Goal: Task Accomplishment & Management: Manage account settings

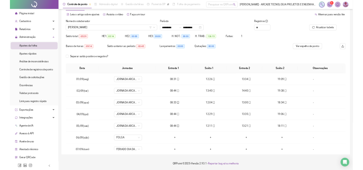
scroll to position [217, 0]
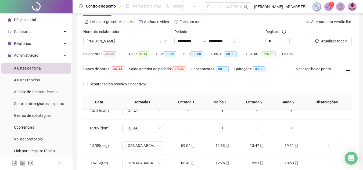
click at [264, 6] on span "[PERSON_NAME] - ARCADE TECNOLOGIA PROJETOS E ENGENHARIA LTDA" at bounding box center [281, 7] width 55 height 6
click at [58, 166] on div at bounding box center [59, 163] width 4 height 13
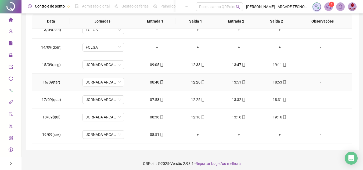
scroll to position [104, 0]
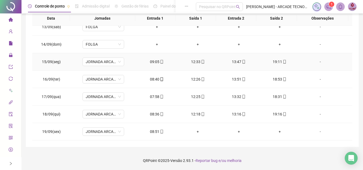
click at [157, 62] on div "09:05" at bounding box center [157, 62] width 32 height 6
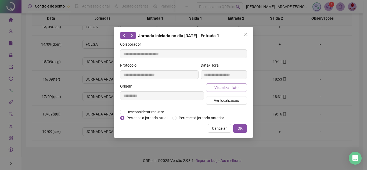
type input "**********"
click at [237, 89] on span "Visualizar foto" at bounding box center [226, 88] width 24 height 6
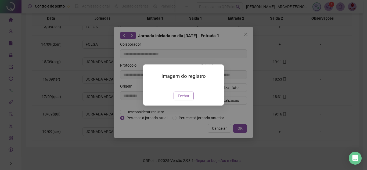
click at [182, 99] on span "Fechar" at bounding box center [184, 96] width 12 height 6
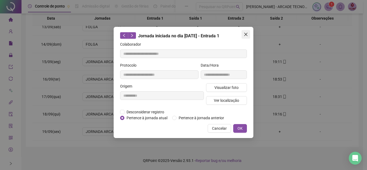
click at [247, 33] on icon "close" at bounding box center [246, 34] width 4 height 4
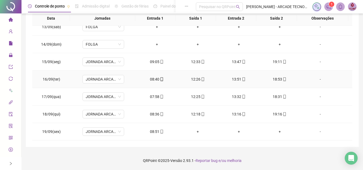
click at [160, 77] on icon "mobile" at bounding box center [162, 79] width 4 height 4
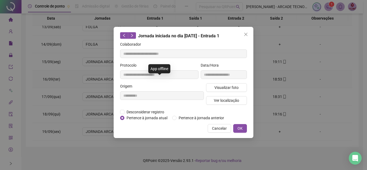
type input "**********"
click at [224, 87] on span "Visualizar foto" at bounding box center [226, 88] width 24 height 6
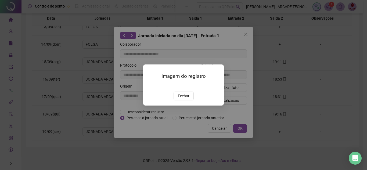
drag, startPoint x: 188, startPoint y: 124, endPoint x: 181, endPoint y: 96, distance: 29.5
click at [187, 99] on span "Fechar" at bounding box center [184, 96] width 12 height 6
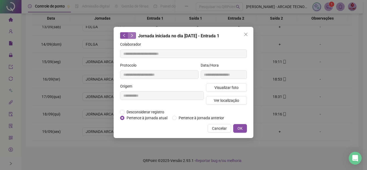
click at [132, 34] on icon "right" at bounding box center [132, 35] width 2 height 3
type input "**********"
click at [232, 89] on span "Visualizar foto" at bounding box center [226, 88] width 24 height 6
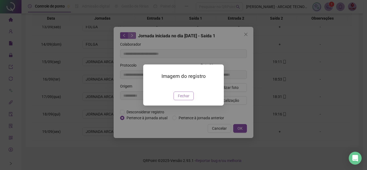
click at [179, 99] on span "Fechar" at bounding box center [184, 96] width 12 height 6
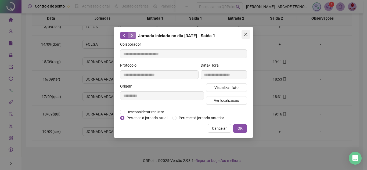
click at [246, 34] on icon "close" at bounding box center [245, 34] width 3 height 3
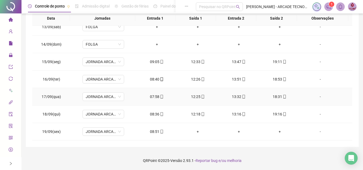
click at [161, 96] on icon "mobile" at bounding box center [162, 97] width 2 height 4
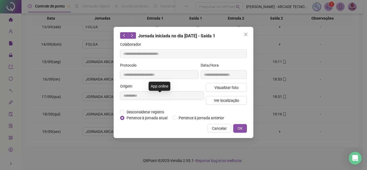
type input "**********"
click at [221, 84] on button "Visualizar foto" at bounding box center [226, 87] width 41 height 9
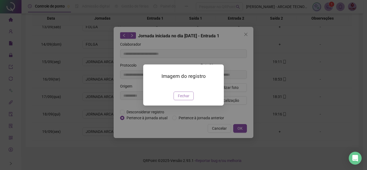
click at [178, 99] on span "Fechar" at bounding box center [184, 96] width 12 height 6
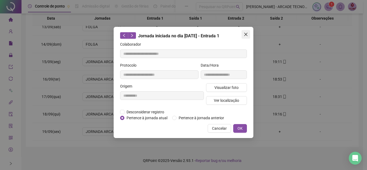
click at [247, 33] on icon "close" at bounding box center [246, 34] width 4 height 4
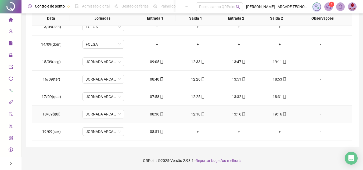
click at [159, 114] on span "mobile" at bounding box center [161, 114] width 4 height 4
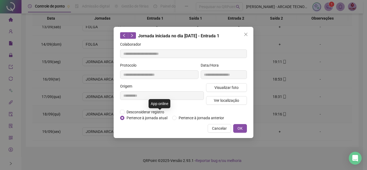
type input "**********"
click at [231, 87] on span "Visualizar foto" at bounding box center [226, 88] width 24 height 6
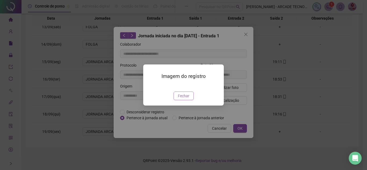
click at [182, 99] on span "Fechar" at bounding box center [184, 96] width 12 height 6
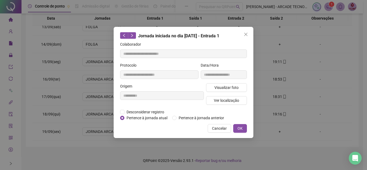
click at [244, 33] on icon "close" at bounding box center [246, 34] width 4 height 4
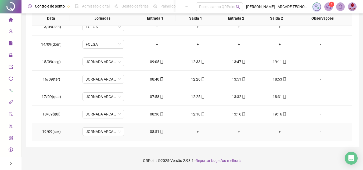
click at [159, 132] on span "mobile" at bounding box center [161, 132] width 4 height 4
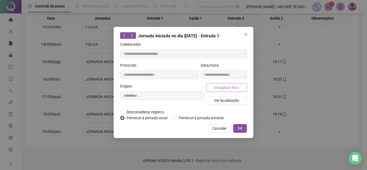
click at [220, 88] on span "Visualizar foto" at bounding box center [226, 88] width 24 height 6
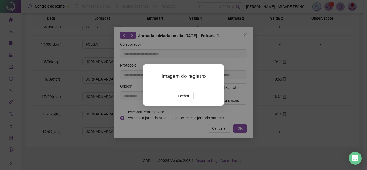
type input "**********"
click at [183, 99] on span "Fechar" at bounding box center [184, 96] width 12 height 6
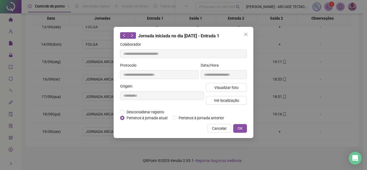
click at [248, 33] on span "Close" at bounding box center [245, 34] width 9 height 4
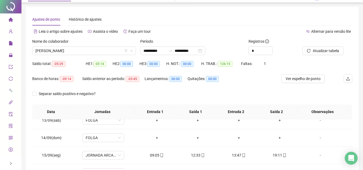
scroll to position [0, 0]
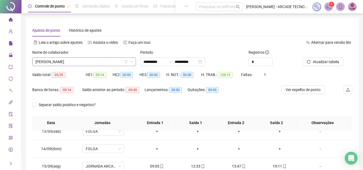
click at [96, 60] on span "[PERSON_NAME]" at bounding box center [83, 62] width 97 height 8
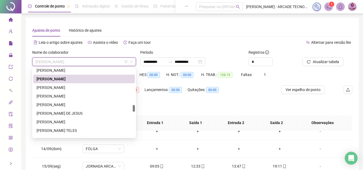
scroll to position [366, 0]
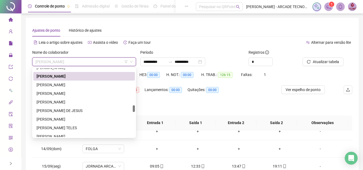
click at [134, 108] on div at bounding box center [134, 108] width 2 height 7
drag, startPoint x: 100, startPoint y: 86, endPoint x: 111, endPoint y: 83, distance: 11.6
click at [100, 85] on div "[PERSON_NAME]" at bounding box center [84, 85] width 95 height 6
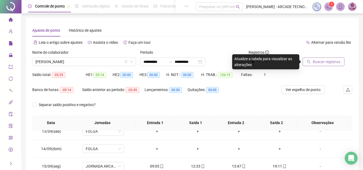
click at [329, 65] on button "Buscar registros" at bounding box center [323, 61] width 42 height 9
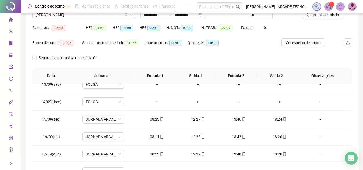
scroll to position [104, 0]
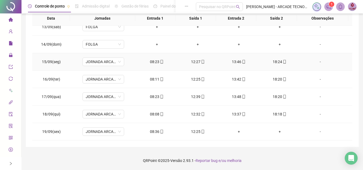
click at [161, 61] on icon "mobile" at bounding box center [162, 62] width 4 height 4
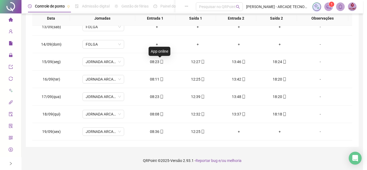
type input "**********"
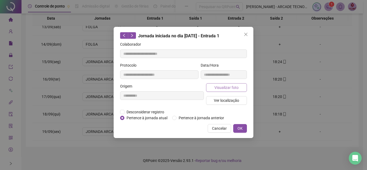
click at [228, 85] on span "Visualizar foto" at bounding box center [226, 88] width 24 height 6
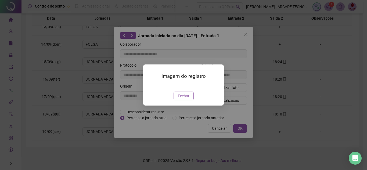
click at [189, 99] on span "Fechar" at bounding box center [184, 96] width 12 height 6
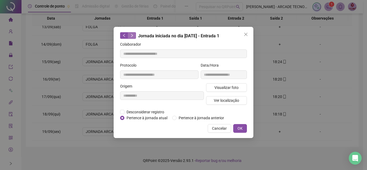
click at [134, 36] on button "button" at bounding box center [132, 35] width 8 height 6
type input "**********"
click at [226, 80] on div "**********" at bounding box center [224, 72] width 48 height 21
click at [225, 86] on span "Visualizar foto" at bounding box center [226, 88] width 24 height 6
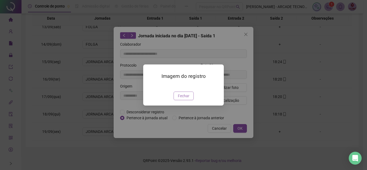
click at [184, 99] on span "Fechar" at bounding box center [184, 96] width 12 height 6
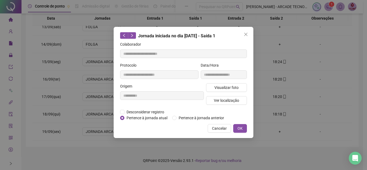
drag, startPoint x: 224, startPoint y: 126, endPoint x: 218, endPoint y: 121, distance: 8.8
click at [224, 126] on span "Cancelar" at bounding box center [219, 128] width 15 height 6
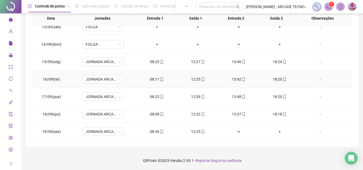
click at [159, 81] on span "mobile" at bounding box center [161, 79] width 4 height 4
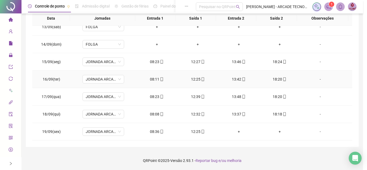
type input "**********"
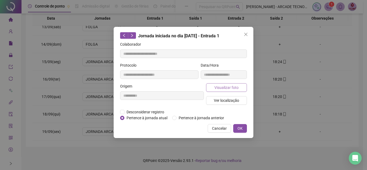
click at [226, 84] on button "Visualizar foto" at bounding box center [226, 87] width 41 height 9
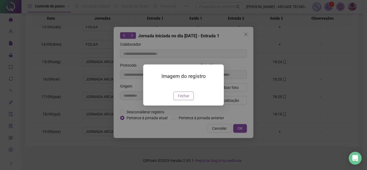
click at [184, 99] on span "Fechar" at bounding box center [184, 96] width 12 height 6
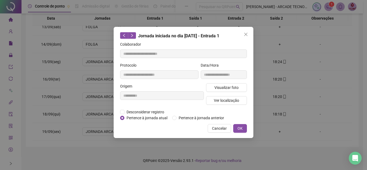
drag, startPoint x: 222, startPoint y: 128, endPoint x: 210, endPoint y: 121, distance: 14.3
click at [222, 128] on span "Cancelar" at bounding box center [219, 128] width 15 height 6
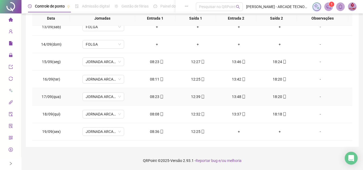
click at [156, 96] on div "08:23" at bounding box center [157, 97] width 32 height 6
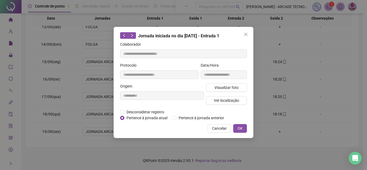
type input "**********"
click at [232, 86] on span "Visualizar foto" at bounding box center [226, 88] width 24 height 6
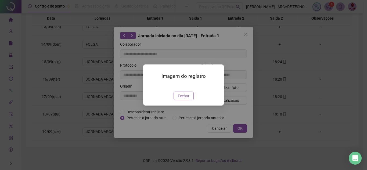
click at [179, 99] on span "Fechar" at bounding box center [184, 96] width 12 height 6
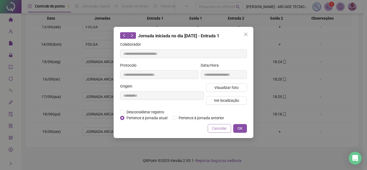
click at [226, 128] on span "Cancelar" at bounding box center [219, 128] width 15 height 6
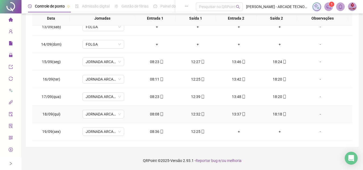
click at [160, 115] on icon "mobile" at bounding box center [162, 114] width 4 height 4
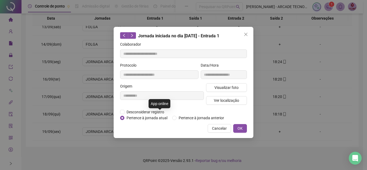
type input "**********"
click at [226, 85] on span "Visualizar foto" at bounding box center [226, 88] width 24 height 6
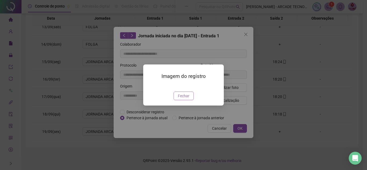
click at [189, 99] on span "Fechar" at bounding box center [184, 96] width 12 height 6
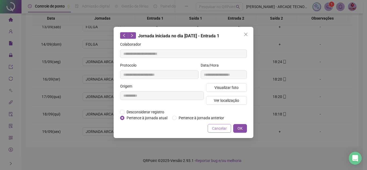
click at [227, 127] on button "Cancelar" at bounding box center [219, 128] width 23 height 9
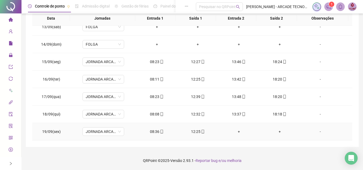
click at [159, 129] on span at bounding box center [161, 131] width 4 height 4
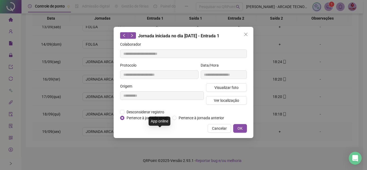
type input "**********"
click at [223, 83] on button "Visualizar foto" at bounding box center [226, 87] width 41 height 9
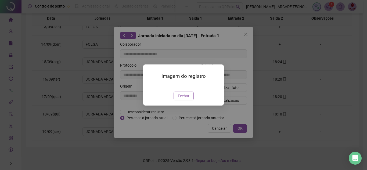
click at [186, 99] on span "Fechar" at bounding box center [184, 96] width 12 height 6
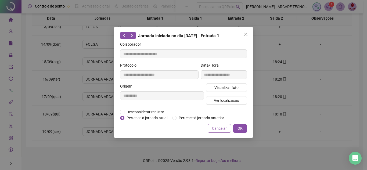
click at [212, 130] on button "Cancelar" at bounding box center [219, 128] width 23 height 9
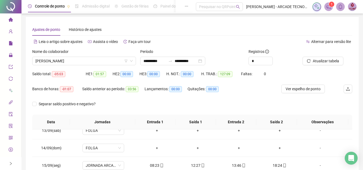
scroll to position [0, 0]
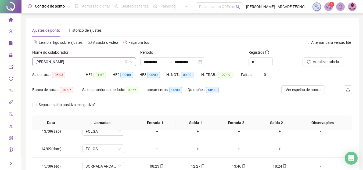
click at [81, 65] on span "[PERSON_NAME]" at bounding box center [83, 62] width 97 height 8
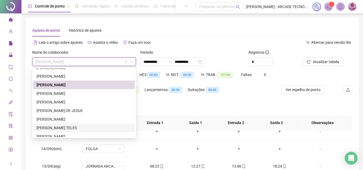
click at [103, 125] on div "[PERSON_NAME] TELES" at bounding box center [84, 128] width 95 height 6
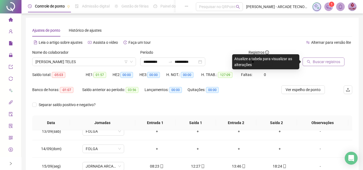
drag, startPoint x: 318, startPoint y: 68, endPoint x: 319, endPoint y: 65, distance: 3.2
click at [318, 68] on div "Buscar registros" at bounding box center [327, 59] width 54 height 21
click at [319, 65] on button "Buscar registros" at bounding box center [323, 61] width 42 height 9
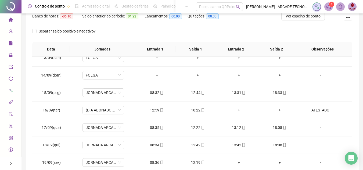
scroll to position [104, 0]
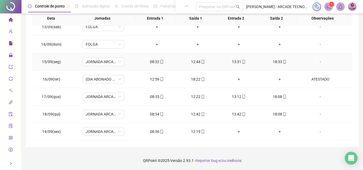
click at [159, 62] on span "mobile" at bounding box center [161, 62] width 4 height 4
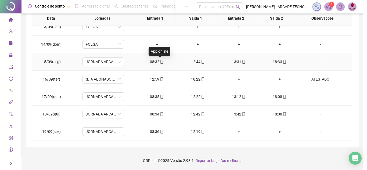
type input "**********"
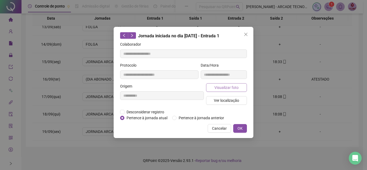
click at [230, 91] on button "Visualizar foto" at bounding box center [226, 87] width 41 height 9
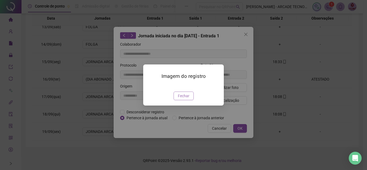
click at [185, 99] on span "Fechar" at bounding box center [184, 96] width 12 height 6
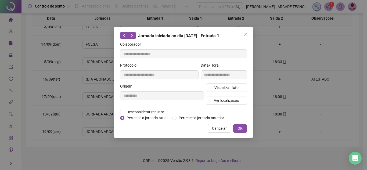
click at [223, 128] on span "Cancelar" at bounding box center [219, 128] width 15 height 6
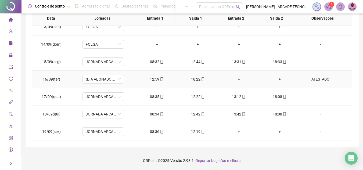
click at [159, 82] on td "12:59" at bounding box center [156, 79] width 41 height 17
click at [160, 80] on icon "mobile" at bounding box center [162, 79] width 4 height 4
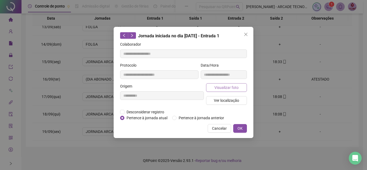
type input "**********"
click at [230, 87] on span "Visualizar foto" at bounding box center [226, 88] width 24 height 6
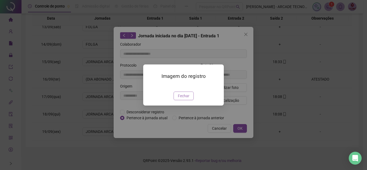
click at [182, 100] on button "Fechar" at bounding box center [183, 96] width 20 height 9
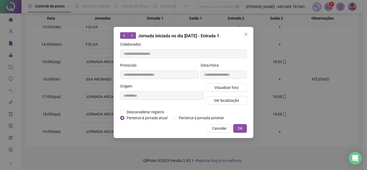
drag, startPoint x: 215, startPoint y: 126, endPoint x: 211, endPoint y: 118, distance: 8.8
click at [215, 126] on span "Cancelar" at bounding box center [219, 128] width 15 height 6
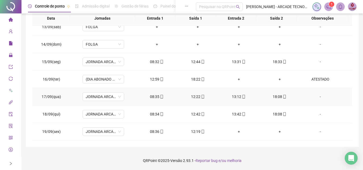
click at [160, 98] on icon "mobile" at bounding box center [162, 97] width 4 height 4
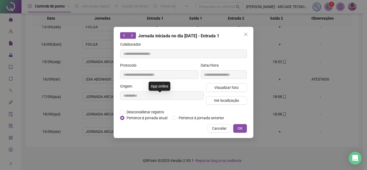
type input "**********"
click at [218, 80] on div "**********" at bounding box center [224, 72] width 48 height 21
click at [226, 88] on span "Visualizar foto" at bounding box center [226, 88] width 24 height 6
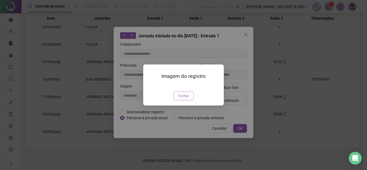
click at [188, 99] on span "Fechar" at bounding box center [184, 96] width 12 height 6
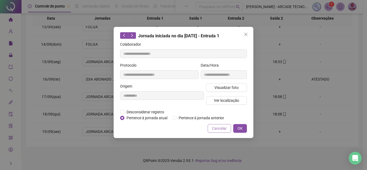
click at [219, 128] on span "Cancelar" at bounding box center [219, 128] width 15 height 6
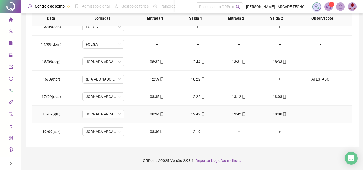
click at [156, 113] on div "08:34" at bounding box center [157, 114] width 32 height 6
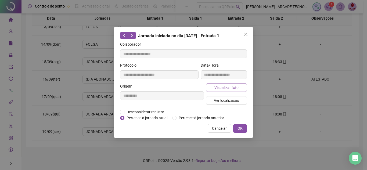
type input "**********"
click at [228, 85] on span "Visualizar foto" at bounding box center [226, 88] width 24 height 6
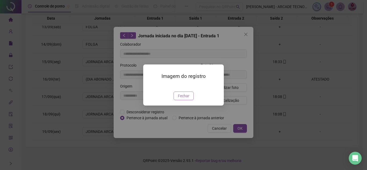
click at [183, 99] on span "Fechar" at bounding box center [184, 96] width 12 height 6
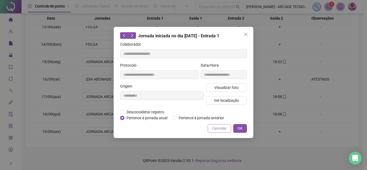
click at [215, 127] on span "Cancelar" at bounding box center [219, 128] width 15 height 6
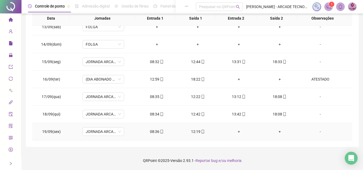
click at [155, 129] on div "08:36" at bounding box center [157, 132] width 32 height 6
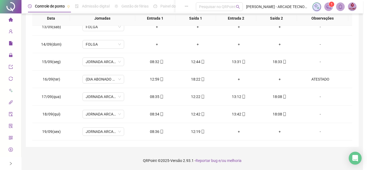
type input "**********"
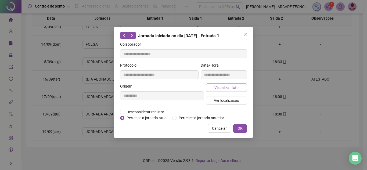
click at [218, 89] on span "Visualizar foto" at bounding box center [226, 88] width 24 height 6
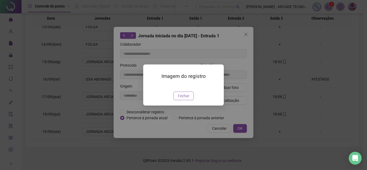
click at [175, 100] on button "Fechar" at bounding box center [183, 96] width 20 height 9
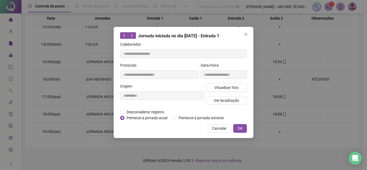
click at [214, 127] on span "Cancelar" at bounding box center [219, 128] width 15 height 6
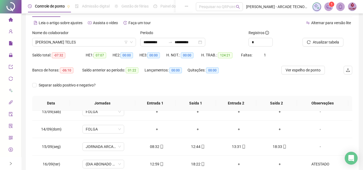
scroll to position [0, 0]
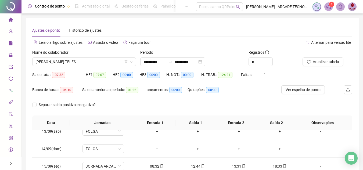
click at [98, 57] on div "Nome do colaborador" at bounding box center [84, 53] width 104 height 8
click at [98, 61] on span "[PERSON_NAME] TELES" at bounding box center [83, 62] width 97 height 8
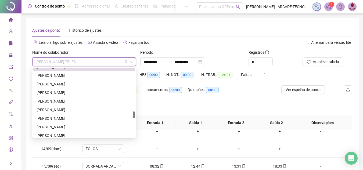
scroll to position [440, 0]
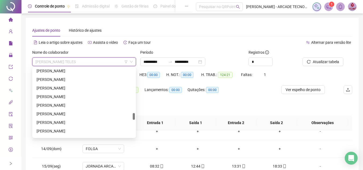
drag, startPoint x: 133, startPoint y: 108, endPoint x: 133, endPoint y: 116, distance: 7.3
click at [133, 116] on div at bounding box center [134, 116] width 2 height 7
click at [100, 99] on div "[PERSON_NAME]" at bounding box center [84, 97] width 95 height 6
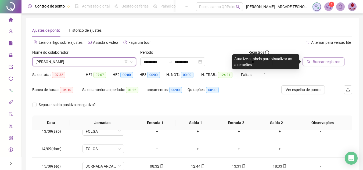
click at [341, 61] on button "Buscar registros" at bounding box center [323, 61] width 42 height 9
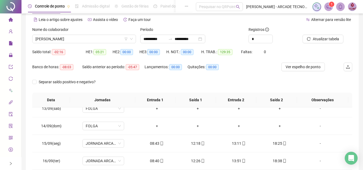
scroll to position [104, 0]
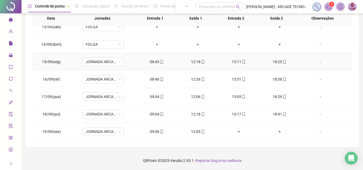
click at [152, 61] on div "08:43" at bounding box center [157, 62] width 32 height 6
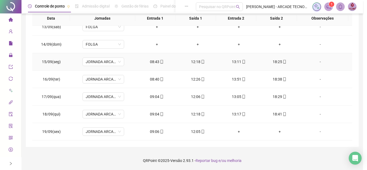
type input "**********"
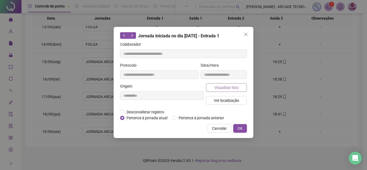
click at [237, 88] on span "Visualizar foto" at bounding box center [226, 88] width 24 height 6
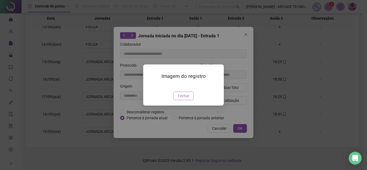
click at [186, 99] on span "Fechar" at bounding box center [184, 96] width 12 height 6
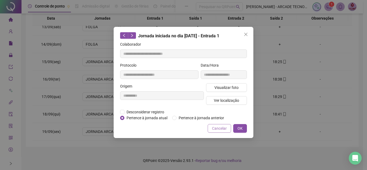
click at [216, 127] on span "Cancelar" at bounding box center [219, 128] width 15 height 6
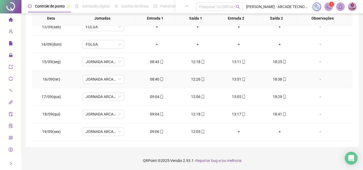
click at [157, 79] on div "08:40" at bounding box center [157, 79] width 32 height 6
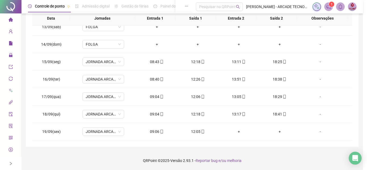
type input "**********"
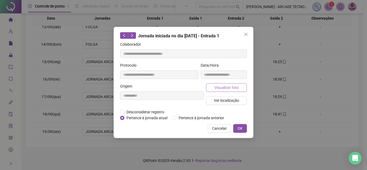
click at [231, 86] on span "Visualizar foto" at bounding box center [226, 88] width 24 height 6
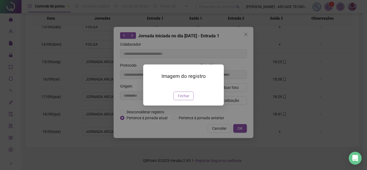
click at [182, 99] on span "Fechar" at bounding box center [184, 96] width 12 height 6
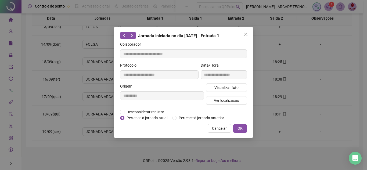
drag, startPoint x: 218, startPoint y: 126, endPoint x: 215, endPoint y: 125, distance: 3.2
click at [218, 127] on span "Cancelar" at bounding box center [219, 128] width 15 height 6
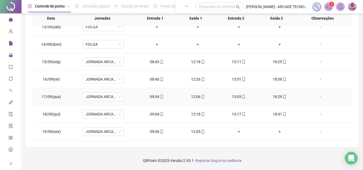
click at [155, 98] on div "09:04" at bounding box center [157, 97] width 32 height 6
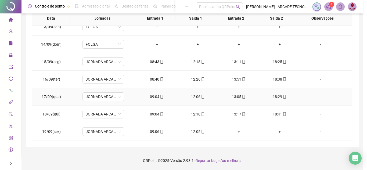
type input "**********"
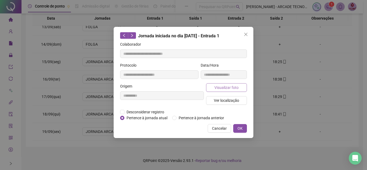
click at [216, 85] on span "Visualizar foto" at bounding box center [226, 88] width 24 height 6
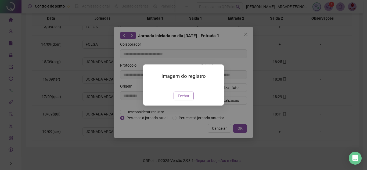
click at [190, 100] on button "Fechar" at bounding box center [183, 96] width 20 height 9
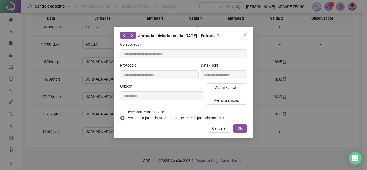
click at [218, 125] on button "Cancelar" at bounding box center [219, 128] width 23 height 9
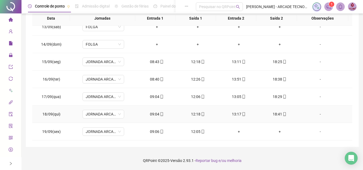
click at [155, 111] on td "09:04" at bounding box center [156, 114] width 41 height 17
click at [155, 113] on div "09:04" at bounding box center [157, 114] width 32 height 6
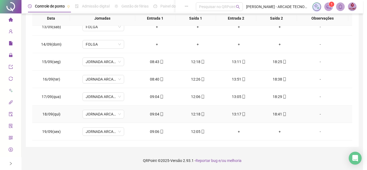
type input "**********"
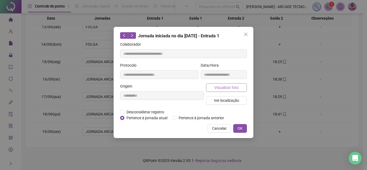
click at [228, 88] on span "Visualizar foto" at bounding box center [226, 88] width 24 height 6
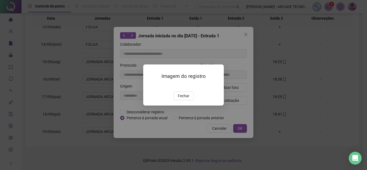
click at [190, 100] on button "Fechar" at bounding box center [183, 96] width 20 height 9
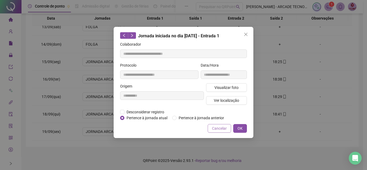
click at [211, 124] on button "Cancelar" at bounding box center [219, 128] width 23 height 9
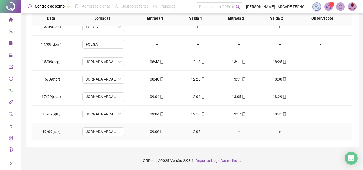
click at [161, 130] on icon "mobile" at bounding box center [162, 132] width 2 height 4
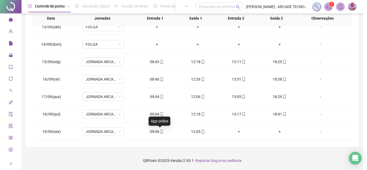
type input "**********"
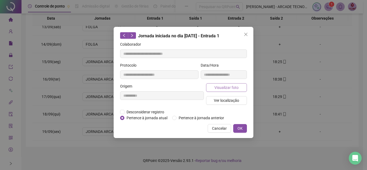
click at [216, 88] on span "Visualizar foto" at bounding box center [226, 88] width 24 height 6
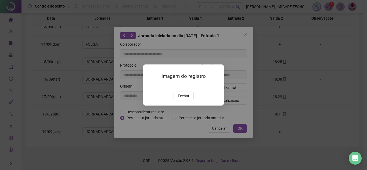
click at [184, 99] on span "Fechar" at bounding box center [184, 96] width 12 height 6
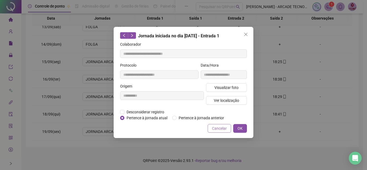
click at [220, 125] on span "Cancelar" at bounding box center [219, 128] width 15 height 6
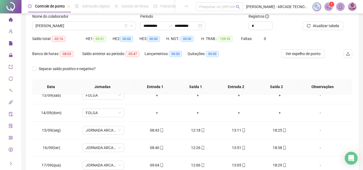
scroll to position [24, 0]
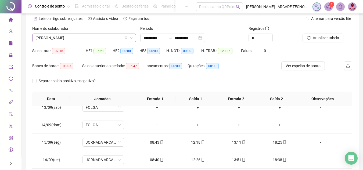
click at [103, 40] on span "[PERSON_NAME]" at bounding box center [83, 38] width 97 height 8
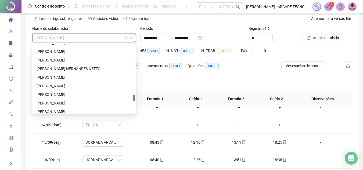
drag, startPoint x: 133, startPoint y: 92, endPoint x: 133, endPoint y: 98, distance: 5.9
click at [133, 98] on div at bounding box center [134, 98] width 2 height 7
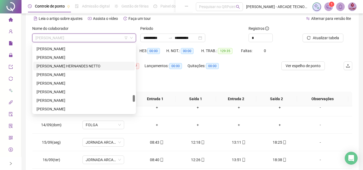
click at [105, 67] on div "[PERSON_NAME] HERNANDES NETTO" at bounding box center [84, 66] width 95 height 6
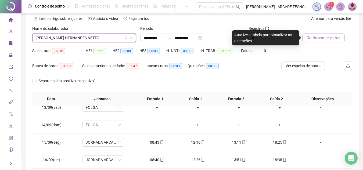
click at [331, 38] on span "Buscar registros" at bounding box center [326, 38] width 27 height 6
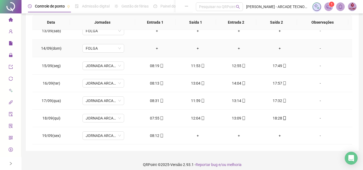
scroll to position [104, 0]
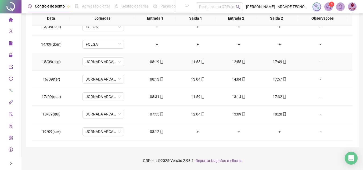
click at [159, 64] on span at bounding box center [161, 62] width 4 height 4
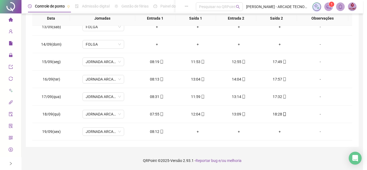
type input "**********"
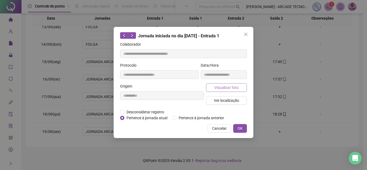
click at [227, 90] on button "Visualizar foto" at bounding box center [226, 87] width 41 height 9
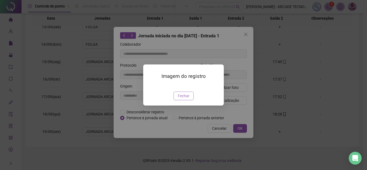
click at [187, 99] on span "Fechar" at bounding box center [184, 96] width 12 height 6
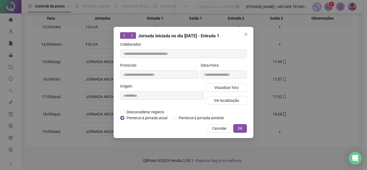
click at [134, 32] on div "**********" at bounding box center [184, 82] width 140 height 111
click at [133, 37] on icon "right" at bounding box center [132, 36] width 4 height 4
type input "**********"
click at [231, 90] on button "Visualizar foto" at bounding box center [226, 87] width 41 height 9
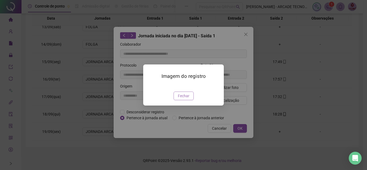
click at [188, 99] on span "Fechar" at bounding box center [184, 96] width 12 height 6
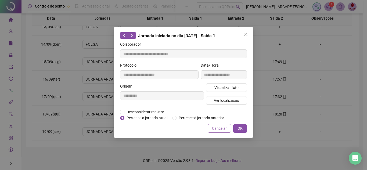
click at [218, 125] on span "Cancelar" at bounding box center [219, 128] width 15 height 6
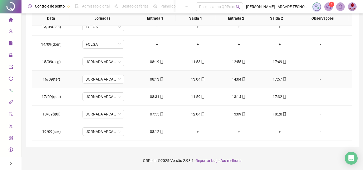
click at [160, 80] on icon "mobile" at bounding box center [162, 79] width 4 height 4
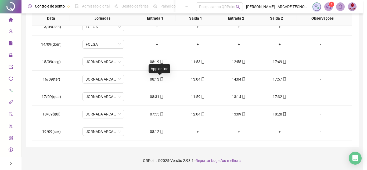
type input "**********"
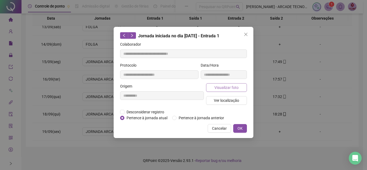
click at [244, 86] on button "Visualizar foto" at bounding box center [226, 87] width 41 height 9
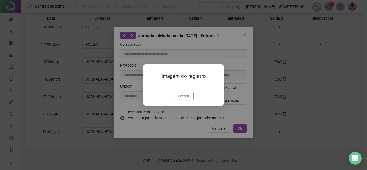
click at [186, 100] on button "Fechar" at bounding box center [183, 96] width 20 height 9
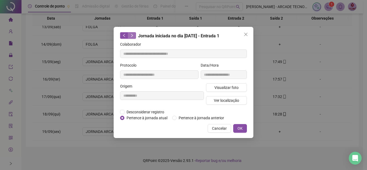
click at [134, 35] on button "button" at bounding box center [132, 35] width 8 height 6
type input "**********"
click at [223, 83] on div "**********" at bounding box center [224, 72] width 48 height 21
click at [225, 85] on span "Visualizar foto" at bounding box center [226, 88] width 24 height 6
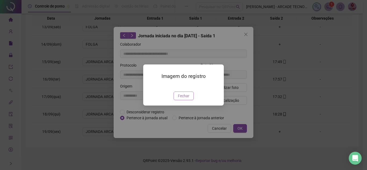
click at [185, 99] on span "Fechar" at bounding box center [184, 96] width 12 height 6
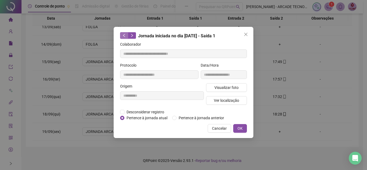
click at [126, 37] on button "button" at bounding box center [124, 35] width 8 height 6
type input "**********"
click at [226, 88] on span "Visualizar foto" at bounding box center [226, 88] width 24 height 6
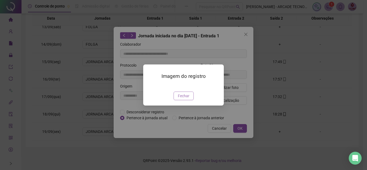
click at [187, 100] on button "Fechar" at bounding box center [183, 96] width 20 height 9
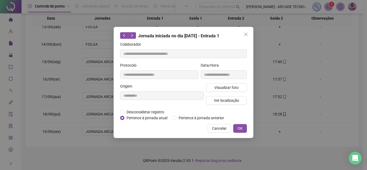
click at [218, 124] on div "**********" at bounding box center [184, 82] width 140 height 111
click at [218, 129] on span "Cancelar" at bounding box center [219, 128] width 15 height 6
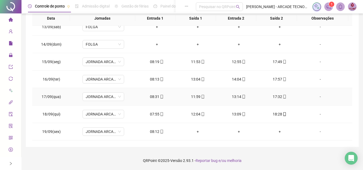
click at [161, 98] on icon "mobile" at bounding box center [162, 97] width 2 height 4
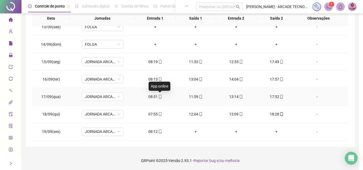
type input "**********"
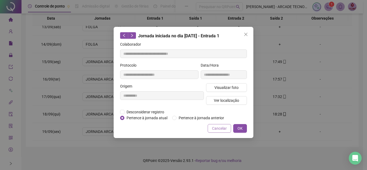
click at [223, 126] on span "Cancelar" at bounding box center [219, 128] width 15 height 6
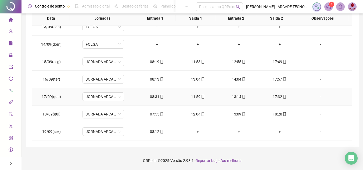
click at [201, 96] on icon "mobile" at bounding box center [203, 97] width 4 height 4
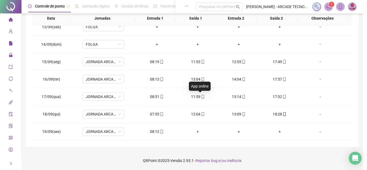
type input "**********"
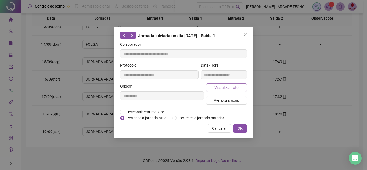
click at [218, 86] on span "Visualizar foto" at bounding box center [226, 88] width 24 height 6
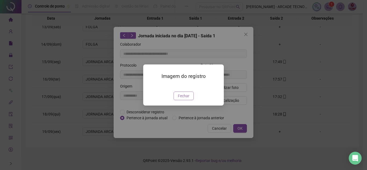
click at [182, 99] on span "Fechar" at bounding box center [184, 96] width 12 height 6
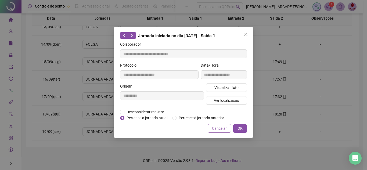
drag, startPoint x: 212, startPoint y: 122, endPoint x: 216, endPoint y: 126, distance: 5.9
click at [214, 124] on div "**********" at bounding box center [184, 82] width 140 height 111
click at [216, 127] on span "Cancelar" at bounding box center [219, 128] width 15 height 6
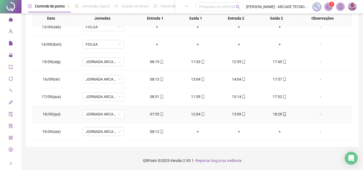
click at [196, 112] on div "12:04" at bounding box center [198, 114] width 32 height 6
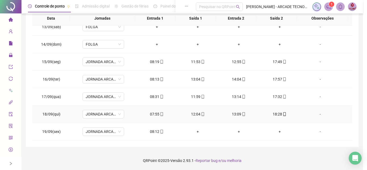
type input "**********"
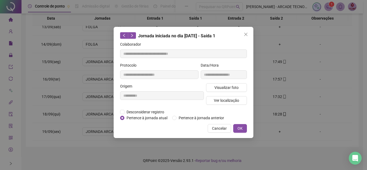
click at [218, 82] on div "**********" at bounding box center [224, 72] width 48 height 21
click at [221, 86] on span "Visualizar foto" at bounding box center [226, 88] width 24 height 6
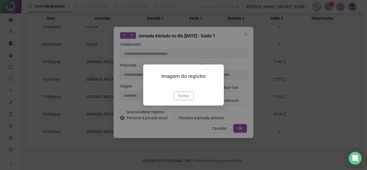
click at [187, 99] on span "Fechar" at bounding box center [184, 96] width 12 height 6
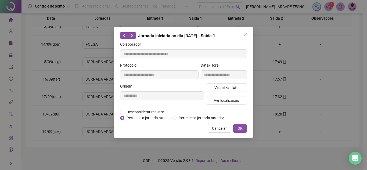
click at [219, 128] on span "Cancelar" at bounding box center [219, 128] width 15 height 6
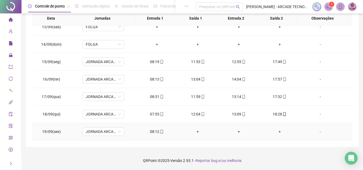
click at [161, 130] on icon "mobile" at bounding box center [162, 132] width 2 height 4
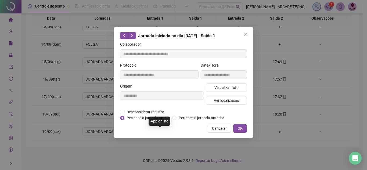
type input "**********"
click at [229, 87] on span "Visualizar foto" at bounding box center [226, 88] width 24 height 6
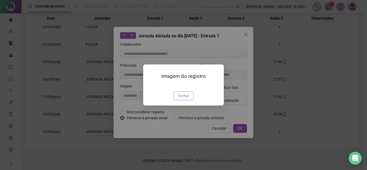
click at [184, 99] on span "Fechar" at bounding box center [184, 96] width 12 height 6
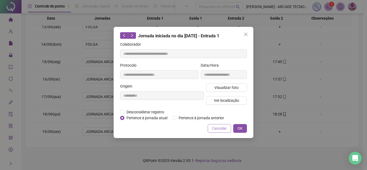
click at [216, 127] on span "Cancelar" at bounding box center [219, 128] width 15 height 6
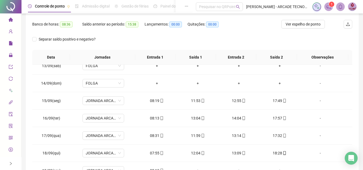
scroll to position [0, 0]
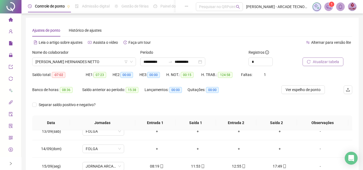
click at [110, 57] on div "Nome do colaborador" at bounding box center [84, 53] width 104 height 8
click at [108, 61] on span "[PERSON_NAME] HERNANDES NETTO" at bounding box center [83, 62] width 97 height 8
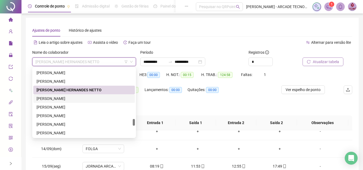
click at [94, 97] on div "[PERSON_NAME]" at bounding box center [84, 99] width 95 height 6
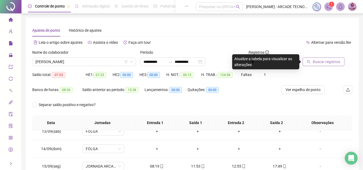
click at [323, 64] on span "Buscar registros" at bounding box center [326, 62] width 27 height 6
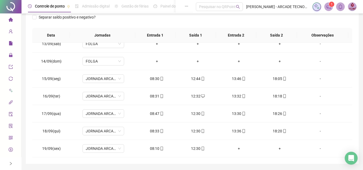
scroll to position [104, 0]
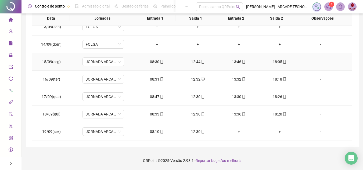
click at [194, 61] on div "12:44" at bounding box center [198, 62] width 32 height 6
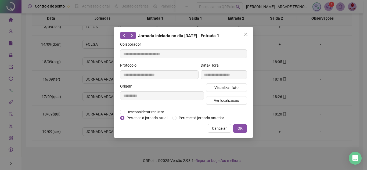
type input "**********"
click at [229, 90] on span "Visualizar foto" at bounding box center [226, 88] width 24 height 6
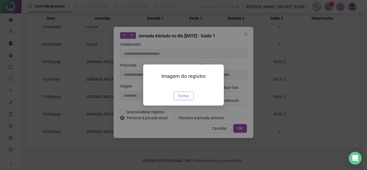
click at [181, 99] on span "Fechar" at bounding box center [184, 96] width 12 height 6
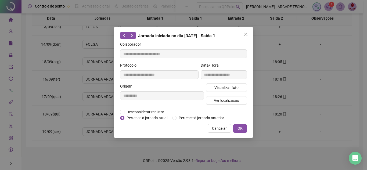
click at [224, 126] on span "Cancelar" at bounding box center [219, 128] width 15 height 6
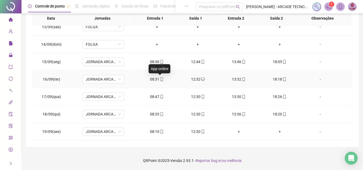
click at [159, 79] on span "mobile" at bounding box center [161, 79] width 4 height 4
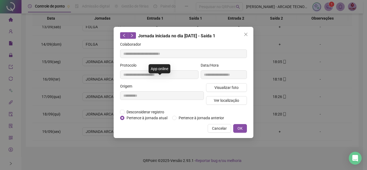
type input "**********"
click at [234, 88] on span "Visualizar foto" at bounding box center [226, 88] width 24 height 6
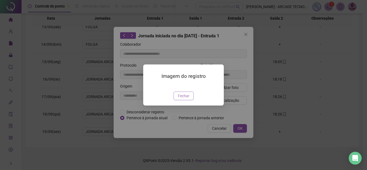
click at [190, 100] on button "Fechar" at bounding box center [183, 96] width 20 height 9
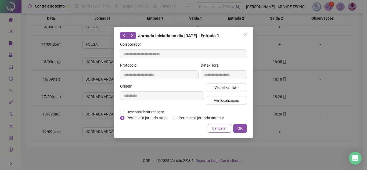
click at [220, 129] on span "Cancelar" at bounding box center [219, 128] width 15 height 6
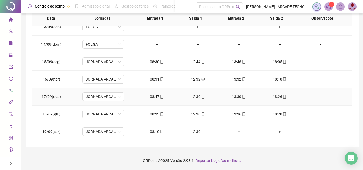
click at [161, 97] on icon "mobile" at bounding box center [162, 97] width 2 height 4
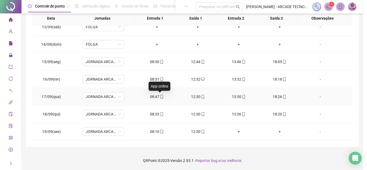
type input "**********"
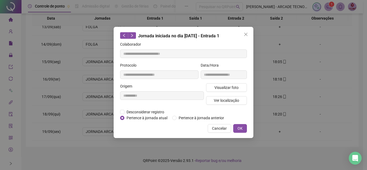
click at [229, 83] on div "**********" at bounding box center [224, 72] width 48 height 21
click at [231, 87] on span "Visualizar foto" at bounding box center [226, 88] width 24 height 6
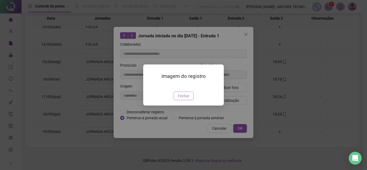
click at [181, 99] on span "Fechar" at bounding box center [184, 96] width 12 height 6
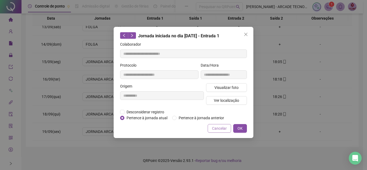
click at [213, 126] on span "Cancelar" at bounding box center [219, 128] width 15 height 6
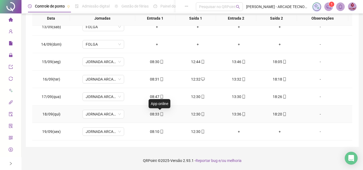
click at [160, 114] on icon "mobile" at bounding box center [162, 114] width 4 height 4
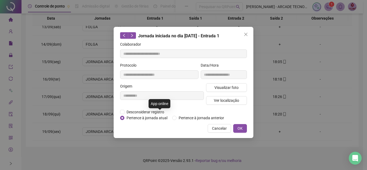
type input "**********"
click at [215, 89] on span "Visualizar foto" at bounding box center [226, 88] width 24 height 6
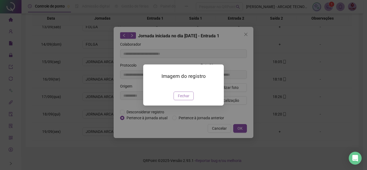
click at [182, 99] on span "Fechar" at bounding box center [184, 96] width 12 height 6
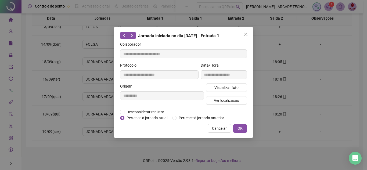
click at [222, 127] on span "Cancelar" at bounding box center [219, 128] width 15 height 6
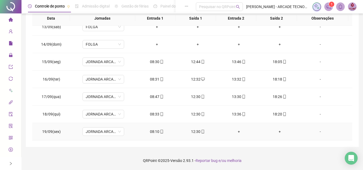
click at [161, 133] on icon "mobile" at bounding box center [162, 132] width 2 height 4
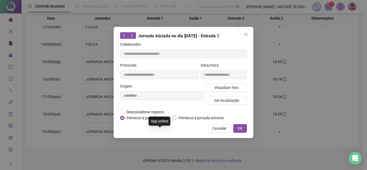
type input "**********"
click at [223, 92] on div "Visualizar foto Ver localização" at bounding box center [226, 96] width 43 height 26
click at [227, 86] on span "Visualizar foto" at bounding box center [226, 88] width 24 height 6
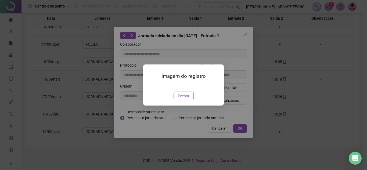
click at [180, 99] on span "Fechar" at bounding box center [184, 96] width 12 height 6
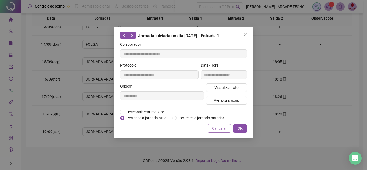
click at [227, 128] on span "Cancelar" at bounding box center [219, 128] width 15 height 6
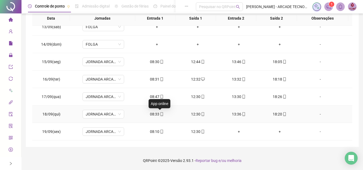
click at [161, 112] on span at bounding box center [161, 114] width 4 height 4
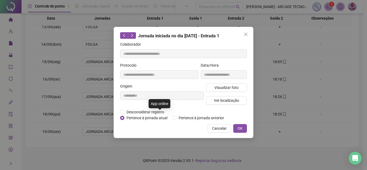
type input "**********"
click at [223, 85] on span "Visualizar foto" at bounding box center [226, 88] width 24 height 6
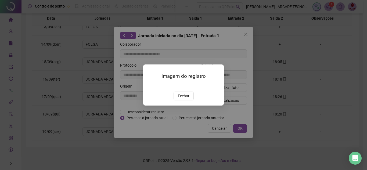
click at [185, 82] on div at bounding box center [184, 85] width 68 height 6
click at [150, 86] on img at bounding box center [150, 86] width 0 height 0
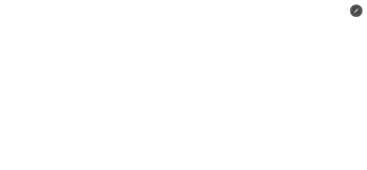
click at [275, 73] on div at bounding box center [183, 85] width 367 height 170
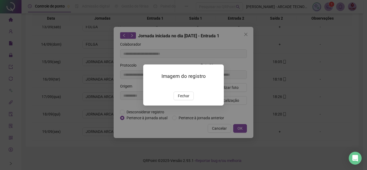
click at [241, 119] on div "Imagem do registro Fechar" at bounding box center [183, 85] width 367 height 170
click at [184, 99] on span "Fechar" at bounding box center [184, 96] width 12 height 6
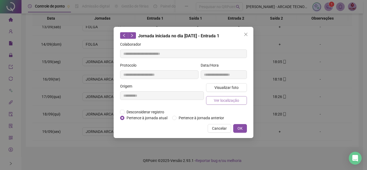
click at [229, 103] on span "Ver localização" at bounding box center [226, 100] width 25 height 6
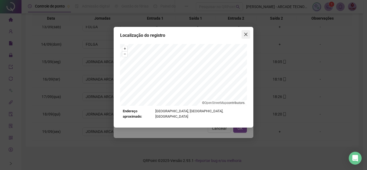
click at [246, 35] on icon "close" at bounding box center [245, 34] width 3 height 3
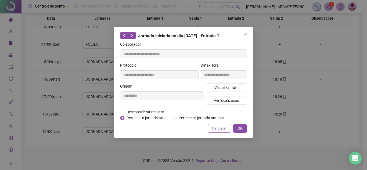
click at [217, 127] on span "Cancelar" at bounding box center [219, 128] width 15 height 6
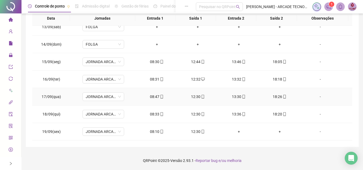
click at [160, 96] on icon "mobile" at bounding box center [162, 97] width 4 height 4
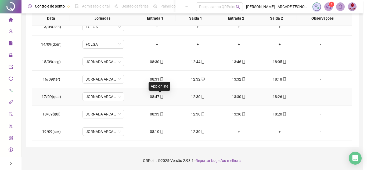
type input "**********"
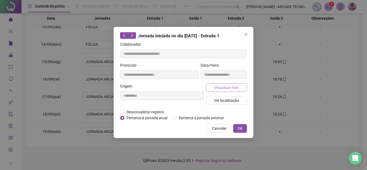
click at [223, 85] on form "**********" at bounding box center [183, 80] width 127 height 79
click at [225, 88] on span "Visualizar foto" at bounding box center [226, 88] width 24 height 6
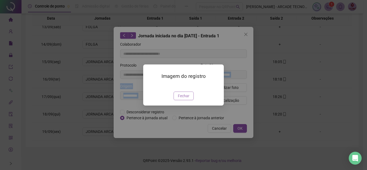
click at [184, 99] on span "Fechar" at bounding box center [184, 96] width 12 height 6
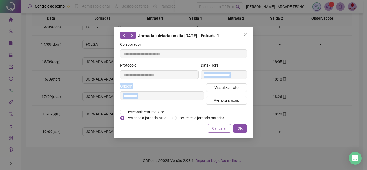
click at [222, 128] on span "Cancelar" at bounding box center [219, 128] width 15 height 6
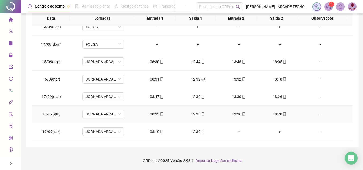
click at [155, 114] on div "08:33" at bounding box center [157, 114] width 32 height 6
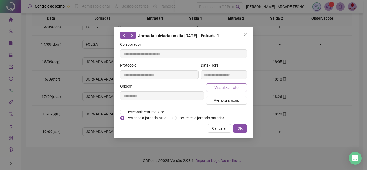
click at [224, 90] on button "Visualizar foto" at bounding box center [226, 87] width 41 height 9
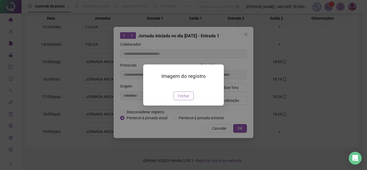
click at [183, 99] on span "Fechar" at bounding box center [184, 96] width 12 height 6
type input "**********"
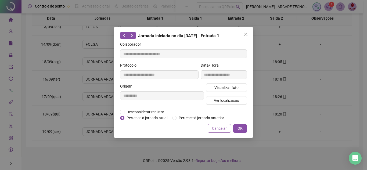
click at [217, 132] on button "Cancelar" at bounding box center [219, 128] width 23 height 9
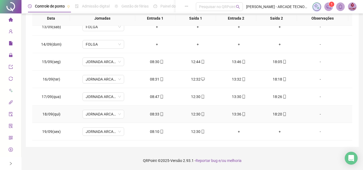
click at [153, 114] on div "08:33" at bounding box center [157, 114] width 32 height 6
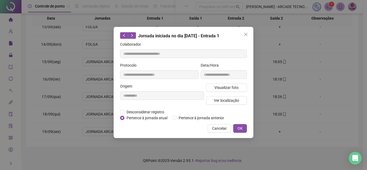
click at [228, 94] on div "Visualizar foto Ver localização" at bounding box center [226, 96] width 43 height 26
click at [229, 92] on div "Visualizar foto Ver localização" at bounding box center [226, 96] width 43 height 26
click at [231, 88] on span "Visualizar foto" at bounding box center [226, 88] width 24 height 6
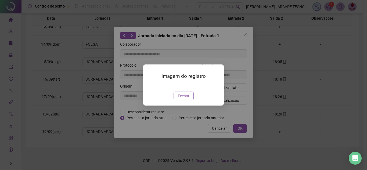
click at [185, 99] on span "Fechar" at bounding box center [184, 96] width 12 height 6
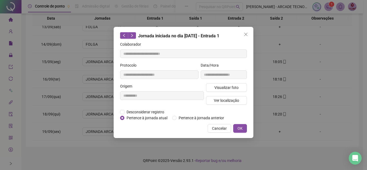
click at [226, 132] on div "**********" at bounding box center [184, 82] width 140 height 111
click at [223, 128] on span "Cancelar" at bounding box center [219, 128] width 15 height 6
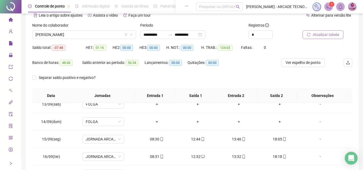
scroll to position [0, 0]
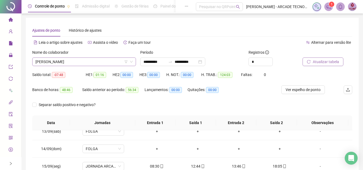
click at [100, 63] on span "[PERSON_NAME]" at bounding box center [83, 62] width 97 height 8
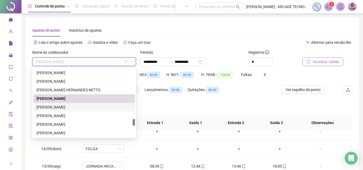
scroll to position [525, 0]
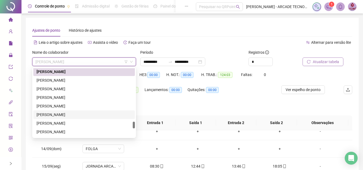
click at [111, 115] on div "[PERSON_NAME]" at bounding box center [84, 115] width 95 height 6
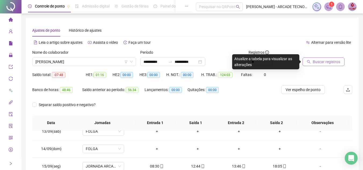
click at [330, 63] on span "Buscar registros" at bounding box center [326, 62] width 27 height 6
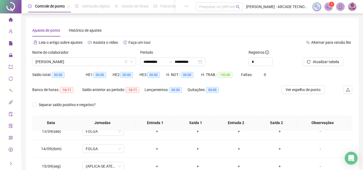
scroll to position [27, 0]
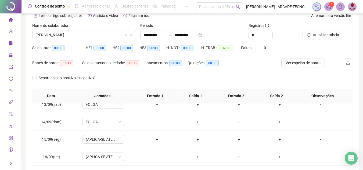
click at [96, 29] on div "Nome do colaborador" at bounding box center [84, 27] width 104 height 8
click at [95, 32] on span "[PERSON_NAME]" at bounding box center [83, 35] width 97 height 8
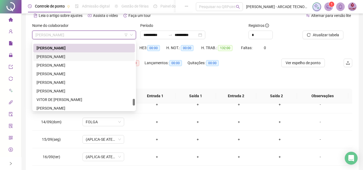
scroll to position [570, 0]
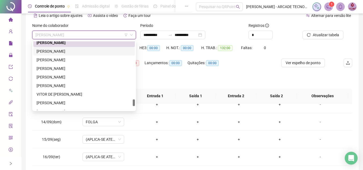
drag, startPoint x: 135, startPoint y: 96, endPoint x: 135, endPoint y: 101, distance: 4.3
click at [135, 101] on div "226575 227255 294804 [PERSON_NAME] [PERSON_NAME] DE [PERSON_NAME][US_STATE]" at bounding box center [84, 75] width 104 height 71
click at [107, 53] on div "[PERSON_NAME]" at bounding box center [84, 51] width 95 height 6
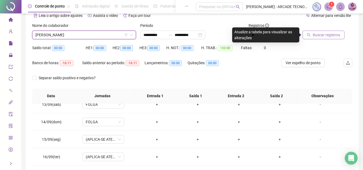
click at [308, 37] on icon "search" at bounding box center [309, 35] width 4 height 4
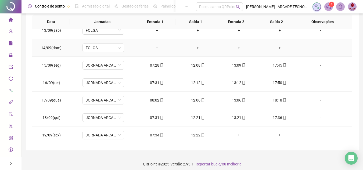
scroll to position [104, 0]
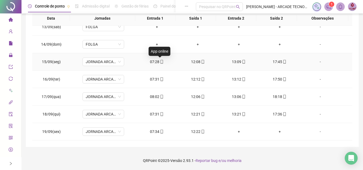
click at [161, 62] on icon "mobile" at bounding box center [162, 62] width 4 height 4
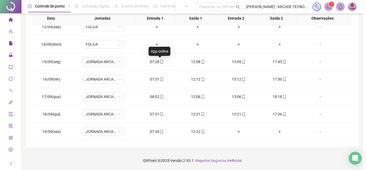
type input "**********"
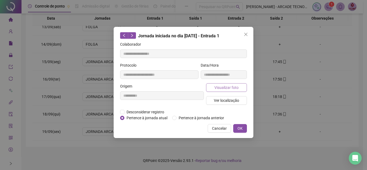
click at [234, 90] on span "Visualizar foto" at bounding box center [226, 88] width 24 height 6
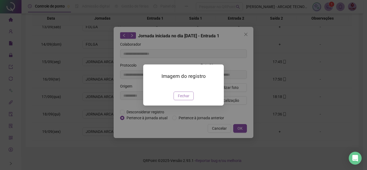
click at [187, 99] on span "Fechar" at bounding box center [184, 96] width 12 height 6
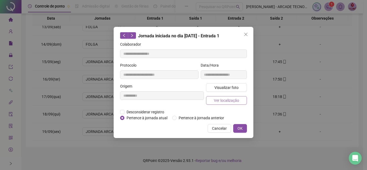
click at [232, 102] on span "Ver localização" at bounding box center [226, 100] width 25 height 6
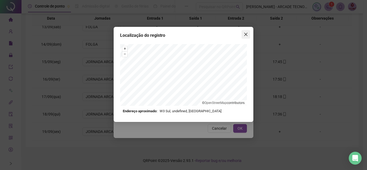
click at [243, 35] on span "Close" at bounding box center [245, 34] width 9 height 4
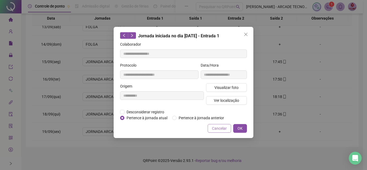
click at [220, 125] on span "Cancelar" at bounding box center [219, 128] width 15 height 6
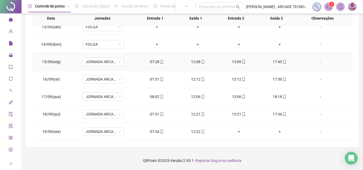
click at [161, 63] on icon "mobile" at bounding box center [162, 62] width 4 height 4
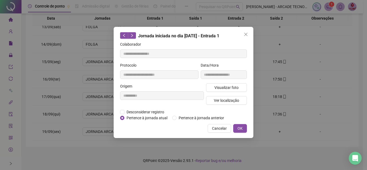
click at [232, 92] on div "Visualizar foto Ver localização" at bounding box center [226, 96] width 43 height 26
click at [233, 90] on span "Visualizar foto" at bounding box center [226, 88] width 24 height 6
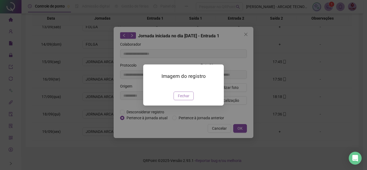
click at [188, 100] on button "Fechar" at bounding box center [183, 96] width 20 height 9
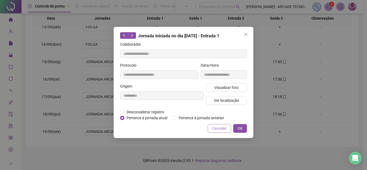
click at [216, 129] on span "Cancelar" at bounding box center [219, 128] width 15 height 6
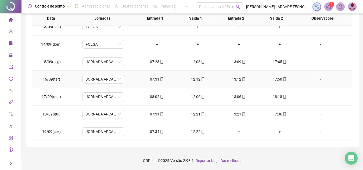
click at [161, 79] on icon "mobile" at bounding box center [162, 79] width 2 height 4
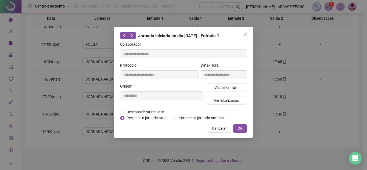
type input "**********"
click at [225, 86] on span "Visualizar foto" at bounding box center [226, 88] width 24 height 6
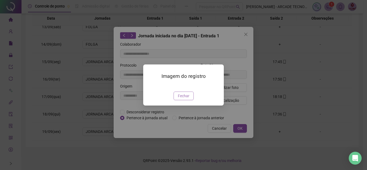
click at [181, 99] on span "Fechar" at bounding box center [184, 96] width 12 height 6
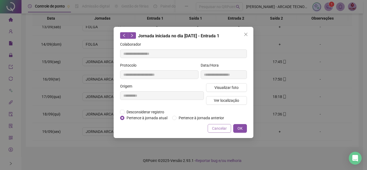
click at [213, 127] on span "Cancelar" at bounding box center [219, 128] width 15 height 6
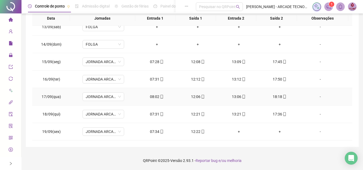
click at [160, 98] on icon "mobile" at bounding box center [162, 97] width 4 height 4
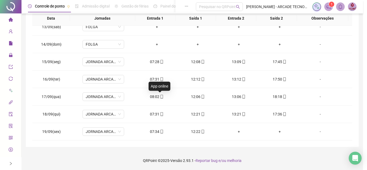
type input "**********"
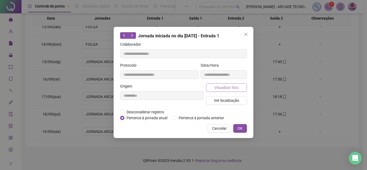
click at [219, 84] on button "Visualizar foto" at bounding box center [226, 87] width 41 height 9
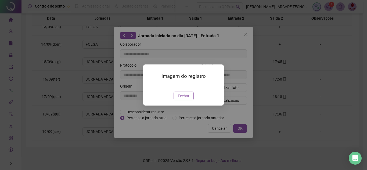
click at [184, 99] on span "Fechar" at bounding box center [184, 96] width 12 height 6
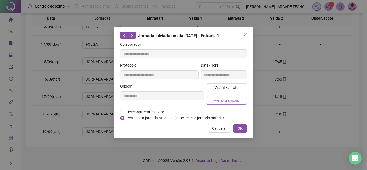
click at [231, 103] on span "Ver localização" at bounding box center [226, 100] width 25 height 6
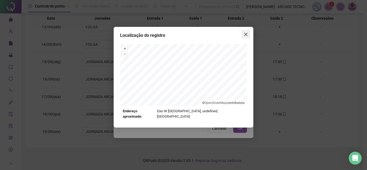
click at [244, 33] on icon "close" at bounding box center [246, 34] width 4 height 4
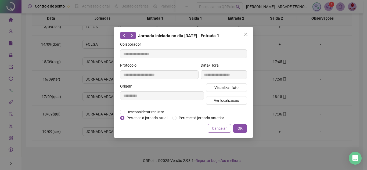
click at [218, 131] on span "Cancelar" at bounding box center [219, 128] width 15 height 6
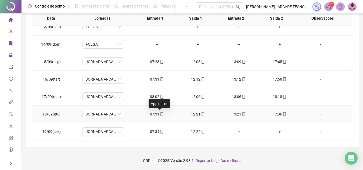
click at [160, 114] on icon "mobile" at bounding box center [162, 114] width 4 height 4
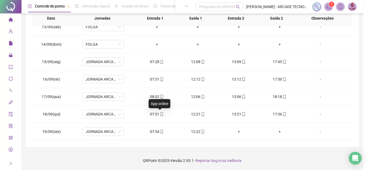
type input "**********"
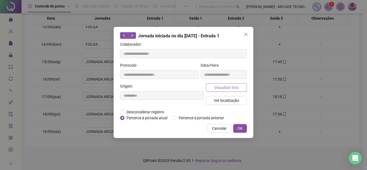
click at [225, 88] on span "Visualizar foto" at bounding box center [226, 88] width 24 height 6
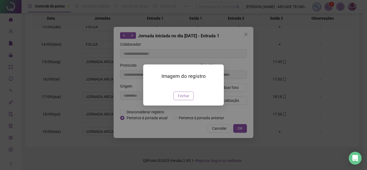
click at [184, 99] on span "Fechar" at bounding box center [184, 96] width 12 height 6
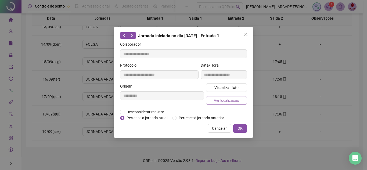
click at [224, 99] on span "Ver localização" at bounding box center [226, 100] width 25 height 6
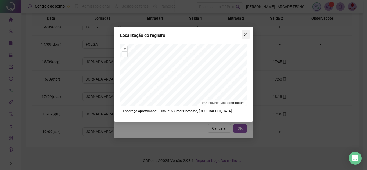
click at [246, 34] on icon "close" at bounding box center [245, 34] width 3 height 3
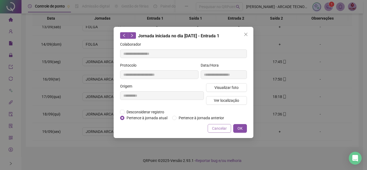
click at [216, 132] on button "Cancelar" at bounding box center [219, 128] width 23 height 9
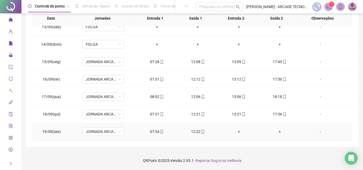
click at [160, 130] on icon "mobile" at bounding box center [162, 132] width 4 height 4
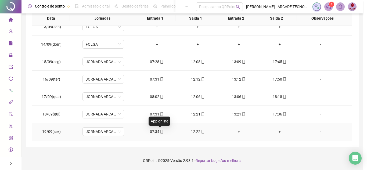
type input "**********"
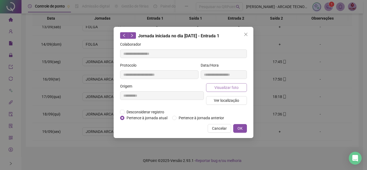
click at [231, 88] on span "Visualizar foto" at bounding box center [226, 88] width 24 height 6
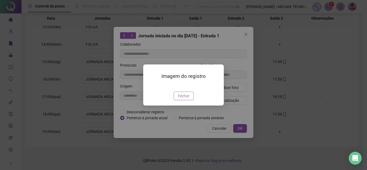
click at [187, 99] on span "Fechar" at bounding box center [184, 96] width 12 height 6
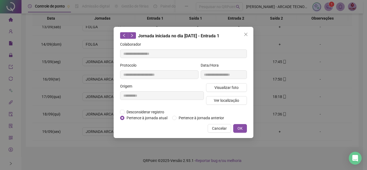
click at [217, 129] on span "Cancelar" at bounding box center [219, 128] width 15 height 6
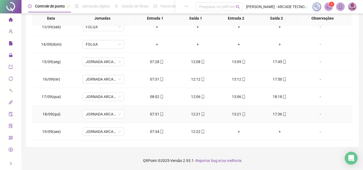
click at [161, 114] on icon "mobile" at bounding box center [162, 114] width 4 height 4
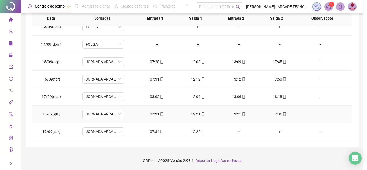
type input "**********"
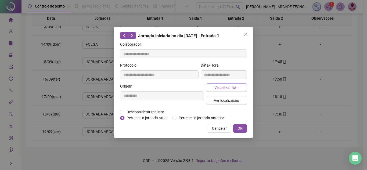
click at [231, 85] on span "Visualizar foto" at bounding box center [226, 88] width 24 height 6
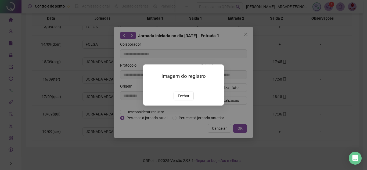
click at [188, 99] on span "Fechar" at bounding box center [184, 96] width 12 height 6
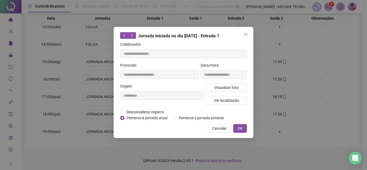
click at [226, 105] on div "Visualizar foto Ver localização" at bounding box center [226, 96] width 43 height 26
click at [227, 101] on span "Ver localização" at bounding box center [226, 100] width 25 height 6
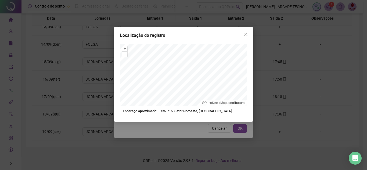
drag, startPoint x: 216, startPoint y: 115, endPoint x: 191, endPoint y: 125, distance: 27.1
click at [216, 115] on div "Localização do registro + – ⇧ › © OpenStreetMap contributors. Endereço aproxima…" at bounding box center [184, 74] width 140 height 95
click at [246, 33] on icon "close" at bounding box center [246, 34] width 4 height 4
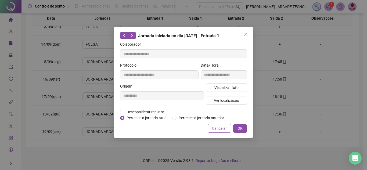
click at [216, 130] on span "Cancelar" at bounding box center [219, 128] width 15 height 6
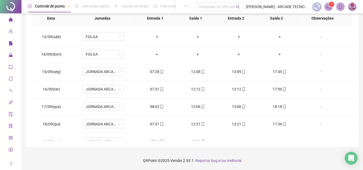
scroll to position [217, 0]
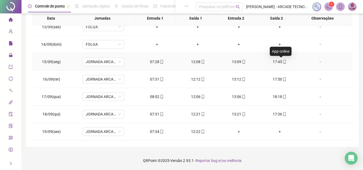
click at [282, 62] on icon "mobile" at bounding box center [284, 62] width 4 height 4
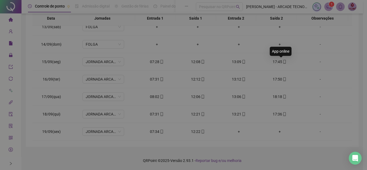
type input "**********"
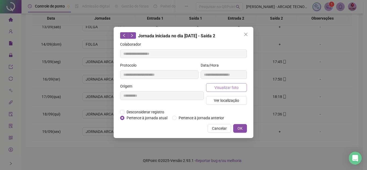
click at [216, 89] on span "Visualizar foto" at bounding box center [226, 88] width 24 height 6
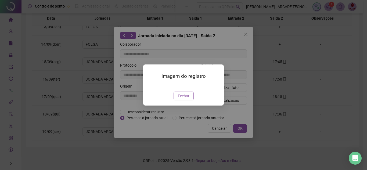
click at [185, 99] on span "Fechar" at bounding box center [184, 96] width 12 height 6
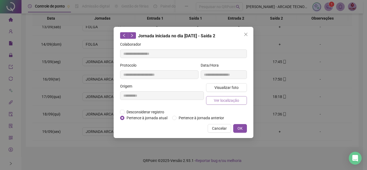
click at [230, 99] on span "Ver localização" at bounding box center [226, 100] width 25 height 6
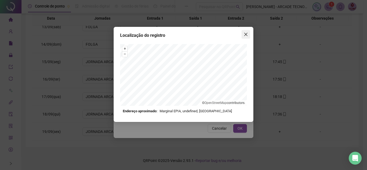
click at [247, 35] on icon "close" at bounding box center [246, 34] width 4 height 4
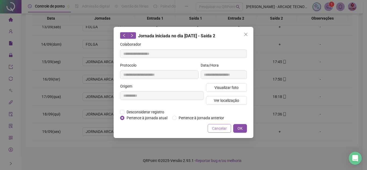
click at [219, 131] on span "Cancelar" at bounding box center [219, 128] width 15 height 6
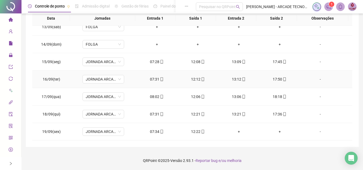
click at [283, 81] on icon "mobile" at bounding box center [284, 79] width 2 height 4
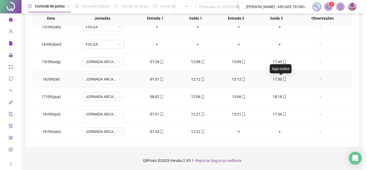
type input "**********"
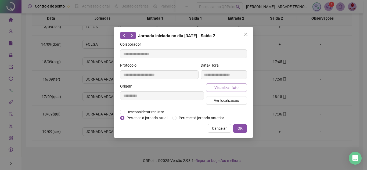
click at [230, 88] on span "Visualizar foto" at bounding box center [226, 88] width 24 height 6
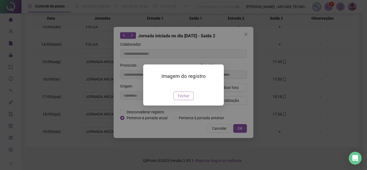
click at [183, 99] on span "Fechar" at bounding box center [184, 96] width 12 height 6
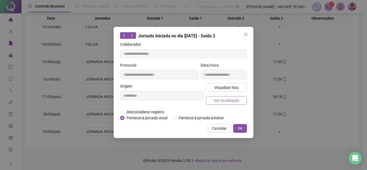
click at [226, 102] on span "Ver localização" at bounding box center [226, 100] width 25 height 6
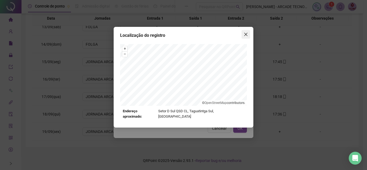
click at [245, 33] on icon "close" at bounding box center [245, 34] width 3 height 3
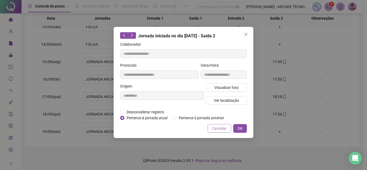
click at [220, 131] on span "Cancelar" at bounding box center [219, 128] width 15 height 6
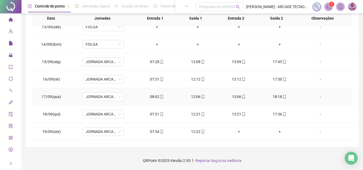
click at [282, 95] on icon "mobile" at bounding box center [284, 97] width 4 height 4
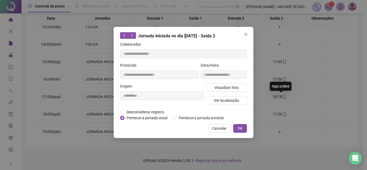
type input "**********"
click at [229, 87] on span "Visualizar foto" at bounding box center [226, 88] width 24 height 6
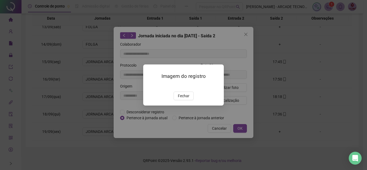
click at [190, 100] on button "Fechar" at bounding box center [183, 96] width 20 height 9
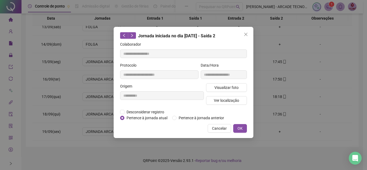
click at [218, 104] on div "Visualizar foto Ver localização" at bounding box center [226, 96] width 43 height 26
click at [221, 101] on span "Ver localização" at bounding box center [226, 100] width 25 height 6
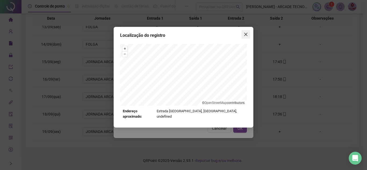
click at [246, 32] on icon "close" at bounding box center [246, 34] width 4 height 4
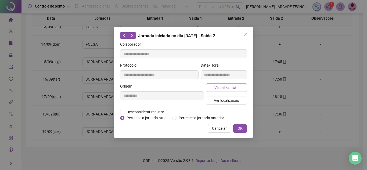
click at [227, 87] on span "Visualizar foto" at bounding box center [226, 88] width 24 height 6
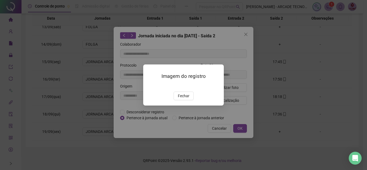
click at [150, 86] on img at bounding box center [150, 86] width 0 height 0
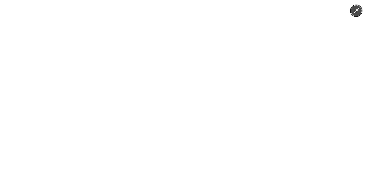
click at [188, 84] on img at bounding box center [184, 85] width 128 height 170
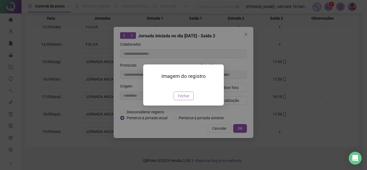
click at [182, 99] on span "Fechar" at bounding box center [184, 96] width 12 height 6
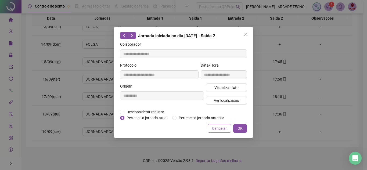
click at [220, 126] on span "Cancelar" at bounding box center [219, 128] width 15 height 6
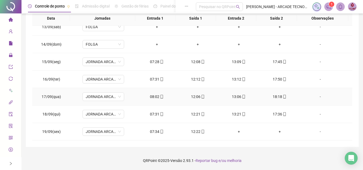
click at [282, 95] on span "mobile" at bounding box center [284, 97] width 4 height 4
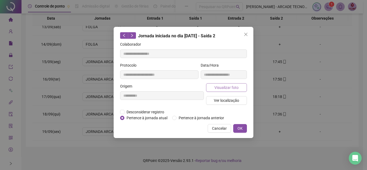
click at [227, 86] on span "Visualizar foto" at bounding box center [226, 88] width 24 height 6
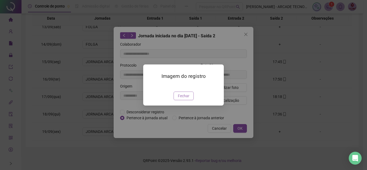
click at [183, 99] on span "Fechar" at bounding box center [184, 96] width 12 height 6
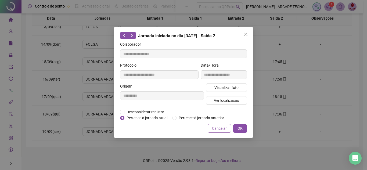
click at [218, 129] on span "Cancelar" at bounding box center [219, 128] width 15 height 6
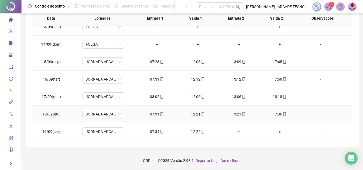
click at [277, 115] on div "17:36" at bounding box center [279, 114] width 32 height 6
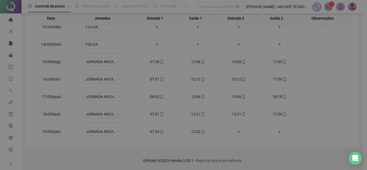
type input "**********"
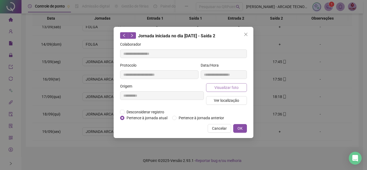
click at [220, 88] on span "Visualizar foto" at bounding box center [226, 88] width 24 height 6
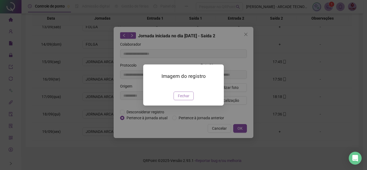
click at [186, 99] on span "Fechar" at bounding box center [184, 96] width 12 height 6
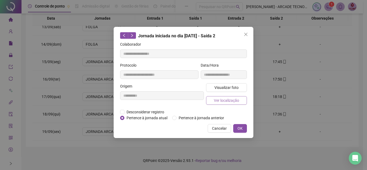
click at [238, 102] on span "Ver localização" at bounding box center [226, 100] width 25 height 6
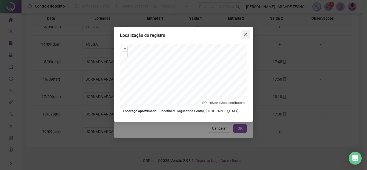
click at [245, 33] on icon "close" at bounding box center [246, 34] width 4 height 4
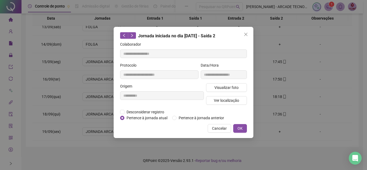
click at [226, 122] on div "**********" at bounding box center [184, 82] width 140 height 111
click at [224, 126] on span "Cancelar" at bounding box center [219, 128] width 15 height 6
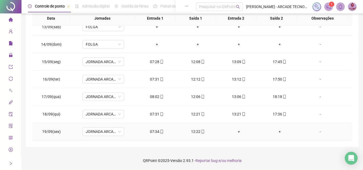
click at [151, 133] on div "07:34" at bounding box center [157, 132] width 32 height 6
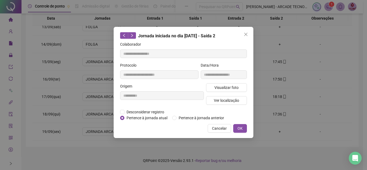
type input "**********"
click at [225, 89] on span "Visualizar foto" at bounding box center [226, 88] width 24 height 6
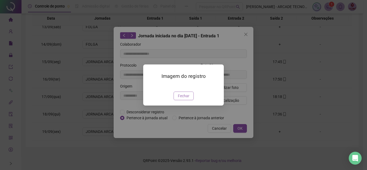
click at [184, 99] on span "Fechar" at bounding box center [184, 96] width 12 height 6
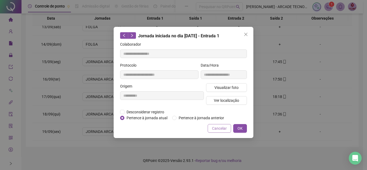
click at [220, 126] on span "Cancelar" at bounding box center [219, 128] width 15 height 6
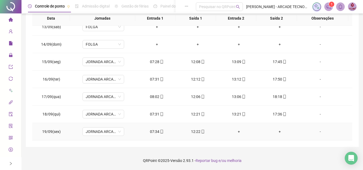
click at [187, 131] on div "12:22" at bounding box center [198, 132] width 32 height 6
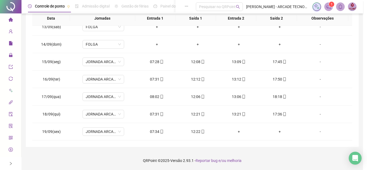
type input "**********"
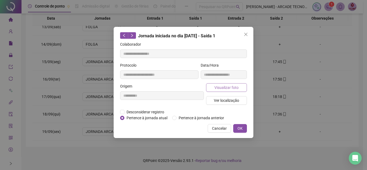
click at [224, 88] on span "Visualizar foto" at bounding box center [226, 88] width 24 height 6
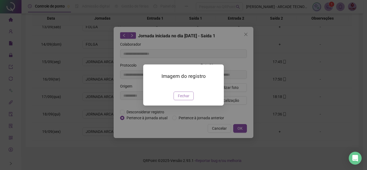
click at [188, 99] on span "Fechar" at bounding box center [184, 96] width 12 height 6
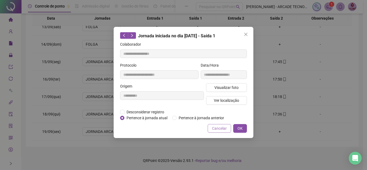
click at [212, 128] on span "Cancelar" at bounding box center [219, 128] width 15 height 6
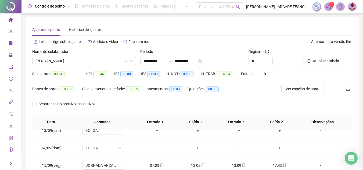
scroll to position [0, 0]
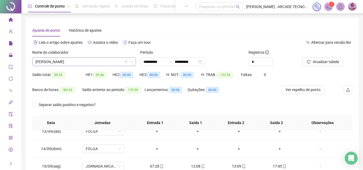
click at [100, 62] on span "[PERSON_NAME]" at bounding box center [83, 62] width 97 height 8
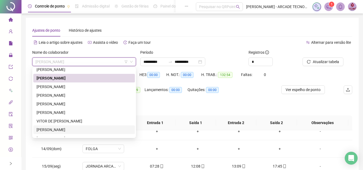
click at [95, 129] on div "[PERSON_NAME]" at bounding box center [84, 130] width 95 height 6
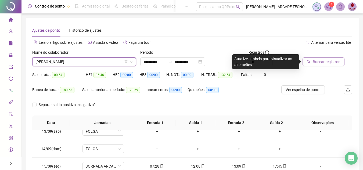
click at [310, 63] on icon "search" at bounding box center [309, 62] width 4 height 4
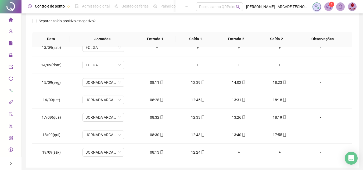
scroll to position [104, 0]
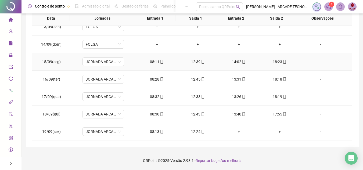
click at [161, 63] on icon "mobile" at bounding box center [162, 62] width 2 height 4
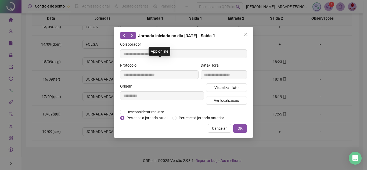
type input "**********"
click at [225, 89] on span "Visualizar foto" at bounding box center [226, 88] width 24 height 6
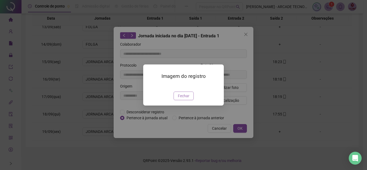
click at [182, 99] on span "Fechar" at bounding box center [184, 96] width 12 height 6
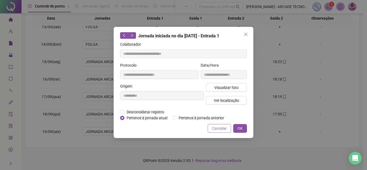
click at [216, 126] on span "Cancelar" at bounding box center [219, 128] width 15 height 6
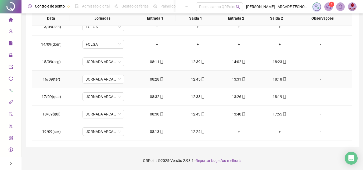
click at [156, 84] on td "08:28" at bounding box center [156, 79] width 41 height 17
click at [160, 80] on icon "mobile" at bounding box center [162, 79] width 4 height 4
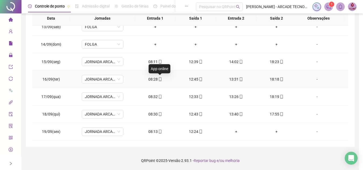
type input "**********"
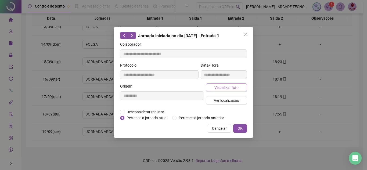
click at [219, 86] on span "Visualizar foto" at bounding box center [226, 88] width 24 height 6
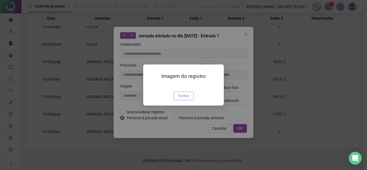
click at [184, 99] on span "Fechar" at bounding box center [184, 96] width 12 height 6
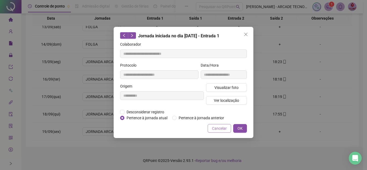
click at [218, 127] on span "Cancelar" at bounding box center [219, 128] width 15 height 6
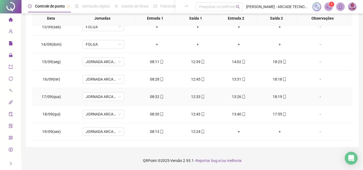
click at [154, 99] on div "08:32" at bounding box center [157, 97] width 32 height 6
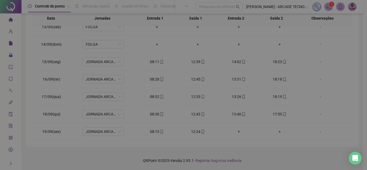
type input "**********"
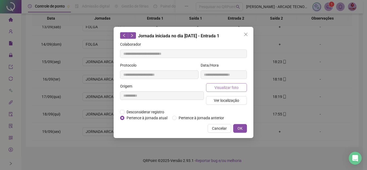
click at [232, 86] on span "Visualizar foto" at bounding box center [226, 88] width 24 height 6
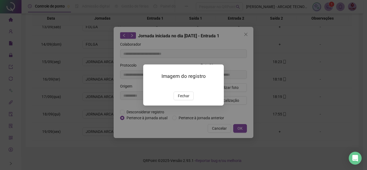
click at [179, 99] on span "Fechar" at bounding box center [184, 96] width 12 height 6
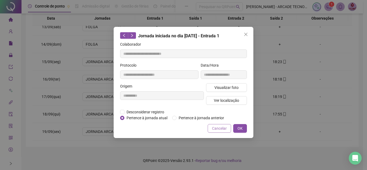
click at [212, 128] on button "Cancelar" at bounding box center [219, 128] width 23 height 9
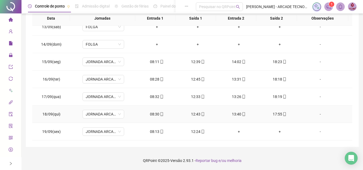
click at [160, 115] on icon "mobile" at bounding box center [162, 114] width 4 height 4
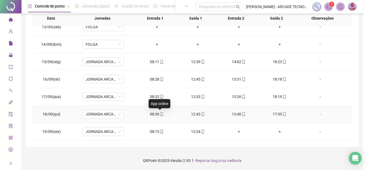
type input "**********"
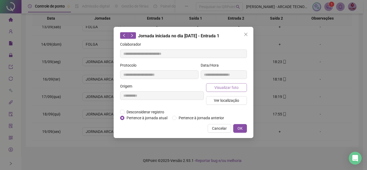
click at [238, 89] on button "Visualizar foto" at bounding box center [226, 87] width 41 height 9
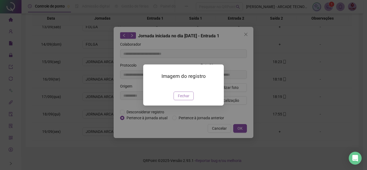
click at [178, 99] on span "Fechar" at bounding box center [184, 96] width 12 height 6
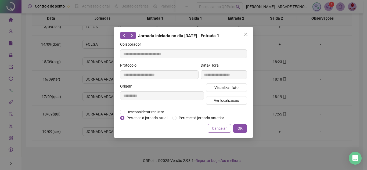
click at [222, 126] on span "Cancelar" at bounding box center [219, 128] width 15 height 6
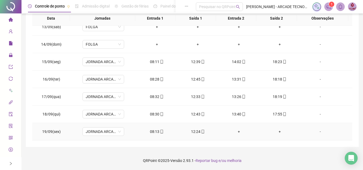
click at [155, 133] on div "08:13" at bounding box center [157, 132] width 32 height 6
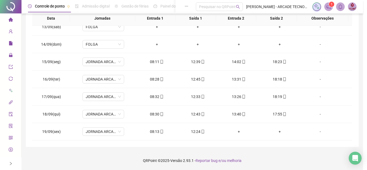
type input "**********"
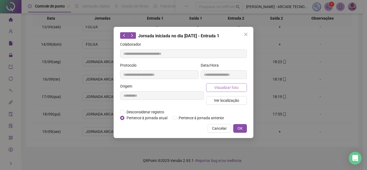
click at [232, 88] on span "Visualizar foto" at bounding box center [226, 88] width 24 height 6
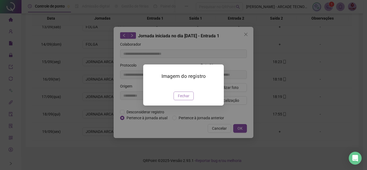
click at [183, 99] on span "Fechar" at bounding box center [184, 96] width 12 height 6
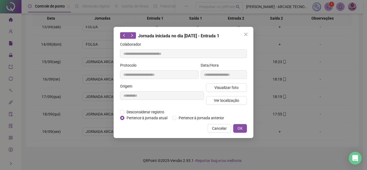
click at [212, 125] on button "Cancelar" at bounding box center [219, 128] width 23 height 9
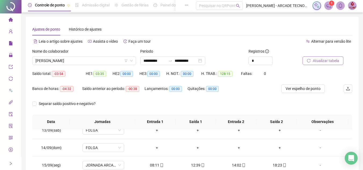
scroll to position [0, 0]
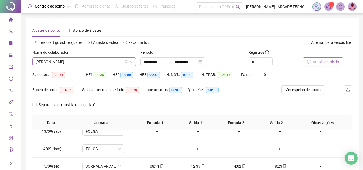
click at [101, 60] on span "[PERSON_NAME]" at bounding box center [83, 62] width 97 height 8
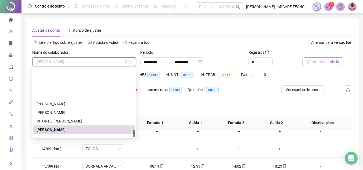
scroll to position [610, 0]
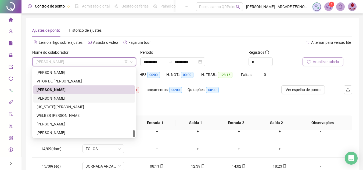
click at [88, 101] on div "[PERSON_NAME]" at bounding box center [84, 98] width 95 height 6
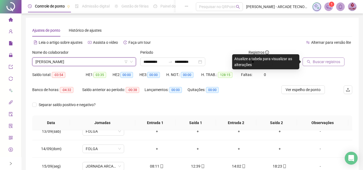
click at [319, 65] on button "Buscar registros" at bounding box center [323, 61] width 42 height 9
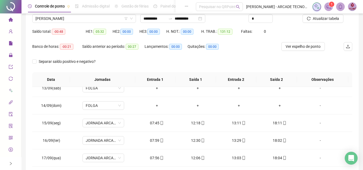
scroll to position [104, 0]
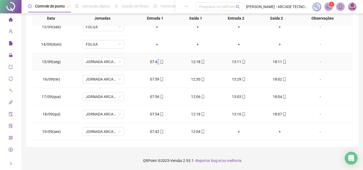
click at [157, 60] on div "07:45" at bounding box center [157, 62] width 32 height 6
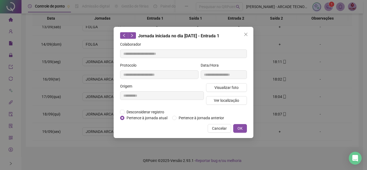
type input "**********"
click at [222, 87] on span "Visualizar foto" at bounding box center [226, 88] width 24 height 6
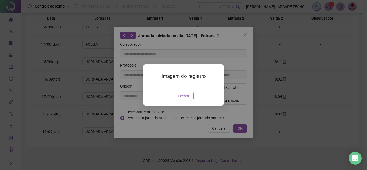
click at [191, 100] on button "Fechar" at bounding box center [183, 96] width 20 height 9
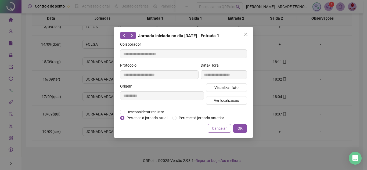
click at [213, 128] on span "Cancelar" at bounding box center [219, 128] width 15 height 6
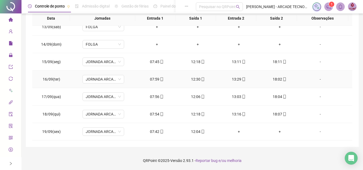
click at [160, 77] on icon "mobile" at bounding box center [162, 79] width 4 height 4
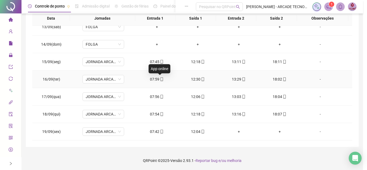
type input "**********"
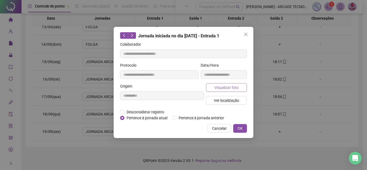
click at [225, 86] on span "Visualizar foto" at bounding box center [226, 88] width 24 height 6
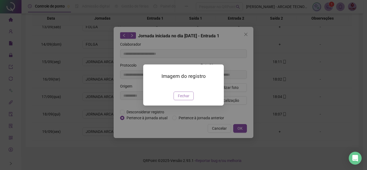
click at [181, 99] on span "Fechar" at bounding box center [184, 96] width 12 height 6
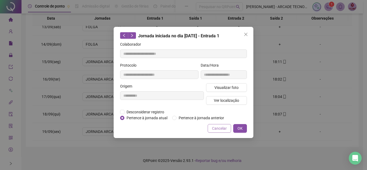
click at [220, 127] on span "Cancelar" at bounding box center [219, 128] width 15 height 6
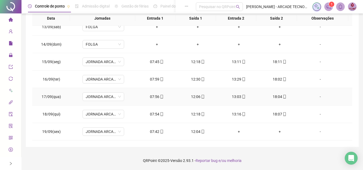
click at [154, 99] on div "07:56" at bounding box center [157, 97] width 32 height 6
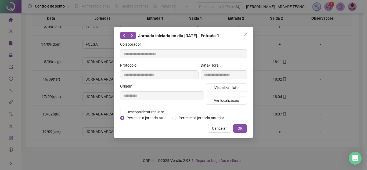
type input "**********"
click at [215, 88] on span "Visualizar foto" at bounding box center [226, 88] width 24 height 6
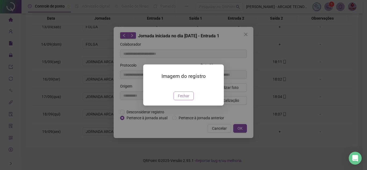
click at [179, 99] on span "Fechar" at bounding box center [184, 96] width 12 height 6
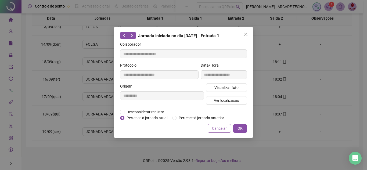
click at [215, 125] on button "Cancelar" at bounding box center [219, 128] width 23 height 9
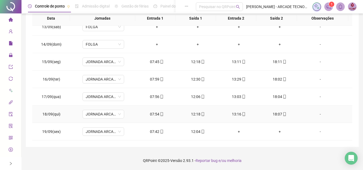
click at [155, 111] on div "07:54" at bounding box center [157, 114] width 32 height 6
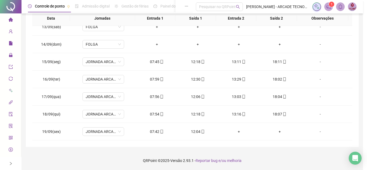
type input "**********"
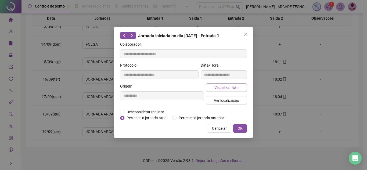
click at [223, 90] on span "Visualizar foto" at bounding box center [226, 88] width 24 height 6
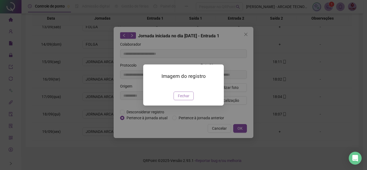
click at [186, 99] on span "Fechar" at bounding box center [184, 96] width 12 height 6
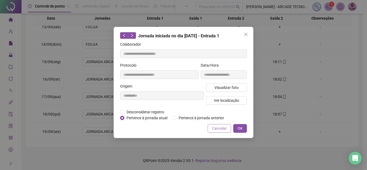
click at [224, 129] on span "Cancelar" at bounding box center [219, 128] width 15 height 6
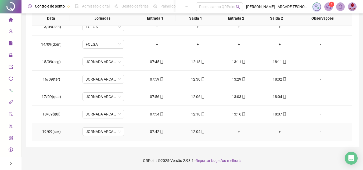
click at [150, 130] on div "07:42" at bounding box center [157, 132] width 32 height 6
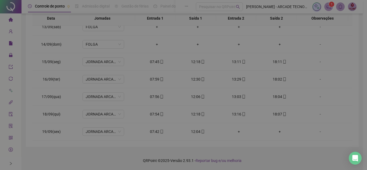
type input "**********"
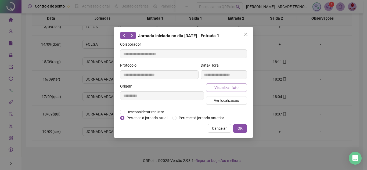
click at [229, 90] on span "Visualizar foto" at bounding box center [226, 88] width 24 height 6
click at [231, 86] on div "Imagem do registro Fechar" at bounding box center [183, 85] width 367 height 170
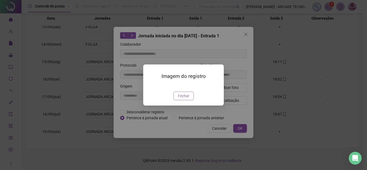
click at [187, 106] on div "Imagem do registro Fechar" at bounding box center [183, 84] width 81 height 41
click at [186, 99] on span "Fechar" at bounding box center [184, 96] width 12 height 6
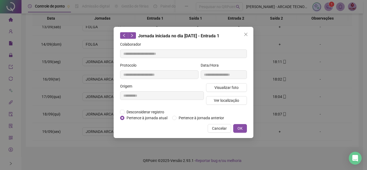
click at [221, 128] on span "Cancelar" at bounding box center [219, 128] width 15 height 6
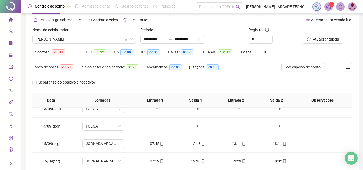
scroll to position [0, 0]
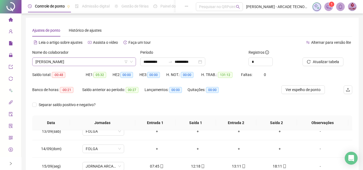
click at [97, 64] on span "[PERSON_NAME]" at bounding box center [83, 62] width 97 height 8
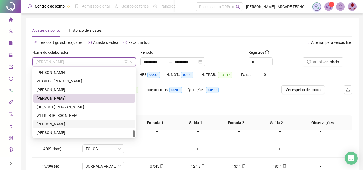
click at [99, 124] on div "[PERSON_NAME]" at bounding box center [84, 124] width 95 height 6
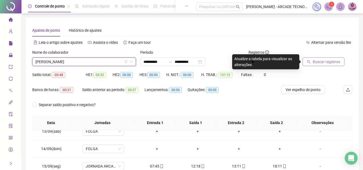
click at [332, 63] on span "Buscar registros" at bounding box center [326, 62] width 27 height 6
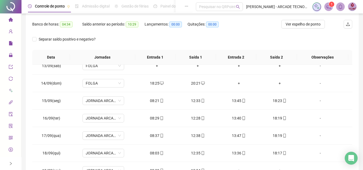
scroll to position [104, 0]
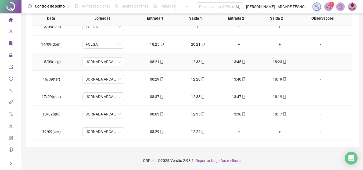
click at [156, 63] on div "08:21" at bounding box center [157, 62] width 32 height 6
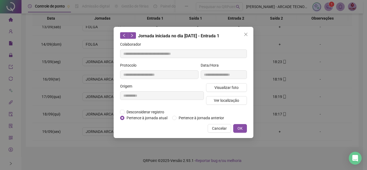
type input "**********"
click at [223, 90] on span "Visualizar foto" at bounding box center [226, 88] width 24 height 6
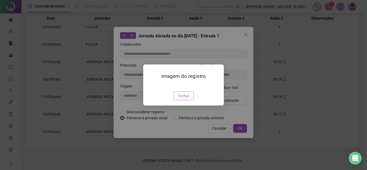
click at [179, 99] on span "Fechar" at bounding box center [184, 96] width 12 height 6
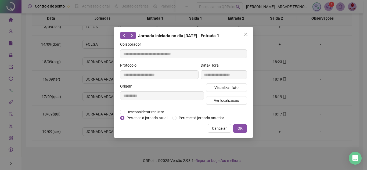
click at [226, 123] on div "**********" at bounding box center [184, 82] width 140 height 111
click at [222, 126] on span "Cancelar" at bounding box center [219, 128] width 15 height 6
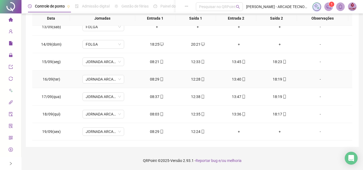
click at [160, 80] on icon "mobile" at bounding box center [162, 79] width 4 height 4
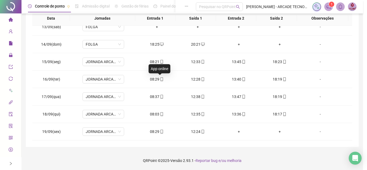
type input "**********"
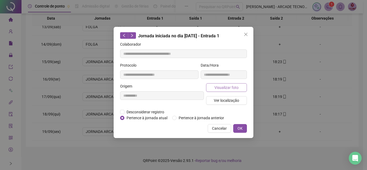
click at [212, 83] on button "Visualizar foto" at bounding box center [226, 87] width 41 height 9
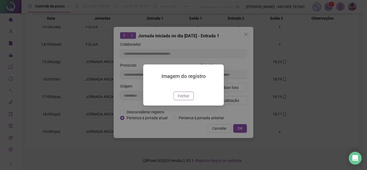
click at [186, 99] on span "Fechar" at bounding box center [184, 96] width 12 height 6
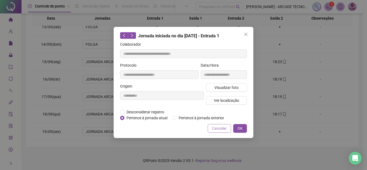
click at [211, 125] on button "Cancelar" at bounding box center [219, 128] width 23 height 9
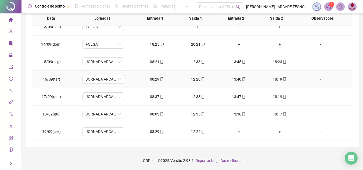
click at [191, 77] on div "12:28" at bounding box center [198, 79] width 32 height 6
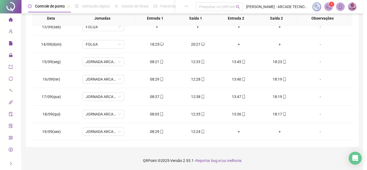
type input "**********"
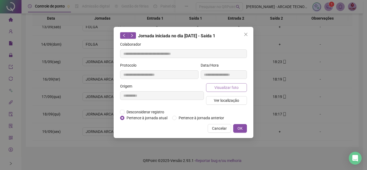
click at [226, 86] on span "Visualizar foto" at bounding box center [226, 88] width 24 height 6
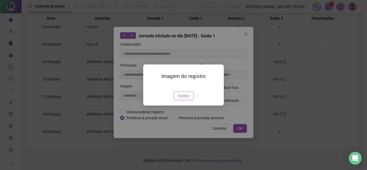
click at [184, 99] on span "Fechar" at bounding box center [184, 96] width 12 height 6
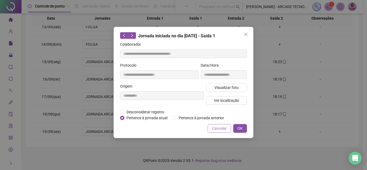
click at [223, 128] on span "Cancelar" at bounding box center [219, 128] width 15 height 6
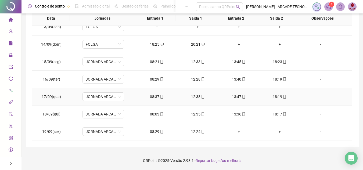
click at [161, 98] on icon "mobile" at bounding box center [162, 97] width 4 height 4
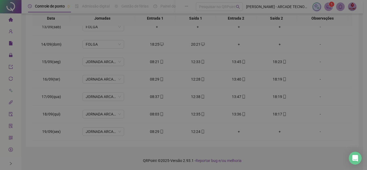
type input "**********"
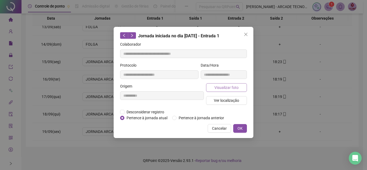
click at [212, 89] on button "Visualizar foto" at bounding box center [226, 87] width 41 height 9
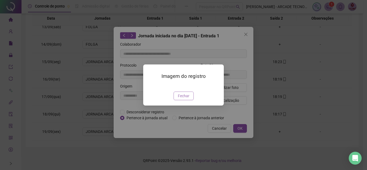
click at [179, 99] on span "Fechar" at bounding box center [184, 96] width 12 height 6
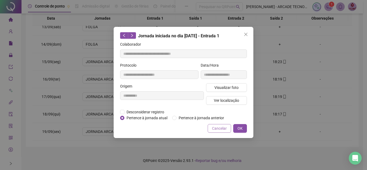
click at [221, 127] on span "Cancelar" at bounding box center [219, 128] width 15 height 6
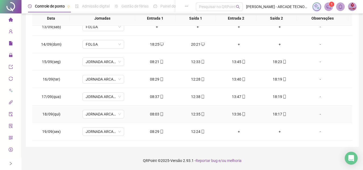
click at [155, 112] on div "08:03" at bounding box center [157, 114] width 32 height 6
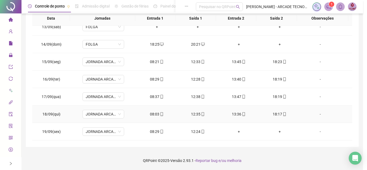
type input "**********"
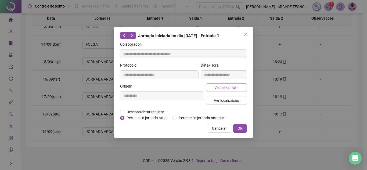
click at [215, 88] on span "Visualizar foto" at bounding box center [226, 88] width 24 height 6
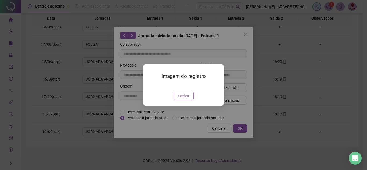
click at [179, 99] on span "Fechar" at bounding box center [184, 96] width 12 height 6
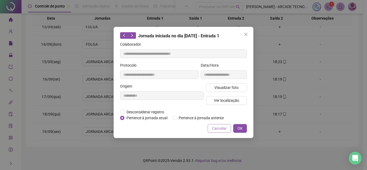
click at [215, 129] on span "Cancelar" at bounding box center [219, 128] width 15 height 6
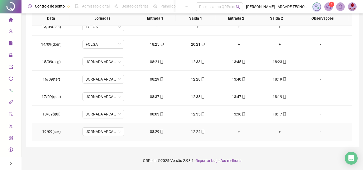
click at [152, 132] on div "08:29" at bounding box center [157, 132] width 32 height 6
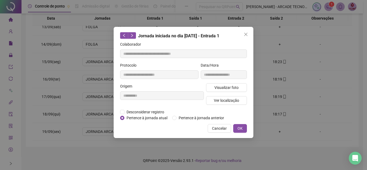
type input "**********"
click at [226, 93] on div "Visualizar foto Ver localização" at bounding box center [226, 96] width 43 height 26
click at [226, 92] on div "Visualizar foto Ver localização" at bounding box center [226, 96] width 43 height 26
click at [226, 88] on span "Visualizar foto" at bounding box center [226, 88] width 24 height 6
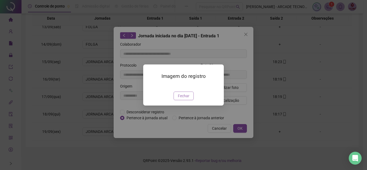
click at [186, 99] on span "Fechar" at bounding box center [184, 96] width 12 height 6
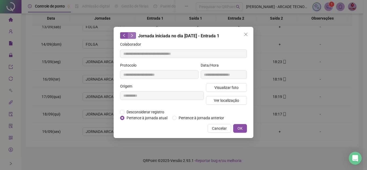
click at [132, 35] on icon "right" at bounding box center [132, 36] width 4 height 4
type input "**********"
click at [220, 130] on span "Cancelar" at bounding box center [219, 128] width 15 height 6
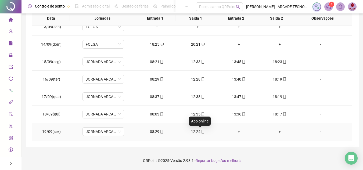
click at [201, 130] on icon "mobile" at bounding box center [202, 132] width 2 height 4
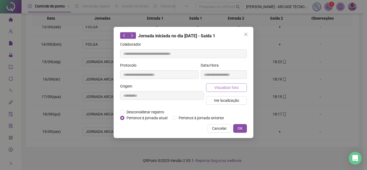
click at [229, 89] on span "Visualizar foto" at bounding box center [226, 88] width 24 height 6
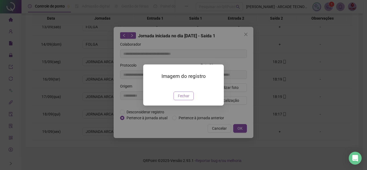
click at [182, 99] on span "Fechar" at bounding box center [184, 96] width 12 height 6
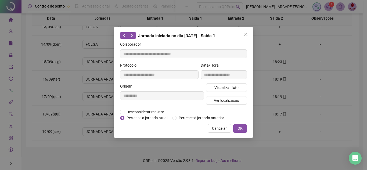
drag, startPoint x: 223, startPoint y: 127, endPoint x: 218, endPoint y: 128, distance: 5.1
click at [223, 127] on span "Cancelar" at bounding box center [219, 128] width 15 height 6
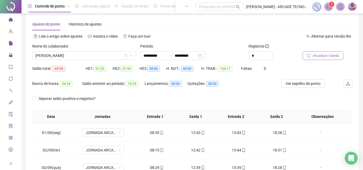
scroll to position [0, 0]
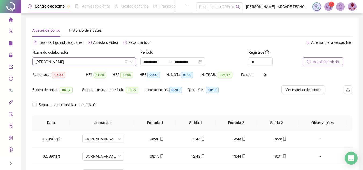
click at [89, 60] on span "[PERSON_NAME]" at bounding box center [83, 62] width 97 height 8
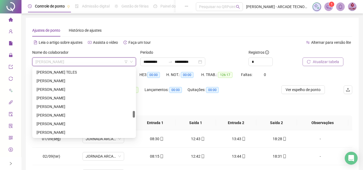
scroll to position [424, 0]
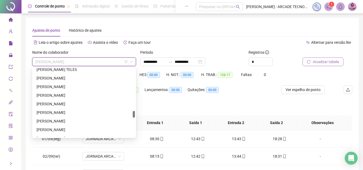
drag, startPoint x: 133, startPoint y: 108, endPoint x: 134, endPoint y: 114, distance: 5.7
click at [134, 114] on div at bounding box center [134, 114] width 2 height 7
click at [95, 96] on div "[PERSON_NAME]" at bounding box center [84, 95] width 95 height 6
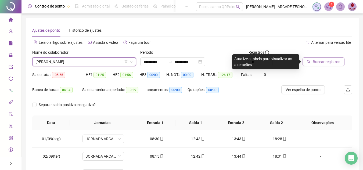
click at [333, 61] on span "Buscar registros" at bounding box center [326, 62] width 27 height 6
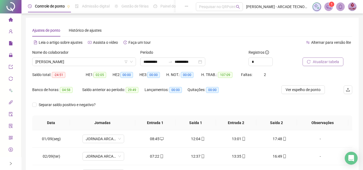
click at [320, 72] on div "Saldo total: -24:51 HE 1: 02:05 HE 2: 00:00 HE 3: 00:00 H. NOT.: 00:00 H. TRAB.…" at bounding box center [192, 77] width 320 height 15
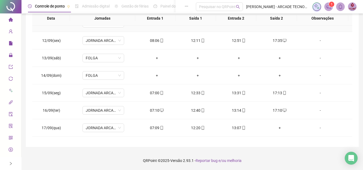
scroll to position [217, 0]
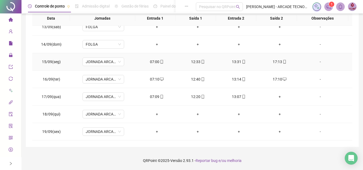
click at [160, 62] on icon "mobile" at bounding box center [162, 62] width 4 height 4
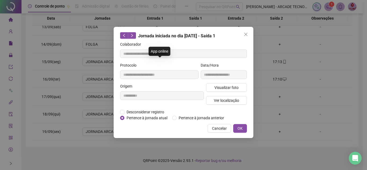
type input "**********"
click at [232, 89] on span "Visualizar foto" at bounding box center [226, 88] width 24 height 6
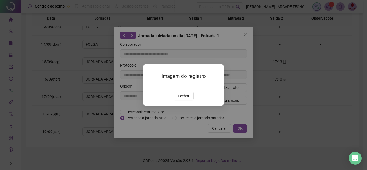
click at [183, 106] on div "Imagem do registro Fechar" at bounding box center [183, 84] width 81 height 41
click at [187, 99] on span "Fechar" at bounding box center [184, 96] width 12 height 6
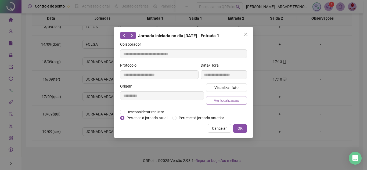
click at [234, 100] on span "Ver localização" at bounding box center [226, 100] width 25 height 6
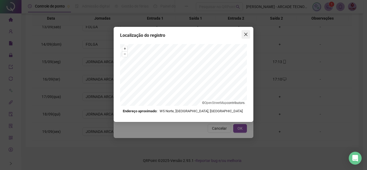
click at [245, 35] on icon "close" at bounding box center [245, 34] width 3 height 3
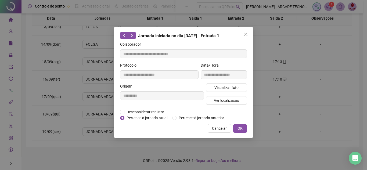
click at [221, 128] on span "Cancelar" at bounding box center [219, 128] width 15 height 6
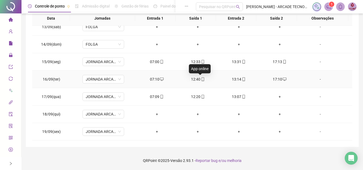
click at [201, 79] on icon "mobile" at bounding box center [203, 79] width 4 height 4
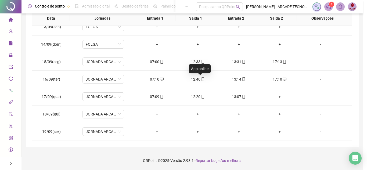
type input "**********"
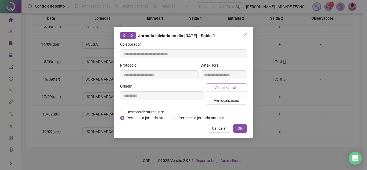
click at [226, 89] on span "Visualizar foto" at bounding box center [226, 88] width 24 height 6
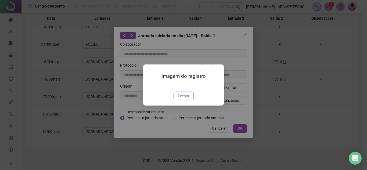
click at [184, 99] on span "Fechar" at bounding box center [184, 96] width 12 height 6
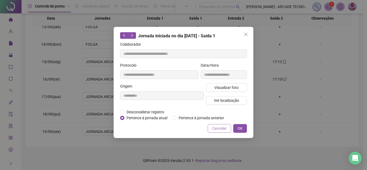
click at [217, 129] on span "Cancelar" at bounding box center [219, 128] width 15 height 6
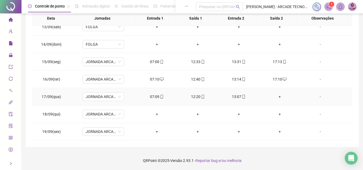
click at [161, 98] on icon "mobile" at bounding box center [162, 97] width 2 height 4
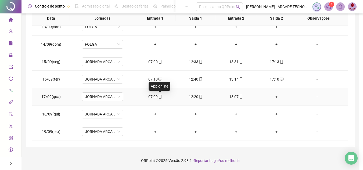
type input "**********"
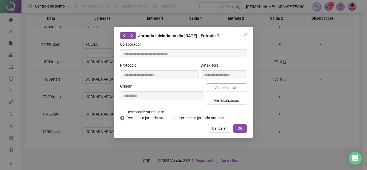
click at [219, 90] on button "Visualizar foto" at bounding box center [226, 87] width 41 height 9
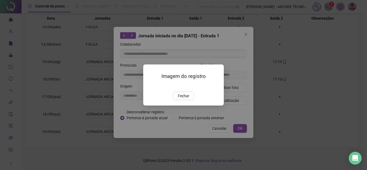
click at [185, 100] on button "Fechar" at bounding box center [183, 96] width 20 height 9
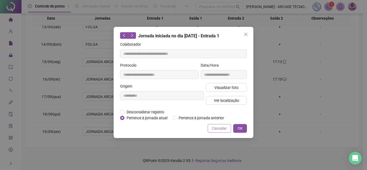
click at [218, 125] on span "Cancelar" at bounding box center [219, 128] width 15 height 6
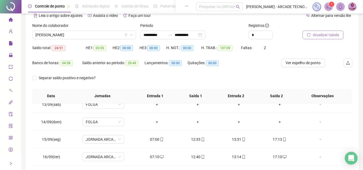
scroll to position [24, 0]
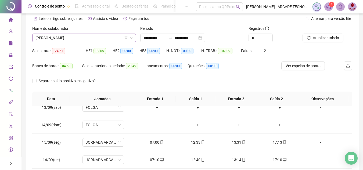
click at [98, 35] on span "[PERSON_NAME]" at bounding box center [83, 38] width 97 height 8
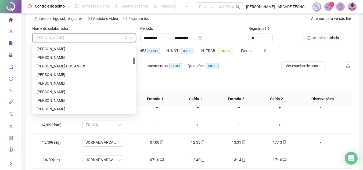
scroll to position [75, 0]
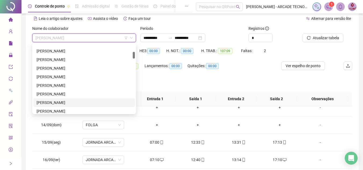
click at [86, 103] on div "[PERSON_NAME]" at bounding box center [84, 103] width 95 height 6
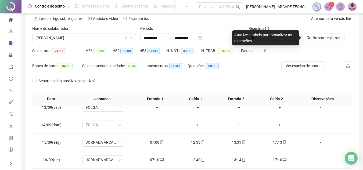
click at [319, 43] on div "Buscar registros" at bounding box center [327, 36] width 54 height 21
click at [320, 41] on span "Buscar registros" at bounding box center [326, 38] width 27 height 6
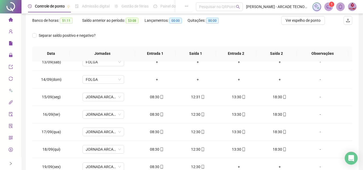
scroll to position [104, 0]
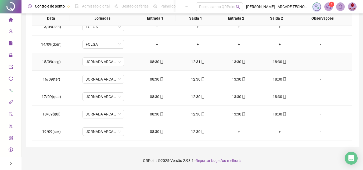
click at [161, 63] on icon "mobile" at bounding box center [162, 62] width 2 height 4
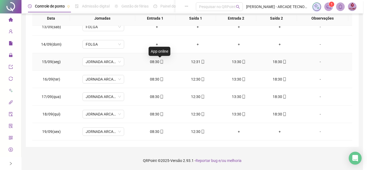
type input "**********"
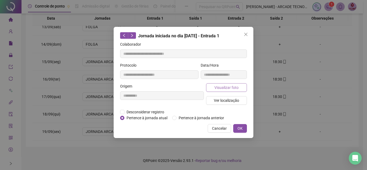
click at [224, 85] on span "Visualizar foto" at bounding box center [226, 88] width 24 height 6
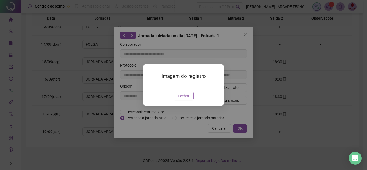
click at [187, 99] on span "Fechar" at bounding box center [184, 96] width 12 height 6
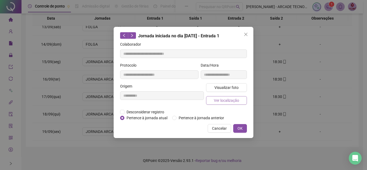
click at [229, 102] on span "Ver localização" at bounding box center [226, 100] width 25 height 6
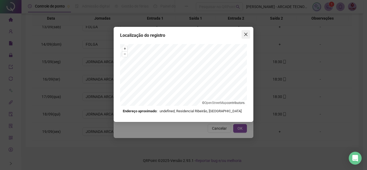
click at [245, 36] on icon "close" at bounding box center [246, 34] width 4 height 4
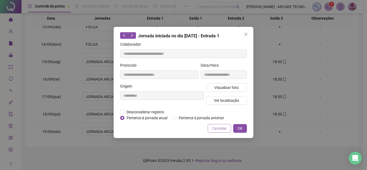
click at [227, 127] on button "Cancelar" at bounding box center [219, 128] width 23 height 9
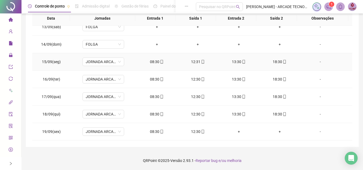
click at [201, 62] on icon "mobile" at bounding box center [202, 62] width 2 height 4
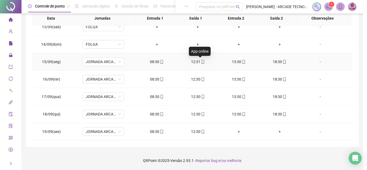
type input "**********"
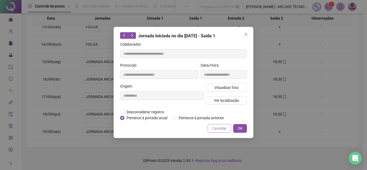
click at [218, 127] on span "Cancelar" at bounding box center [219, 128] width 15 height 6
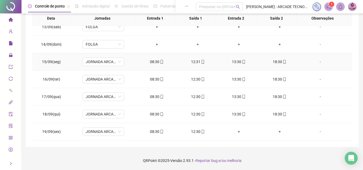
click at [282, 62] on icon "mobile" at bounding box center [284, 62] width 4 height 4
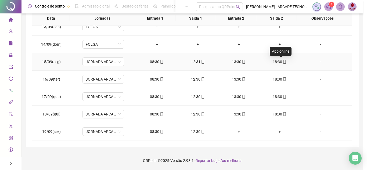
type input "**********"
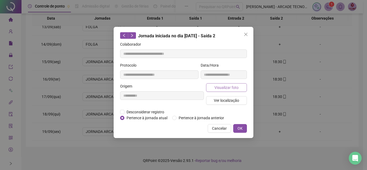
click at [224, 87] on span "Visualizar foto" at bounding box center [226, 88] width 24 height 6
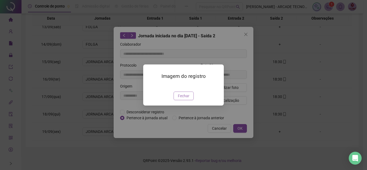
click at [182, 99] on span "Fechar" at bounding box center [184, 96] width 12 height 6
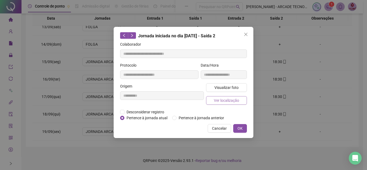
click at [228, 103] on span "Ver localização" at bounding box center [226, 100] width 25 height 6
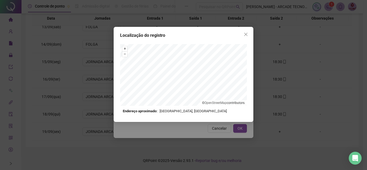
click at [245, 35] on icon "close" at bounding box center [245, 34] width 3 height 3
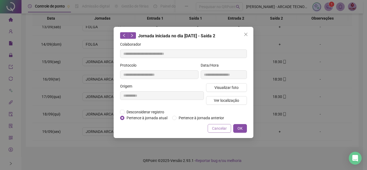
click at [216, 127] on span "Cancelar" at bounding box center [219, 128] width 15 height 6
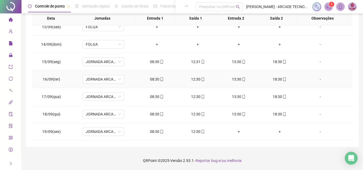
click at [160, 79] on icon "mobile" at bounding box center [162, 79] width 4 height 4
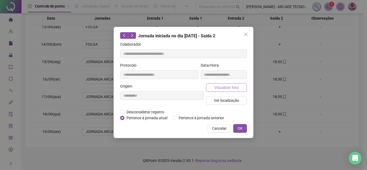
type input "**********"
click at [239, 81] on div "**********" at bounding box center [224, 72] width 48 height 21
click at [233, 89] on span "Visualizar foto" at bounding box center [226, 88] width 24 height 6
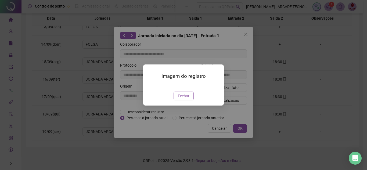
click at [187, 99] on span "Fechar" at bounding box center [184, 96] width 12 height 6
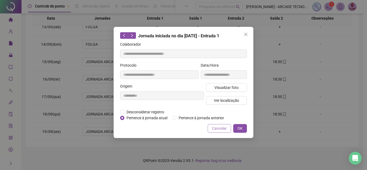
click at [226, 125] on button "Cancelar" at bounding box center [219, 128] width 23 height 9
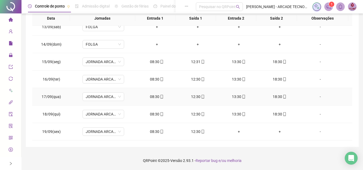
drag, startPoint x: 158, startPoint y: 98, endPoint x: 170, endPoint y: 96, distance: 12.0
click at [160, 98] on icon "mobile" at bounding box center [162, 97] width 4 height 4
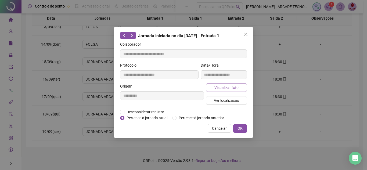
type input "**********"
click at [233, 88] on span "Visualizar foto" at bounding box center [226, 88] width 24 height 6
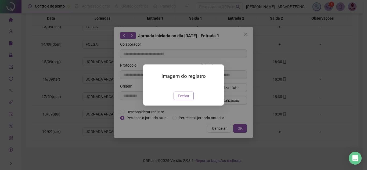
click at [183, 99] on span "Fechar" at bounding box center [184, 96] width 12 height 6
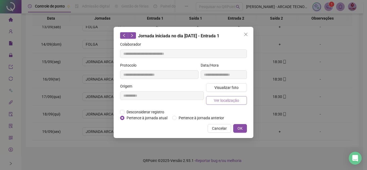
click at [234, 100] on span "Ver localização" at bounding box center [226, 100] width 25 height 6
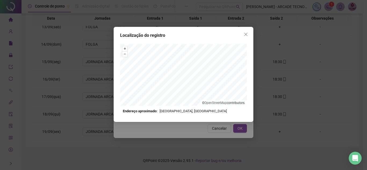
click at [224, 128] on div "Localização do registro + – ⇧ › © OpenStreetMap contributors. Endereço aproxima…" at bounding box center [183, 85] width 367 height 170
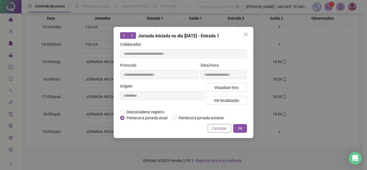
click at [224, 128] on span "Cancelar" at bounding box center [219, 128] width 15 height 6
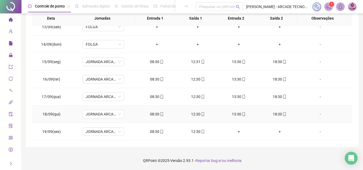
click at [159, 112] on span at bounding box center [161, 114] width 4 height 4
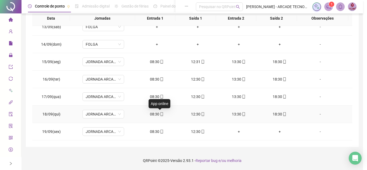
type input "**********"
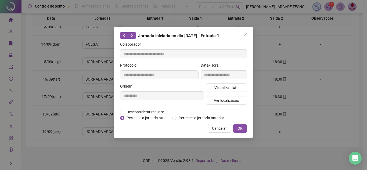
click at [224, 93] on div "Visualizar foto Ver localização" at bounding box center [226, 96] width 43 height 26
click at [224, 87] on span "Visualizar foto" at bounding box center [226, 88] width 24 height 6
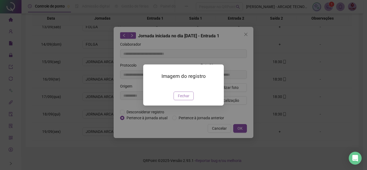
click at [181, 100] on button "Fechar" at bounding box center [183, 96] width 20 height 9
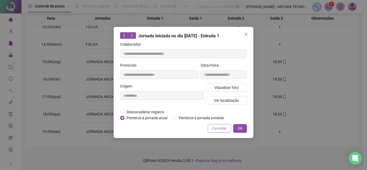
click at [210, 128] on button "Cancelar" at bounding box center [219, 128] width 23 height 9
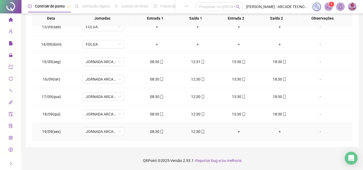
click at [155, 134] on div "08:30" at bounding box center [157, 132] width 32 height 6
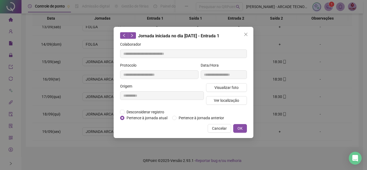
type input "**********"
click at [234, 88] on span "Visualizar foto" at bounding box center [226, 88] width 24 height 6
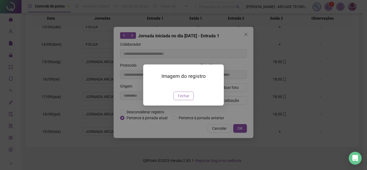
click at [184, 99] on span "Fechar" at bounding box center [184, 96] width 12 height 6
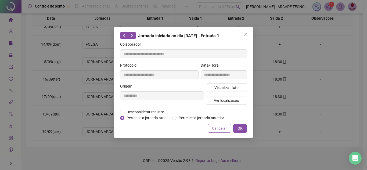
click at [210, 128] on button "Cancelar" at bounding box center [219, 128] width 23 height 9
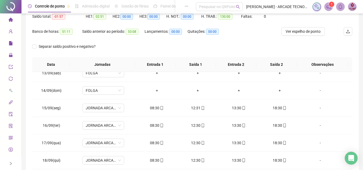
scroll to position [0, 0]
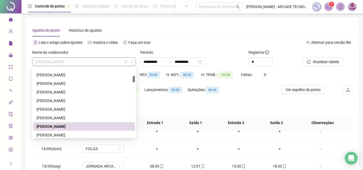
click at [102, 66] on div "[PERSON_NAME]" at bounding box center [84, 61] width 104 height 9
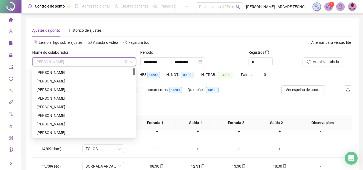
drag, startPoint x: 133, startPoint y: 79, endPoint x: 135, endPoint y: 69, distance: 10.1
click at [135, 69] on div "134676 301077 41515 [PERSON_NAME] [PERSON_NAME] [PERSON_NAME] FILHO [PERSON_NAM…" at bounding box center [84, 102] width 104 height 71
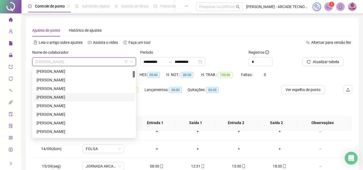
scroll to position [54, 0]
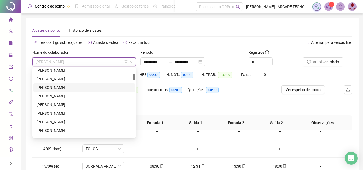
click at [135, 78] on div "187868 147661 134676 [PERSON_NAME] [PERSON_NAME] SEPULVIDA [PERSON_NAME]" at bounding box center [84, 102] width 104 height 71
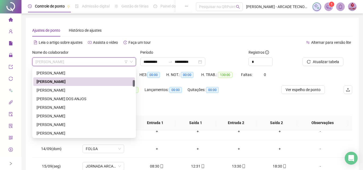
scroll to position [125, 0]
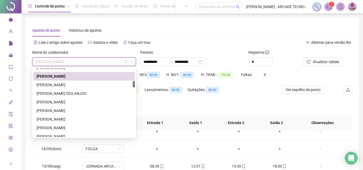
drag, startPoint x: 134, startPoint y: 75, endPoint x: 133, endPoint y: 83, distance: 7.3
click at [133, 83] on div at bounding box center [134, 84] width 2 height 7
drag, startPoint x: 110, startPoint y: 111, endPoint x: 113, endPoint y: 110, distance: 3.6
click at [110, 111] on div "[PERSON_NAME]" at bounding box center [84, 111] width 95 height 6
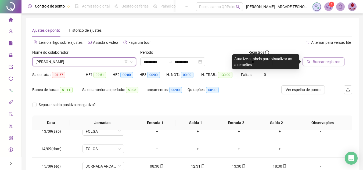
click at [311, 65] on button "Buscar registros" at bounding box center [323, 61] width 42 height 9
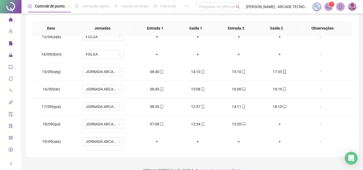
scroll to position [104, 0]
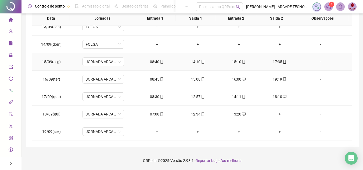
click at [159, 64] on span at bounding box center [161, 62] width 4 height 4
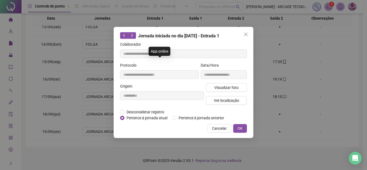
type input "**********"
click at [231, 90] on span "Visualizar foto" at bounding box center [226, 88] width 24 height 6
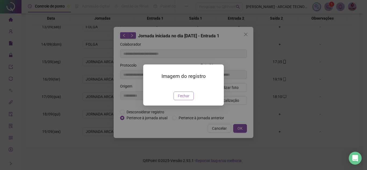
click at [183, 99] on span "Fechar" at bounding box center [184, 96] width 12 height 6
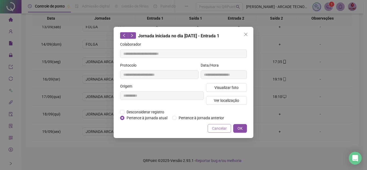
click at [218, 131] on button "Cancelar" at bounding box center [219, 128] width 23 height 9
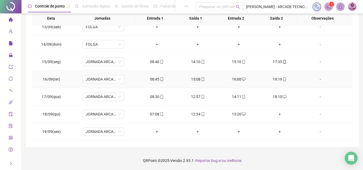
click at [154, 79] on div "08:45" at bounding box center [157, 79] width 32 height 6
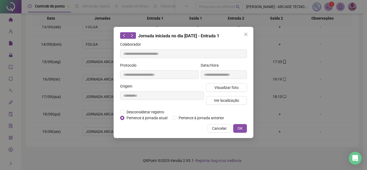
type input "**********"
click at [225, 89] on span "Visualizar foto" at bounding box center [226, 88] width 24 height 6
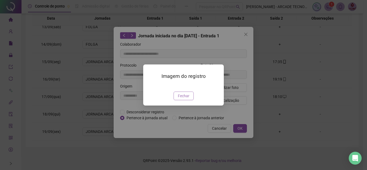
click at [187, 100] on button "Fechar" at bounding box center [183, 96] width 20 height 9
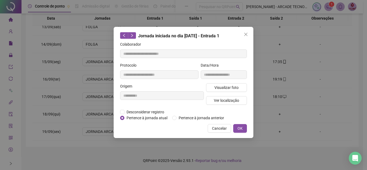
click at [223, 126] on span "Cancelar" at bounding box center [219, 128] width 15 height 6
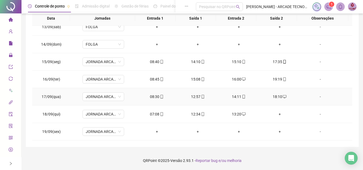
click at [159, 100] on td "08:30" at bounding box center [156, 96] width 41 height 17
click at [159, 99] on div "08:30" at bounding box center [157, 97] width 32 height 6
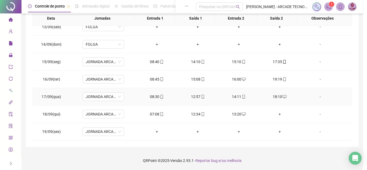
type input "**********"
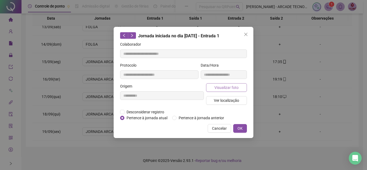
click at [212, 89] on button "Visualizar foto" at bounding box center [226, 87] width 41 height 9
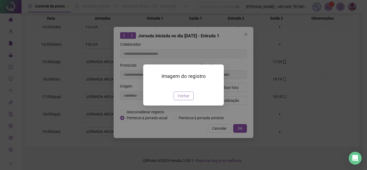
drag, startPoint x: 184, startPoint y: 120, endPoint x: 186, endPoint y: 123, distance: 3.6
click at [183, 106] on div "Imagem do registro Fechar" at bounding box center [183, 84] width 81 height 41
click at [190, 100] on button "Fechar" at bounding box center [183, 96] width 20 height 9
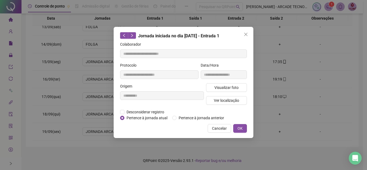
drag, startPoint x: 226, startPoint y: 127, endPoint x: 214, endPoint y: 124, distance: 12.7
click at [226, 127] on span "Cancelar" at bounding box center [219, 128] width 15 height 6
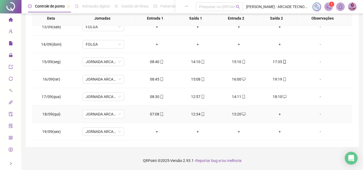
click at [159, 114] on span "mobile" at bounding box center [161, 114] width 4 height 4
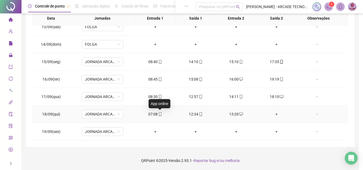
type input "**********"
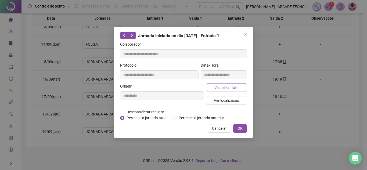
click at [210, 87] on button "Visualizar foto" at bounding box center [226, 87] width 41 height 9
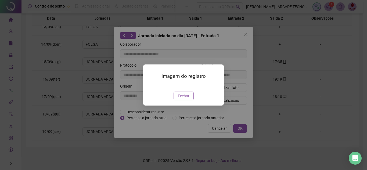
click at [181, 99] on span "Fechar" at bounding box center [184, 96] width 12 height 6
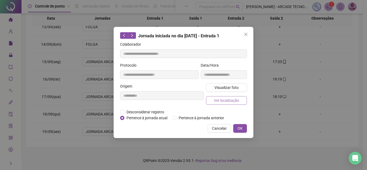
click at [233, 103] on span "Ver localização" at bounding box center [226, 100] width 25 height 6
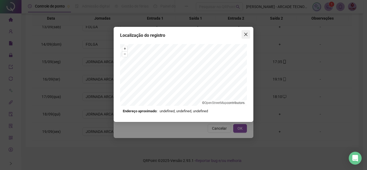
click at [248, 34] on icon "close" at bounding box center [246, 34] width 4 height 4
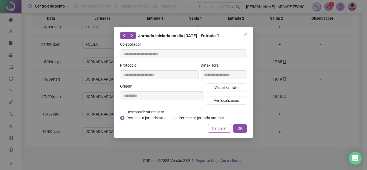
click at [219, 124] on button "Cancelar" at bounding box center [219, 128] width 23 height 9
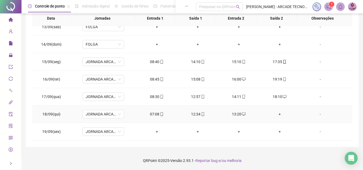
click at [200, 114] on span "mobile" at bounding box center [202, 114] width 4 height 4
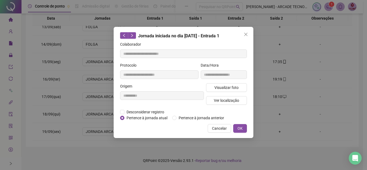
click at [219, 92] on div "Visualizar foto Ver localização" at bounding box center [226, 96] width 43 height 26
click at [222, 88] on span "Visualizar foto" at bounding box center [226, 88] width 24 height 6
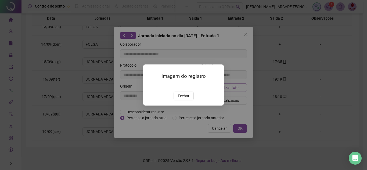
type input "**********"
click at [187, 100] on button "Fechar" at bounding box center [183, 96] width 20 height 9
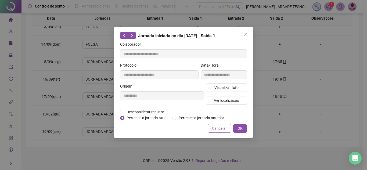
click at [218, 127] on span "Cancelar" at bounding box center [219, 128] width 15 height 6
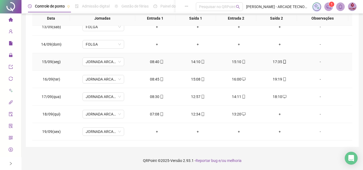
click at [201, 62] on icon "mobile" at bounding box center [203, 62] width 4 height 4
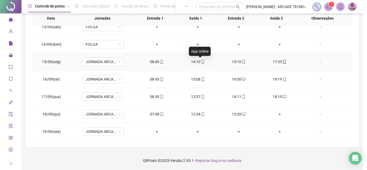
type input "**********"
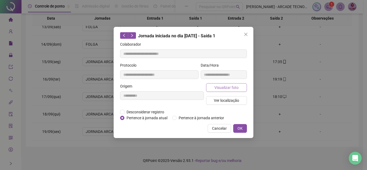
click at [226, 90] on button "Visualizar foto" at bounding box center [226, 87] width 41 height 9
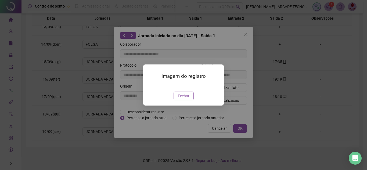
click at [192, 100] on button "Fechar" at bounding box center [183, 96] width 20 height 9
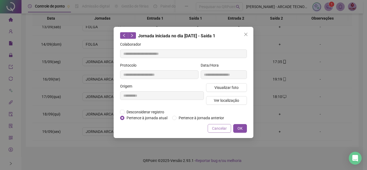
click at [223, 129] on span "Cancelar" at bounding box center [219, 128] width 15 height 6
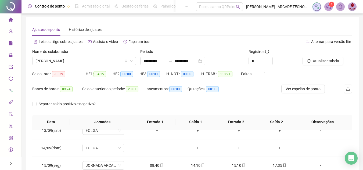
scroll to position [0, 0]
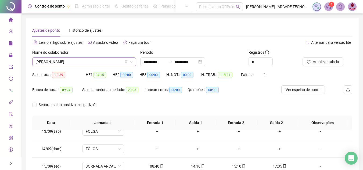
click at [90, 59] on span "[PERSON_NAME]" at bounding box center [83, 62] width 97 height 8
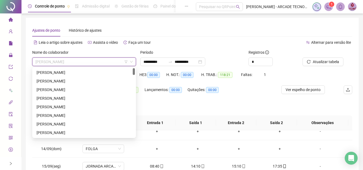
drag, startPoint x: 135, startPoint y: 83, endPoint x: 138, endPoint y: 69, distance: 14.1
click at [138, 69] on body "**********" at bounding box center [181, 85] width 363 height 170
click at [103, 73] on div "[PERSON_NAME]" at bounding box center [84, 73] width 95 height 6
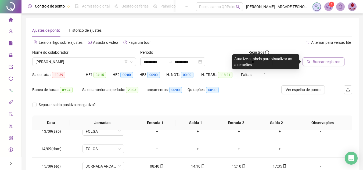
click at [320, 60] on span "Buscar registros" at bounding box center [326, 62] width 27 height 6
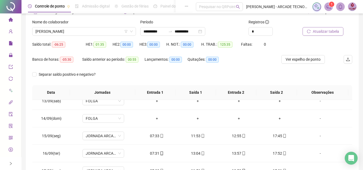
scroll to position [104, 0]
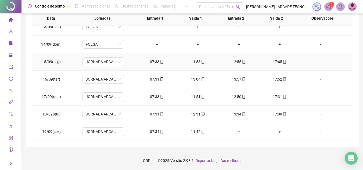
click at [160, 61] on icon "mobile" at bounding box center [162, 62] width 4 height 4
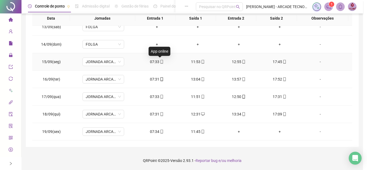
type input "**********"
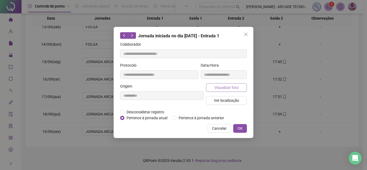
click at [225, 87] on span "Visualizar foto" at bounding box center [226, 88] width 24 height 6
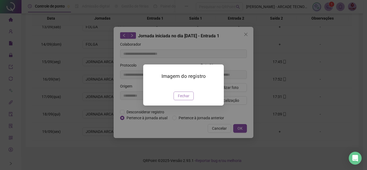
click at [181, 99] on span "Fechar" at bounding box center [184, 96] width 12 height 6
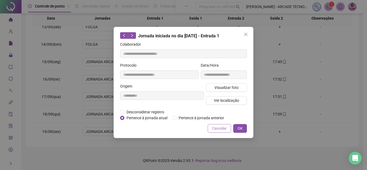
click at [217, 126] on span "Cancelar" at bounding box center [219, 128] width 15 height 6
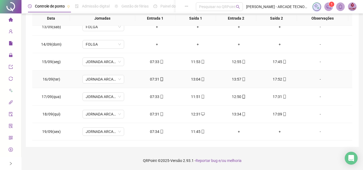
click at [158, 82] on div "07:31" at bounding box center [157, 79] width 32 height 6
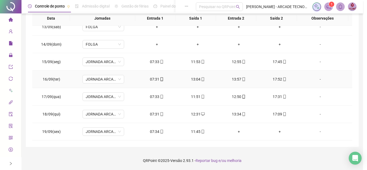
type input "**********"
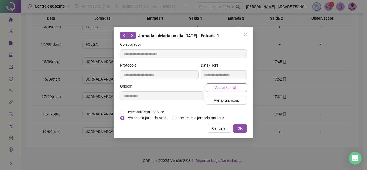
click at [221, 86] on span "Visualizar foto" at bounding box center [226, 88] width 24 height 6
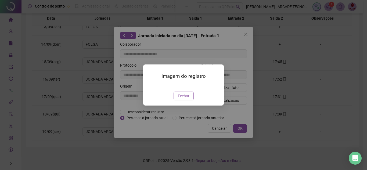
click at [190, 100] on button "Fechar" at bounding box center [183, 96] width 20 height 9
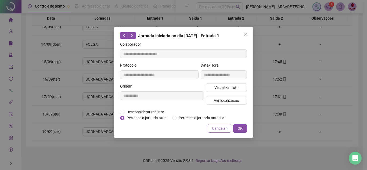
click at [219, 128] on span "Cancelar" at bounding box center [219, 128] width 15 height 6
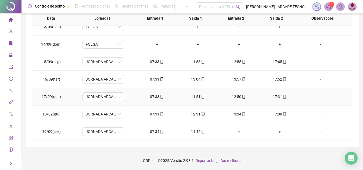
click at [159, 98] on span "mobile" at bounding box center [161, 97] width 4 height 4
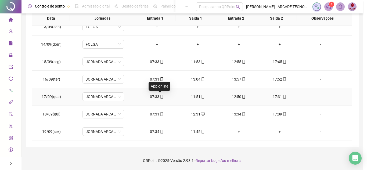
type input "**********"
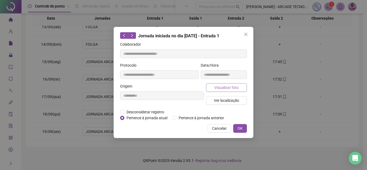
click at [218, 90] on button "Visualizar foto" at bounding box center [226, 87] width 41 height 9
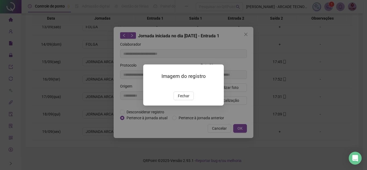
click at [186, 99] on span "Fechar" at bounding box center [184, 96] width 12 height 6
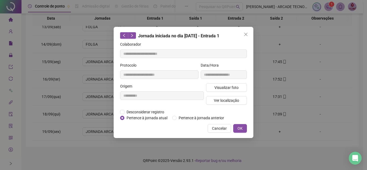
click at [226, 128] on span "Cancelar" at bounding box center [219, 128] width 15 height 6
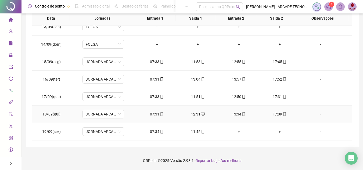
click at [154, 113] on div "07:31" at bounding box center [157, 114] width 32 height 6
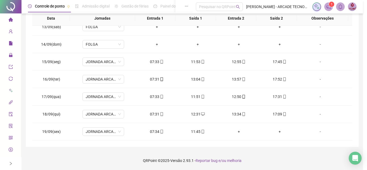
type input "**********"
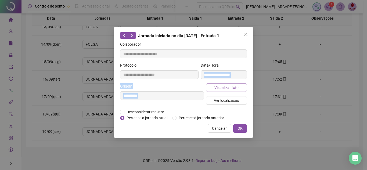
click at [215, 85] on form "**********" at bounding box center [183, 80] width 127 height 79
click at [223, 88] on span "Visualizar foto" at bounding box center [226, 88] width 24 height 6
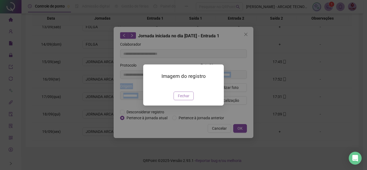
click at [178, 99] on span "Fechar" at bounding box center [184, 96] width 12 height 6
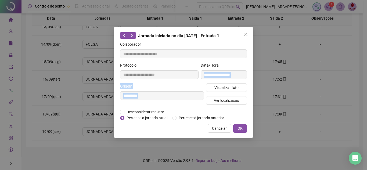
click at [213, 126] on span "Cancelar" at bounding box center [219, 128] width 15 height 6
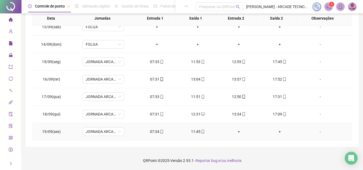
click at [152, 129] on div "07:34" at bounding box center [157, 132] width 32 height 6
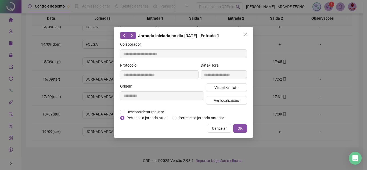
type input "**********"
click at [219, 92] on div "Visualizar foto Ver localização" at bounding box center [226, 96] width 43 height 26
click at [219, 88] on span "Visualizar foto" at bounding box center [226, 88] width 24 height 6
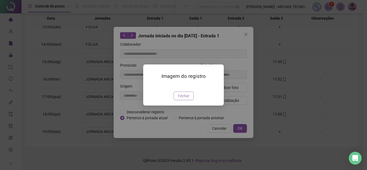
click at [184, 99] on span "Fechar" at bounding box center [184, 96] width 12 height 6
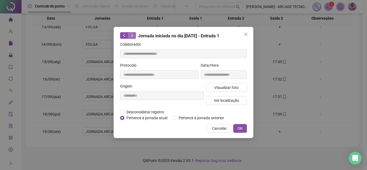
click at [133, 35] on icon "right" at bounding box center [132, 36] width 4 height 4
type input "**********"
click at [231, 88] on span "Visualizar foto" at bounding box center [226, 88] width 24 height 6
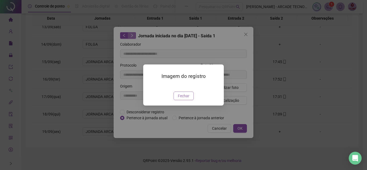
click at [186, 99] on span "Fechar" at bounding box center [184, 96] width 12 height 6
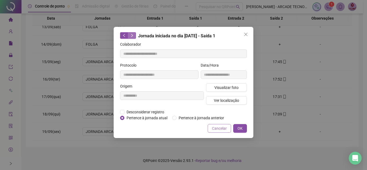
click at [212, 129] on button "Cancelar" at bounding box center [219, 128] width 23 height 9
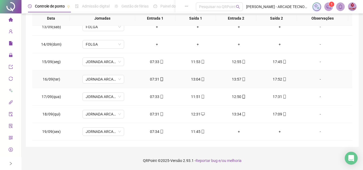
click at [201, 80] on icon "mobile" at bounding box center [203, 79] width 4 height 4
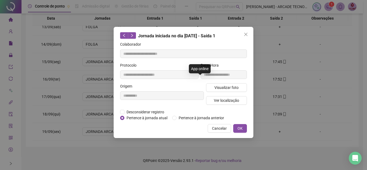
type input "**********"
click at [228, 88] on span "Visualizar foto" at bounding box center [226, 88] width 24 height 6
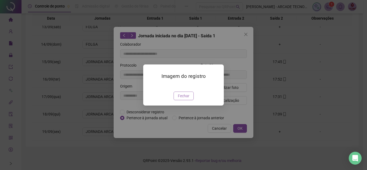
click at [182, 99] on span "Fechar" at bounding box center [184, 96] width 12 height 6
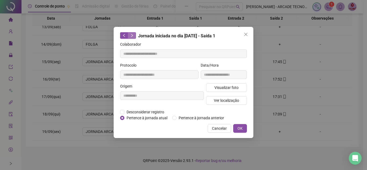
click at [133, 35] on icon "right" at bounding box center [132, 36] width 4 height 4
type input "**********"
click at [226, 84] on button "Visualizar foto" at bounding box center [226, 87] width 41 height 9
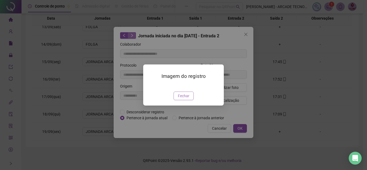
click at [190, 100] on button "Fechar" at bounding box center [183, 96] width 20 height 9
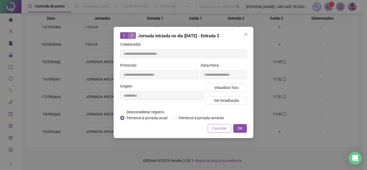
click at [214, 126] on span "Cancelar" at bounding box center [219, 128] width 15 height 6
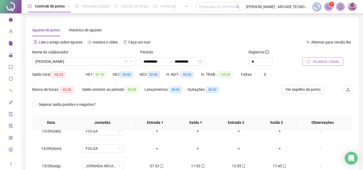
scroll to position [0, 0]
click at [77, 59] on span "[PERSON_NAME]" at bounding box center [83, 62] width 97 height 8
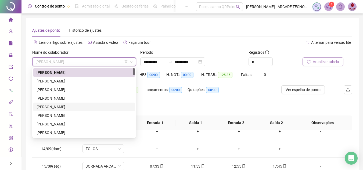
click at [108, 106] on div "[PERSON_NAME]" at bounding box center [84, 107] width 95 height 6
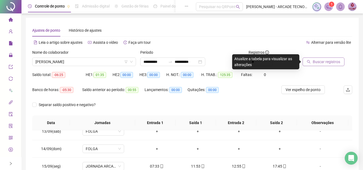
click at [322, 59] on span "Buscar registros" at bounding box center [326, 62] width 27 height 6
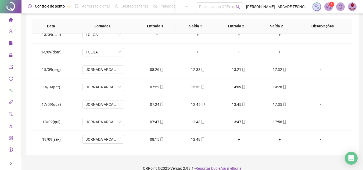
scroll to position [104, 0]
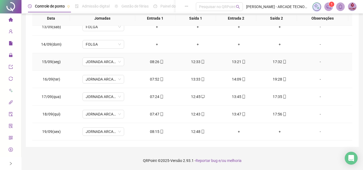
click at [160, 60] on icon "mobile" at bounding box center [162, 62] width 4 height 4
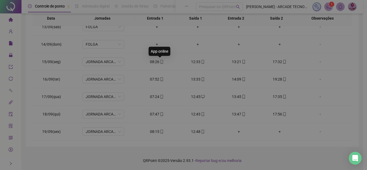
type input "**********"
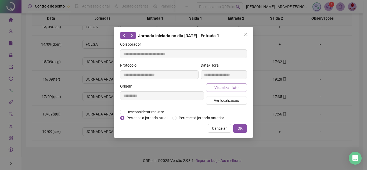
click at [229, 84] on button "Visualizar foto" at bounding box center [226, 87] width 41 height 9
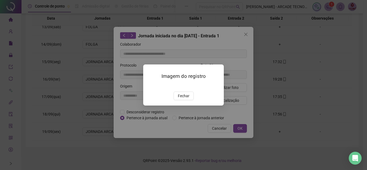
drag, startPoint x: 182, startPoint y: 129, endPoint x: 187, endPoint y: 124, distance: 7.0
click at [182, 99] on span "Fechar" at bounding box center [184, 96] width 12 height 6
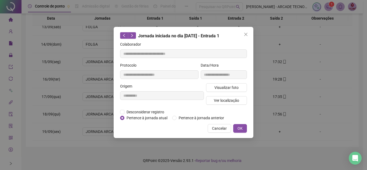
click at [223, 129] on span "Cancelar" at bounding box center [219, 128] width 15 height 6
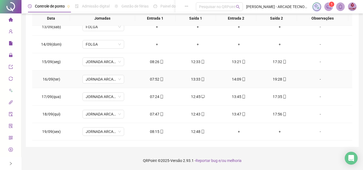
click at [160, 76] on div "07:52" at bounding box center [157, 79] width 32 height 6
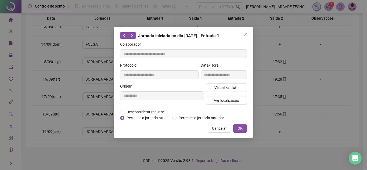
type input "**********"
drag, startPoint x: 234, startPoint y: 80, endPoint x: 232, endPoint y: 84, distance: 4.2
click at [233, 83] on div "**********" at bounding box center [224, 72] width 48 height 21
click at [232, 85] on span "Visualizar foto" at bounding box center [226, 88] width 24 height 6
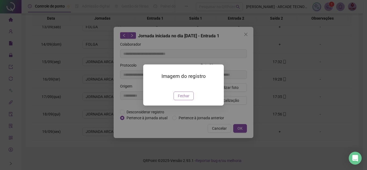
click at [186, 99] on span "Fechar" at bounding box center [184, 96] width 12 height 6
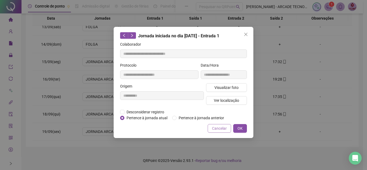
click at [219, 130] on span "Cancelar" at bounding box center [219, 128] width 15 height 6
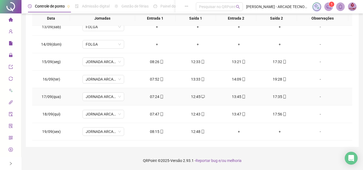
click at [158, 99] on div "07:24" at bounding box center [157, 97] width 32 height 6
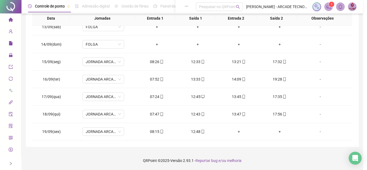
type input "**********"
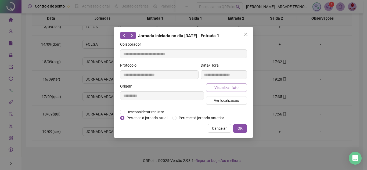
click at [237, 86] on span "Visualizar foto" at bounding box center [226, 88] width 24 height 6
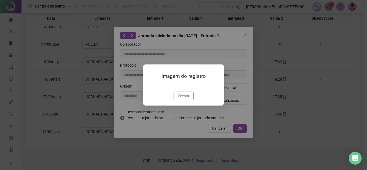
click at [180, 99] on span "Fechar" at bounding box center [184, 96] width 12 height 6
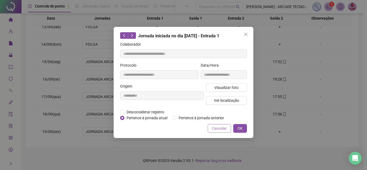
click at [210, 126] on button "Cancelar" at bounding box center [219, 128] width 23 height 9
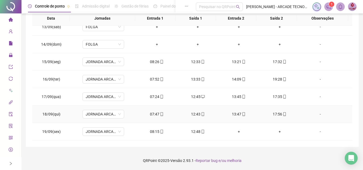
click at [159, 116] on span "mobile" at bounding box center [161, 114] width 4 height 4
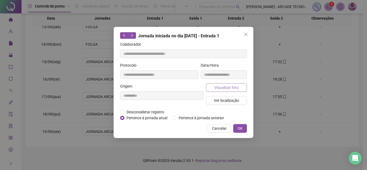
type input "**********"
click at [229, 91] on button "Visualizar foto" at bounding box center [226, 87] width 41 height 9
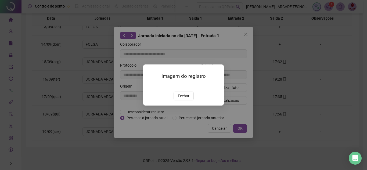
click at [180, 106] on div "Imagem do registro Fechar" at bounding box center [183, 84] width 81 height 41
click at [190, 100] on button "Fechar" at bounding box center [183, 96] width 20 height 9
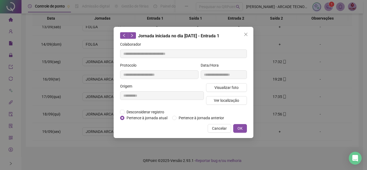
click at [216, 126] on span "Cancelar" at bounding box center [219, 128] width 15 height 6
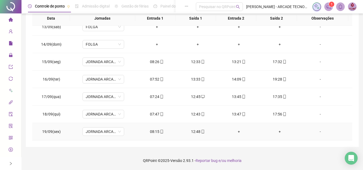
click at [154, 133] on div "08:15" at bounding box center [157, 132] width 32 height 6
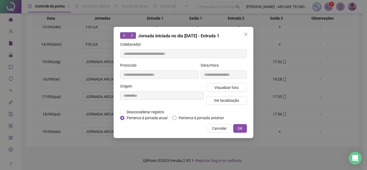
type input "**********"
click at [238, 86] on button "Visualizar foto" at bounding box center [226, 87] width 41 height 9
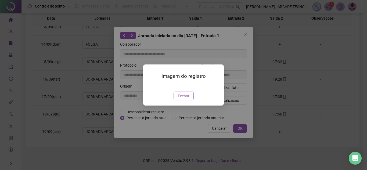
click at [178, 99] on span "Fechar" at bounding box center [184, 96] width 12 height 6
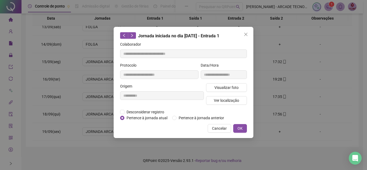
click at [217, 126] on span "Cancelar" at bounding box center [219, 128] width 15 height 6
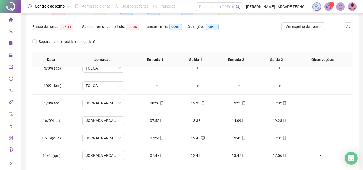
scroll to position [0, 0]
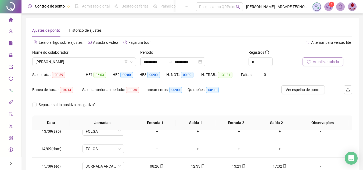
click at [86, 53] on div "Nome do colaborador" at bounding box center [84, 53] width 104 height 8
click at [87, 59] on span "[PERSON_NAME]" at bounding box center [83, 62] width 97 height 8
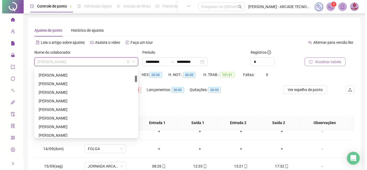
scroll to position [71, 0]
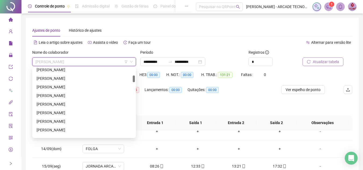
drag, startPoint x: 133, startPoint y: 73, endPoint x: 134, endPoint y: 80, distance: 7.3
click at [134, 80] on div at bounding box center [134, 78] width 2 height 7
click at [115, 88] on div "[PERSON_NAME]" at bounding box center [84, 87] width 95 height 6
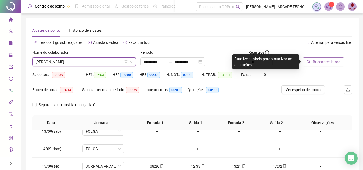
click at [313, 64] on span "Buscar registros" at bounding box center [326, 62] width 27 height 6
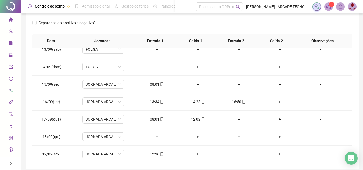
scroll to position [104, 0]
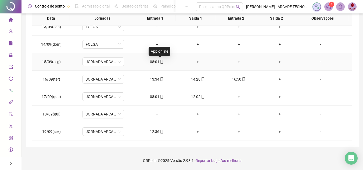
click at [160, 63] on icon "mobile" at bounding box center [162, 62] width 4 height 4
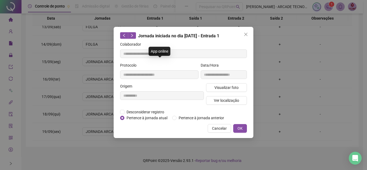
type input "**********"
click at [236, 87] on span "Visualizar foto" at bounding box center [226, 88] width 24 height 6
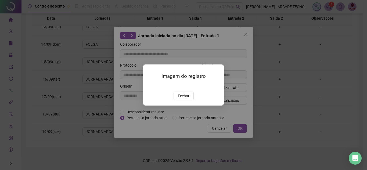
click at [186, 106] on div "Imagem do registro Fechar" at bounding box center [183, 84] width 81 height 41
click at [188, 99] on span "Fechar" at bounding box center [184, 96] width 12 height 6
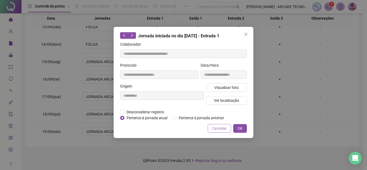
click at [216, 129] on span "Cancelar" at bounding box center [219, 128] width 15 height 6
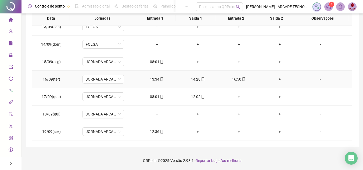
click at [156, 80] on div "13:34" at bounding box center [157, 79] width 32 height 6
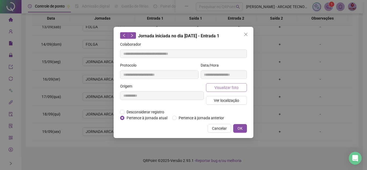
click at [229, 86] on span "Visualizar foto" at bounding box center [226, 88] width 24 height 6
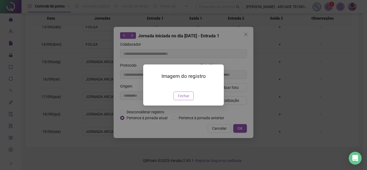
click at [183, 99] on span "Fechar" at bounding box center [184, 96] width 12 height 6
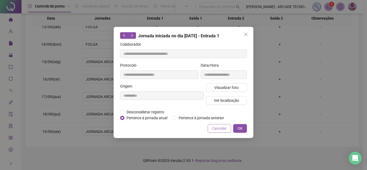
click at [215, 126] on span "Cancelar" at bounding box center [219, 128] width 15 height 6
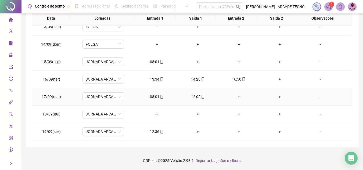
click at [159, 95] on span at bounding box center [161, 97] width 4 height 4
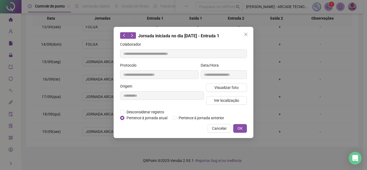
click at [222, 81] on div "**********" at bounding box center [224, 72] width 48 height 21
click at [224, 86] on span "Visualizar foto" at bounding box center [226, 88] width 24 height 6
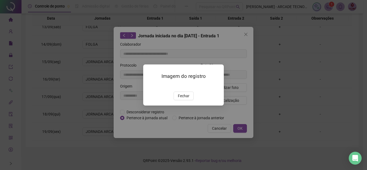
click at [182, 88] on div at bounding box center [184, 85] width 68 height 6
click at [186, 100] on button "Fechar" at bounding box center [183, 96] width 20 height 9
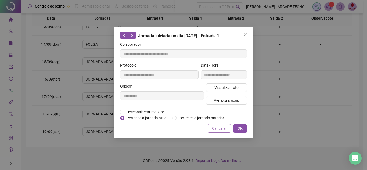
click at [213, 126] on span "Cancelar" at bounding box center [219, 128] width 15 height 6
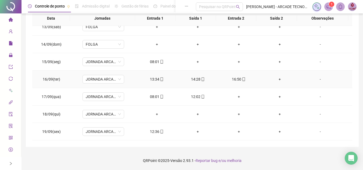
click at [159, 80] on span "mobile" at bounding box center [161, 79] width 4 height 4
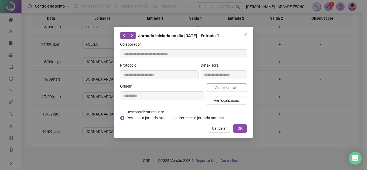
click at [226, 87] on span "Visualizar foto" at bounding box center [226, 88] width 24 height 6
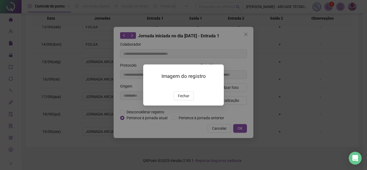
click at [150, 86] on img at bounding box center [150, 86] width 0 height 0
click at [189, 99] on span "Fechar" at bounding box center [184, 96] width 12 height 6
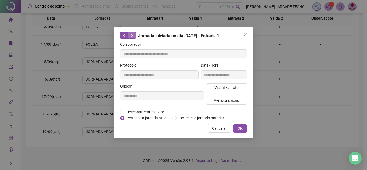
click at [133, 34] on icon "right" at bounding box center [132, 36] width 4 height 4
click at [234, 90] on button "Visualizar foto" at bounding box center [226, 87] width 41 height 9
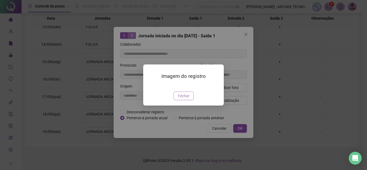
click at [180, 99] on span "Fechar" at bounding box center [184, 96] width 12 height 6
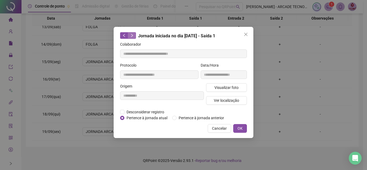
click at [131, 37] on icon "right" at bounding box center [132, 36] width 4 height 4
click at [226, 80] on div "**********" at bounding box center [224, 72] width 48 height 21
click at [230, 87] on span "Visualizar foto" at bounding box center [226, 88] width 24 height 6
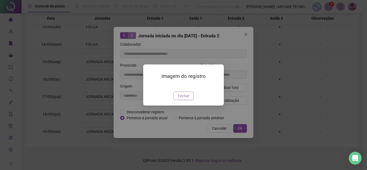
click at [182, 100] on button "Fechar" at bounding box center [183, 96] width 20 height 9
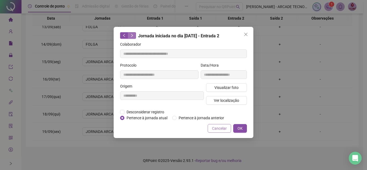
click at [213, 126] on span "Cancelar" at bounding box center [219, 128] width 15 height 6
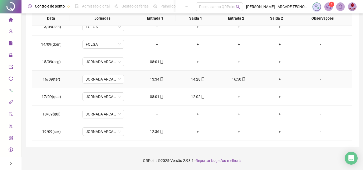
click at [242, 80] on icon "mobile" at bounding box center [244, 79] width 4 height 4
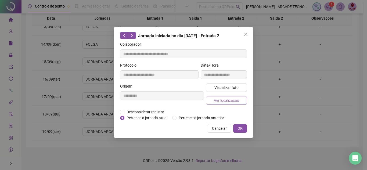
click at [236, 100] on span "Ver localização" at bounding box center [226, 100] width 25 height 6
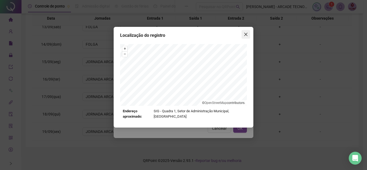
click at [245, 30] on button "Close" at bounding box center [245, 34] width 9 height 9
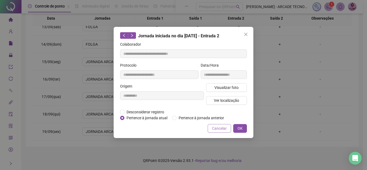
click at [215, 128] on span "Cancelar" at bounding box center [219, 128] width 15 height 6
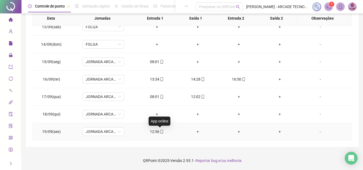
click at [159, 131] on span "mobile" at bounding box center [161, 132] width 4 height 4
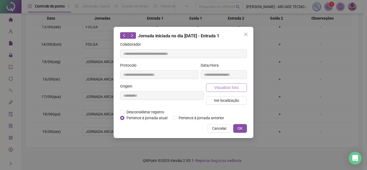
click at [228, 91] on button "Visualizar foto" at bounding box center [226, 87] width 41 height 9
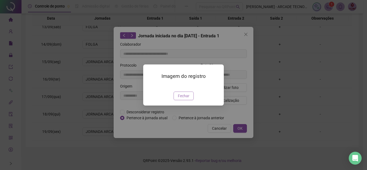
click at [182, 99] on span "Fechar" at bounding box center [184, 96] width 12 height 6
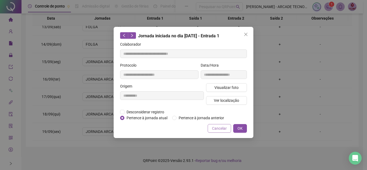
click at [220, 129] on span "Cancelar" at bounding box center [219, 128] width 15 height 6
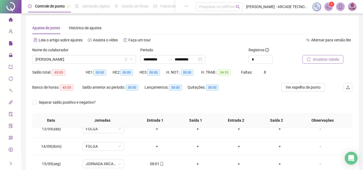
scroll to position [0, 0]
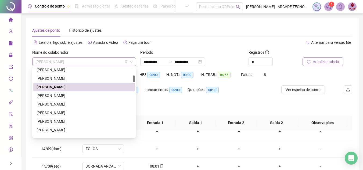
click at [97, 65] on span "[PERSON_NAME]" at bounding box center [83, 62] width 97 height 8
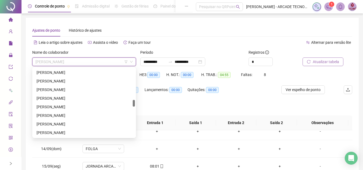
scroll to position [312, 0]
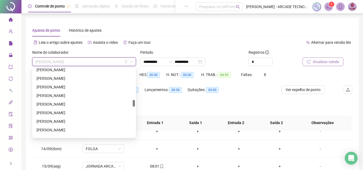
drag, startPoint x: 134, startPoint y: 80, endPoint x: 133, endPoint y: 104, distance: 24.4
click at [133, 104] on div at bounding box center [134, 103] width 2 height 7
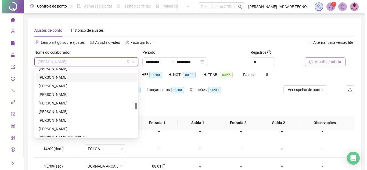
scroll to position [366, 0]
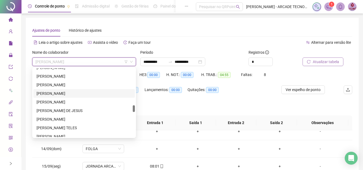
click at [103, 90] on div "[PERSON_NAME]" at bounding box center [84, 93] width 102 height 9
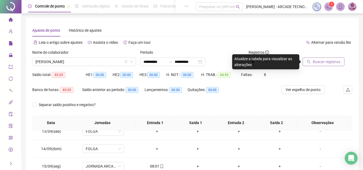
click at [339, 60] on span "Buscar registros" at bounding box center [326, 62] width 27 height 6
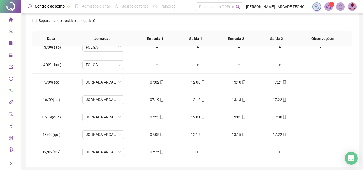
scroll to position [104, 0]
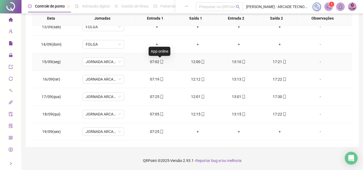
click at [160, 61] on icon "mobile" at bounding box center [162, 62] width 4 height 4
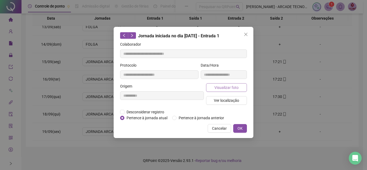
click at [226, 88] on span "Visualizar foto" at bounding box center [226, 88] width 24 height 6
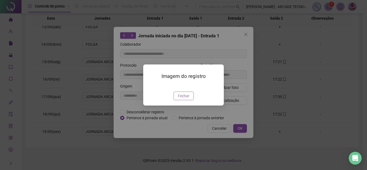
click at [187, 100] on button "Fechar" at bounding box center [183, 96] width 20 height 9
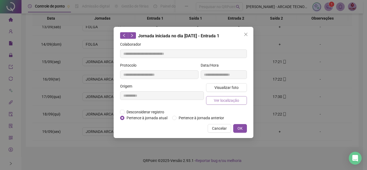
click at [229, 103] on button "Ver localização" at bounding box center [226, 100] width 41 height 9
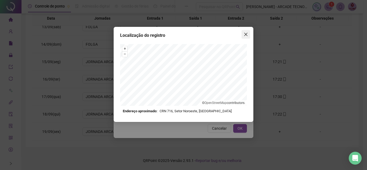
click at [248, 34] on span "Close" at bounding box center [245, 34] width 9 height 4
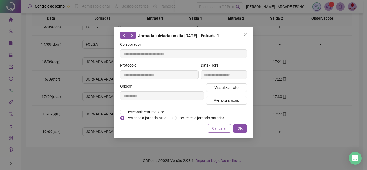
click at [219, 132] on button "Cancelar" at bounding box center [219, 128] width 23 height 9
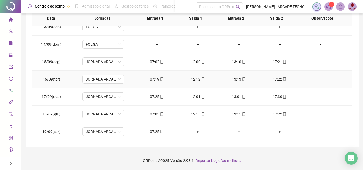
click at [160, 80] on icon "mobile" at bounding box center [162, 79] width 4 height 4
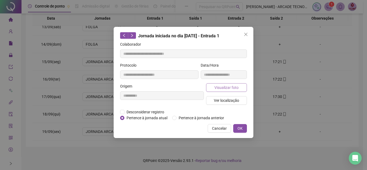
click at [221, 88] on span "Visualizar foto" at bounding box center [226, 88] width 24 height 6
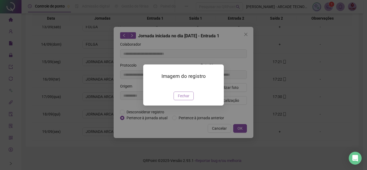
click at [187, 99] on span "Fechar" at bounding box center [184, 96] width 12 height 6
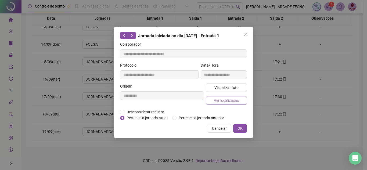
click at [235, 101] on span "Ver localização" at bounding box center [226, 100] width 25 height 6
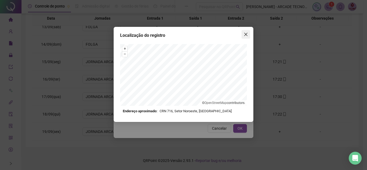
click at [246, 35] on icon "close" at bounding box center [245, 34] width 3 height 3
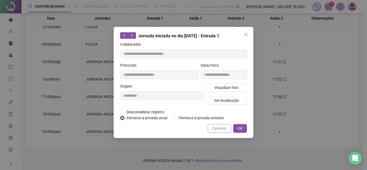
click at [224, 131] on span "Cancelar" at bounding box center [219, 128] width 15 height 6
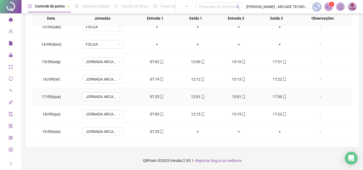
click at [156, 99] on div "07:25" at bounding box center [157, 97] width 32 height 6
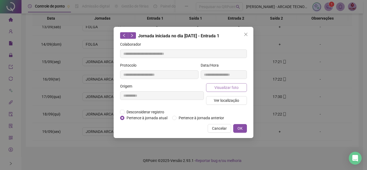
click at [226, 89] on span "Visualizar foto" at bounding box center [226, 88] width 24 height 6
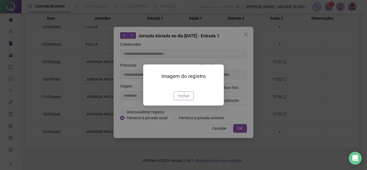
click at [187, 99] on span "Fechar" at bounding box center [184, 96] width 12 height 6
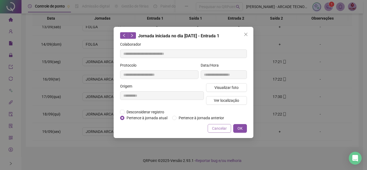
click at [218, 130] on span "Cancelar" at bounding box center [219, 128] width 15 height 6
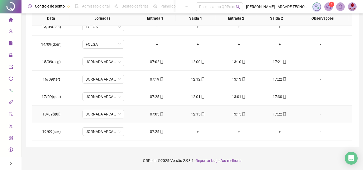
click at [160, 110] on td "07:05" at bounding box center [156, 114] width 41 height 17
click at [160, 113] on icon "mobile" at bounding box center [162, 114] width 4 height 4
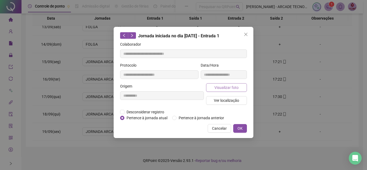
click at [222, 89] on span "Visualizar foto" at bounding box center [226, 88] width 24 height 6
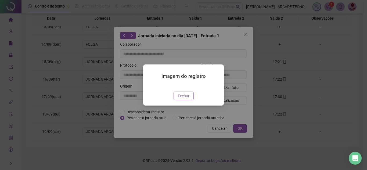
click at [182, 99] on span "Fechar" at bounding box center [184, 96] width 12 height 6
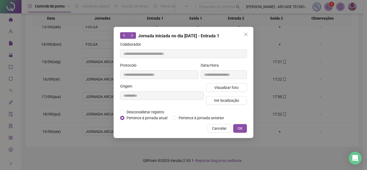
click at [219, 104] on div "Visualizar foto Ver localização" at bounding box center [226, 96] width 43 height 26
click at [223, 102] on span "Ver localização" at bounding box center [226, 100] width 25 height 6
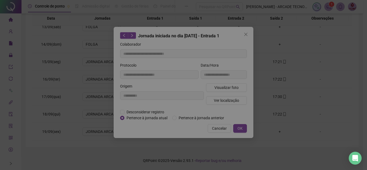
click at [223, 102] on div "+ – ⇧ › © OpenStreetMap contributors." at bounding box center [183, 75] width 127 height 62
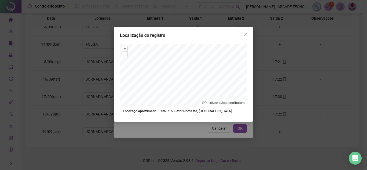
click at [220, 126] on div "Localização do registro + – ⇧ › © OpenStreetMap contributors. Endereço aproxima…" at bounding box center [183, 85] width 367 height 170
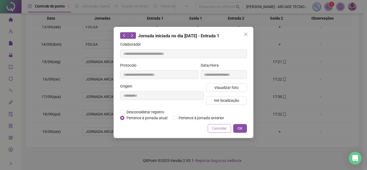
click at [217, 128] on span "Cancelar" at bounding box center [219, 128] width 15 height 6
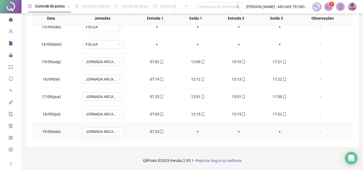
click at [157, 130] on div "07:25" at bounding box center [157, 132] width 32 height 6
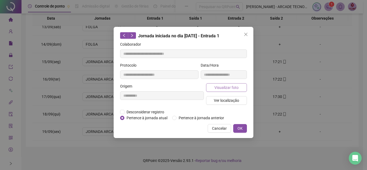
click at [230, 90] on span "Visualizar foto" at bounding box center [226, 88] width 24 height 6
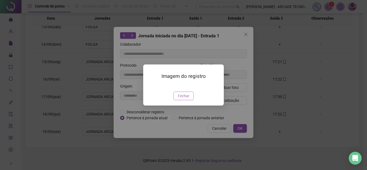
click at [193, 100] on button "Fechar" at bounding box center [183, 96] width 20 height 9
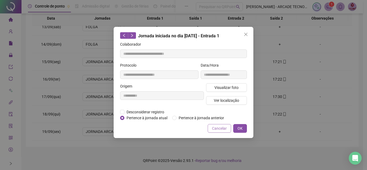
click at [214, 124] on button "Cancelar" at bounding box center [219, 128] width 23 height 9
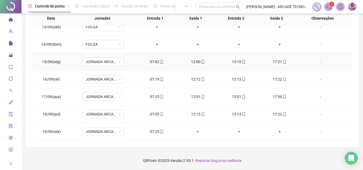
click at [283, 62] on icon "mobile" at bounding box center [284, 62] width 2 height 4
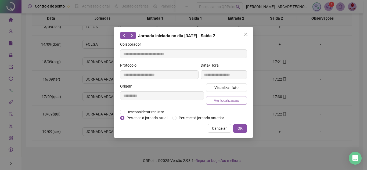
click at [228, 98] on span "Ver localização" at bounding box center [226, 100] width 25 height 6
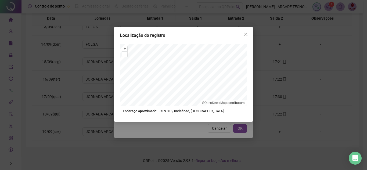
click at [219, 124] on div "Localização do registro + – ⇧ › © OpenStreetMap contributors. Endereço aproxima…" at bounding box center [183, 85] width 367 height 170
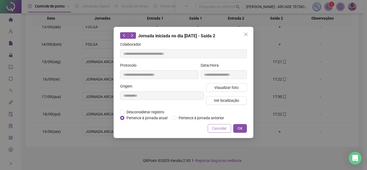
click at [222, 132] on button "Cancelar" at bounding box center [219, 128] width 23 height 9
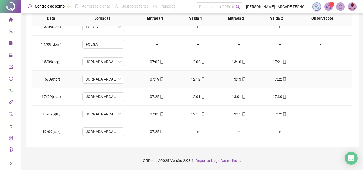
click at [277, 79] on div "17:22" at bounding box center [279, 79] width 32 height 6
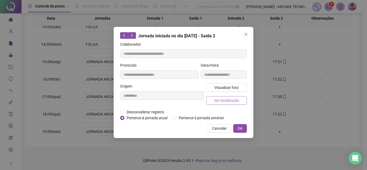
click at [222, 97] on button "Ver localização" at bounding box center [226, 100] width 41 height 9
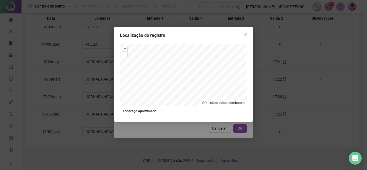
click at [210, 120] on div "Localização do registro + – ⇧ › © OpenStreetMap contributors. Endereço aproxima…" at bounding box center [184, 74] width 140 height 95
click at [201, 129] on div "Localização do registro + – ⇧ › © OpenStreetMap contributors. Endereço aproxima…" at bounding box center [183, 85] width 367 height 170
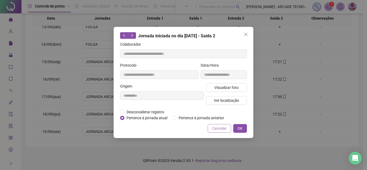
click at [221, 132] on button "Cancelar" at bounding box center [219, 128] width 23 height 9
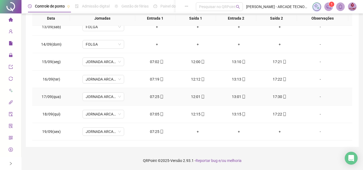
click at [279, 94] on td "17:30" at bounding box center [279, 96] width 41 height 17
drag, startPoint x: 264, startPoint y: 100, endPoint x: 276, endPoint y: 95, distance: 12.4
click at [267, 99] on td "17:30" at bounding box center [279, 96] width 41 height 17
click at [276, 95] on div "17:30" at bounding box center [279, 97] width 32 height 6
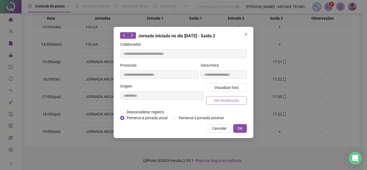
click at [223, 98] on span "Ver localização" at bounding box center [226, 100] width 25 height 6
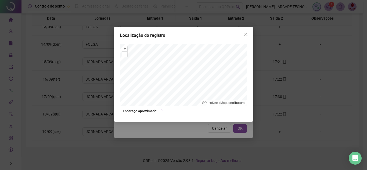
drag, startPoint x: 200, startPoint y: 123, endPoint x: 203, endPoint y: 124, distance: 3.7
click at [200, 123] on div "Localização do registro + – ⇧ › © OpenStreetMap contributors. Endereço aproxima…" at bounding box center [183, 85] width 367 height 170
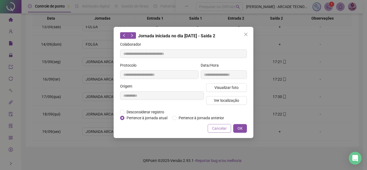
click at [220, 131] on button "Cancelar" at bounding box center [219, 128] width 23 height 9
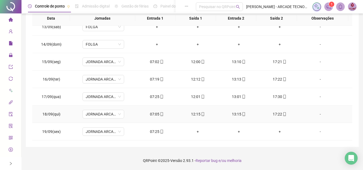
click at [279, 110] on td "17:22" at bounding box center [279, 114] width 41 height 17
click at [278, 113] on div "17:22" at bounding box center [279, 114] width 32 height 6
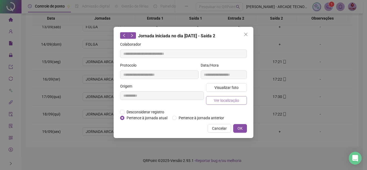
click at [219, 97] on span "Ver localização" at bounding box center [226, 100] width 25 height 6
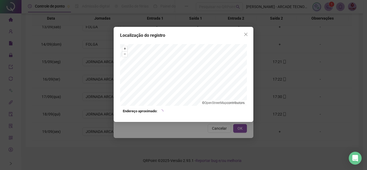
click at [201, 121] on div "Localização do registro + – ⇧ › © OpenStreetMap contributors. Endereço aproxima…" at bounding box center [184, 74] width 140 height 95
click at [219, 127] on div "Localização do registro + – ⇧ › © OpenStreetMap contributors. Endereço aproxima…" at bounding box center [183, 85] width 367 height 170
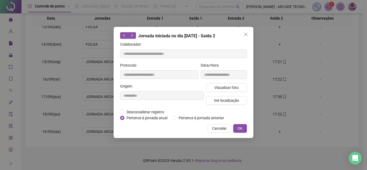
click at [219, 127] on span "Cancelar" at bounding box center [219, 128] width 15 height 6
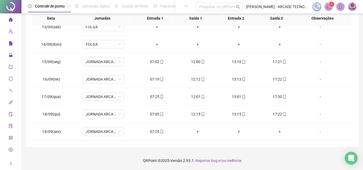
scroll to position [0, 0]
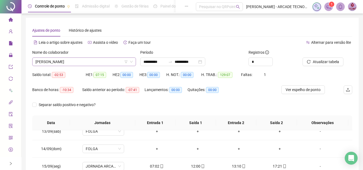
click at [96, 58] on span "[PERSON_NAME]" at bounding box center [83, 62] width 97 height 8
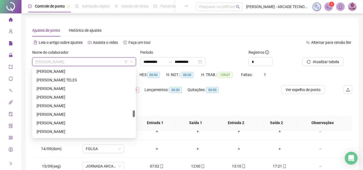
scroll to position [416, 0]
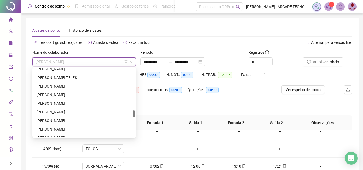
drag, startPoint x: 134, startPoint y: 109, endPoint x: 136, endPoint y: 113, distance: 4.8
click at [136, 113] on div "226834 228206 225430 [PERSON_NAME] [PERSON_NAME] [PERSON_NAME]" at bounding box center [84, 102] width 104 height 71
click at [107, 105] on div "[PERSON_NAME]" at bounding box center [84, 103] width 95 height 6
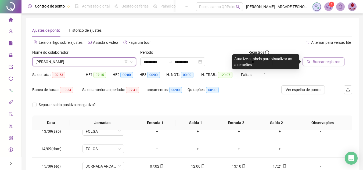
click at [327, 61] on span "Buscar registros" at bounding box center [326, 62] width 27 height 6
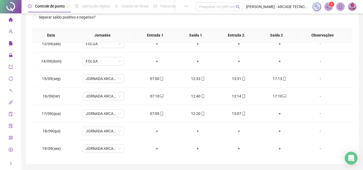
scroll to position [104, 0]
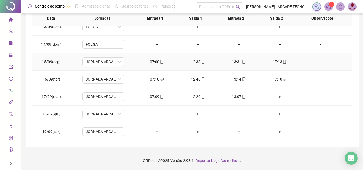
click at [282, 62] on span "mobile" at bounding box center [284, 62] width 4 height 4
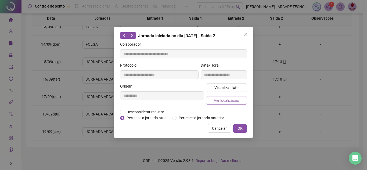
click at [221, 99] on span "Ver localização" at bounding box center [226, 100] width 25 height 6
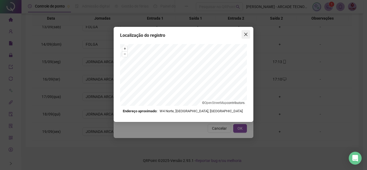
click at [243, 34] on span "Close" at bounding box center [245, 34] width 9 height 4
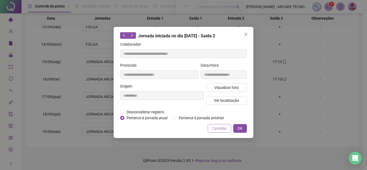
click at [228, 127] on button "Cancelar" at bounding box center [219, 128] width 23 height 9
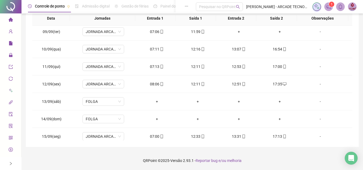
scroll to position [136, 0]
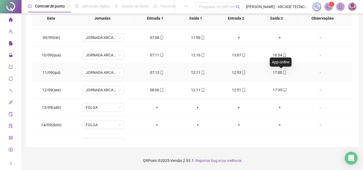
click at [282, 73] on icon "mobile" at bounding box center [284, 73] width 4 height 4
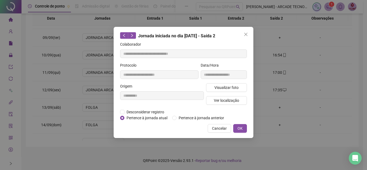
click at [228, 105] on div "Visualizar foto Ver localização" at bounding box center [226, 96] width 43 height 26
click at [229, 102] on span "Ver localização" at bounding box center [226, 100] width 25 height 6
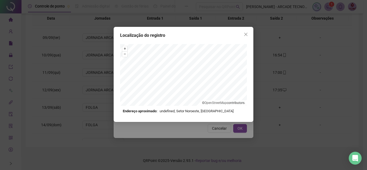
click at [241, 31] on div "Localização do registro + – ⇧ › © OpenStreetMap contributors. Endereço aproxima…" at bounding box center [184, 74] width 140 height 95
click at [243, 34] on span "Close" at bounding box center [245, 34] width 9 height 4
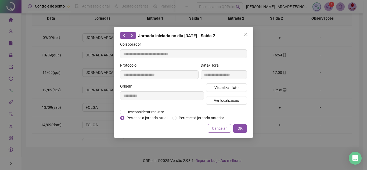
click at [222, 124] on button "Cancelar" at bounding box center [219, 128] width 23 height 9
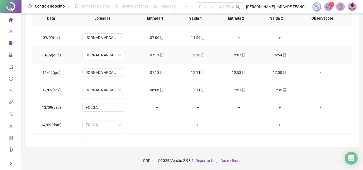
click at [282, 54] on icon "mobile" at bounding box center [284, 55] width 4 height 4
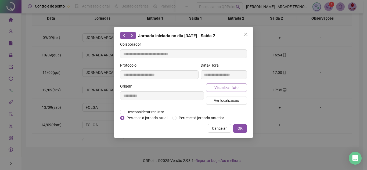
click at [222, 88] on span "Visualizar foto" at bounding box center [226, 88] width 24 height 6
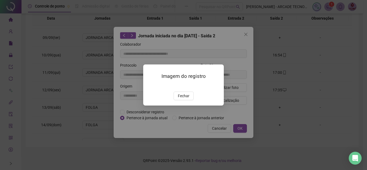
click at [188, 99] on span "Fechar" at bounding box center [184, 96] width 12 height 6
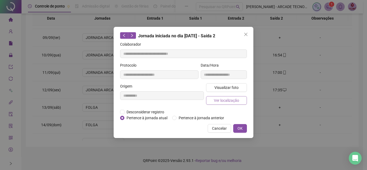
click at [227, 100] on span "Ver localização" at bounding box center [226, 100] width 25 height 6
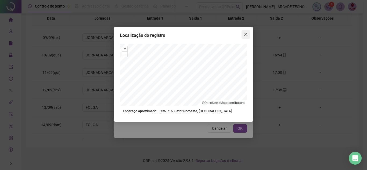
click at [249, 34] on span "Close" at bounding box center [245, 34] width 9 height 4
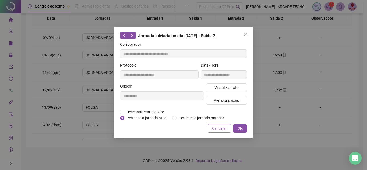
click at [223, 126] on span "Cancelar" at bounding box center [219, 128] width 15 height 6
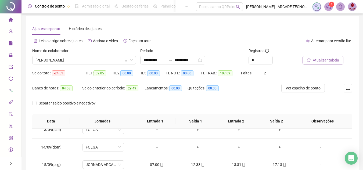
scroll to position [0, 0]
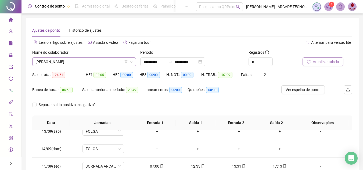
click at [111, 60] on span "[PERSON_NAME]" at bounding box center [83, 62] width 97 height 8
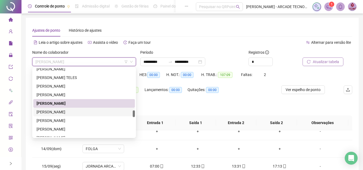
click at [121, 112] on div "[PERSON_NAME]" at bounding box center [84, 112] width 95 height 6
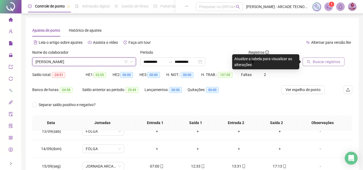
click at [317, 59] on span "Buscar registros" at bounding box center [326, 62] width 27 height 6
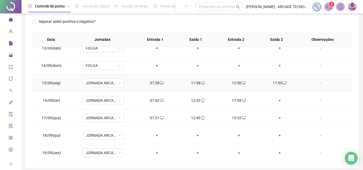
scroll to position [104, 0]
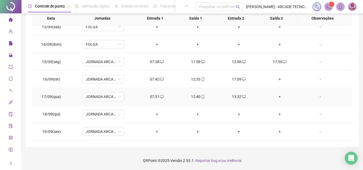
click at [201, 96] on icon "mobile" at bounding box center [203, 97] width 4 height 4
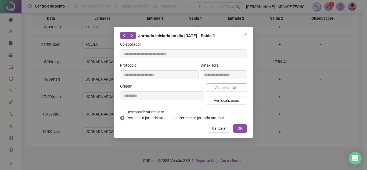
click at [219, 83] on button "Visualizar foto" at bounding box center [226, 87] width 41 height 9
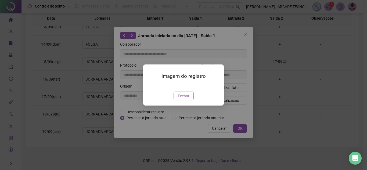
click at [187, 99] on span "Fechar" at bounding box center [184, 96] width 12 height 6
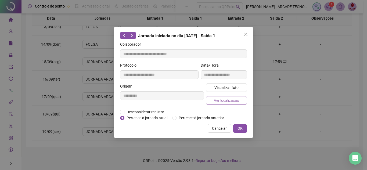
click at [230, 100] on span "Ver localização" at bounding box center [226, 100] width 25 height 6
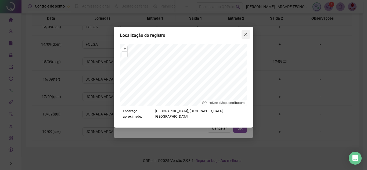
click at [245, 34] on icon "close" at bounding box center [245, 34] width 3 height 3
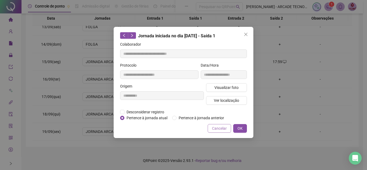
click at [221, 128] on span "Cancelar" at bounding box center [219, 128] width 15 height 6
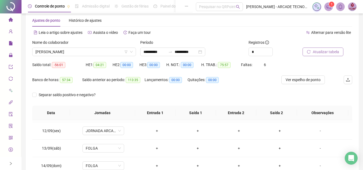
scroll to position [0, 0]
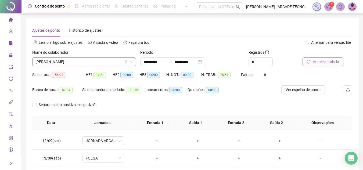
click at [81, 64] on span "[PERSON_NAME]" at bounding box center [83, 62] width 97 height 8
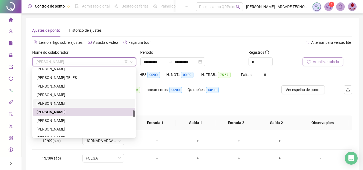
scroll to position [443, 0]
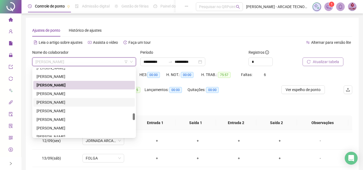
click at [114, 102] on div "[PERSON_NAME]" at bounding box center [84, 102] width 95 height 6
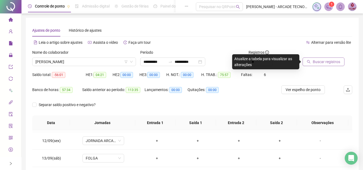
click at [313, 63] on span "Buscar registros" at bounding box center [326, 62] width 27 height 6
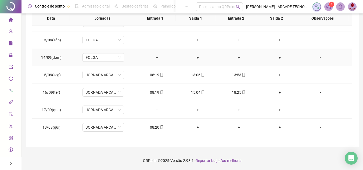
scroll to position [217, 0]
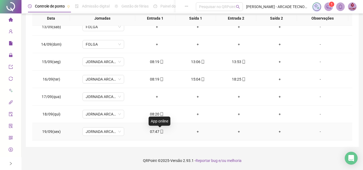
click at [160, 132] on icon "mobile" at bounding box center [162, 132] width 4 height 4
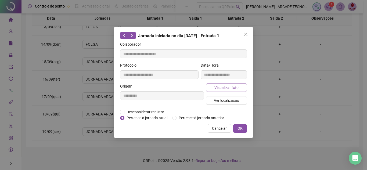
click at [229, 89] on span "Visualizar foto" at bounding box center [226, 88] width 24 height 6
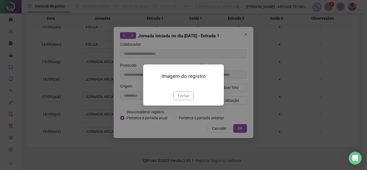
click at [184, 99] on span "Fechar" at bounding box center [184, 96] width 12 height 6
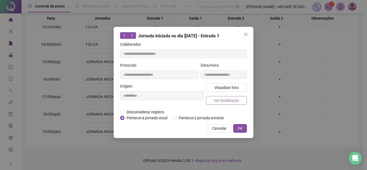
click at [233, 102] on span "Ver localização" at bounding box center [226, 100] width 25 height 6
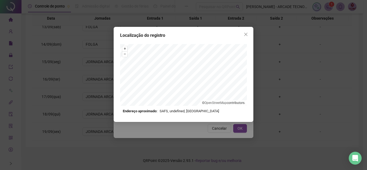
click at [218, 124] on div "Localização do registro + – ⇧ › © OpenStreetMap contributors. Endereço aproxima…" at bounding box center [183, 85] width 367 height 170
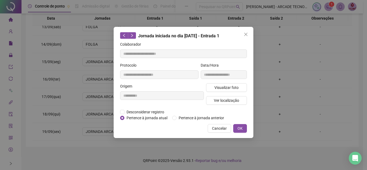
click at [218, 128] on span "Cancelar" at bounding box center [219, 128] width 15 height 6
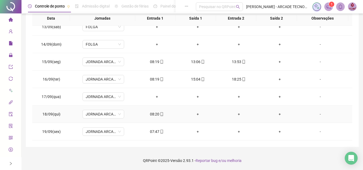
click at [155, 111] on td "08:20" at bounding box center [156, 114] width 41 height 17
click at [157, 114] on div "08:20" at bounding box center [157, 114] width 32 height 6
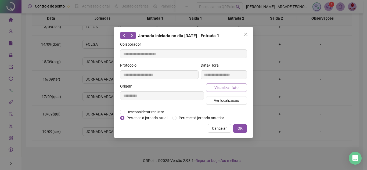
click at [229, 88] on span "Visualizar foto" at bounding box center [226, 88] width 24 height 6
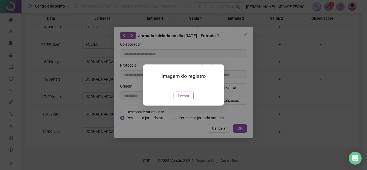
click at [186, 99] on span "Fechar" at bounding box center [184, 96] width 12 height 6
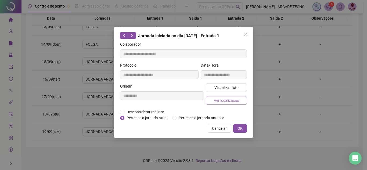
click at [228, 101] on span "Ver localização" at bounding box center [226, 100] width 25 height 6
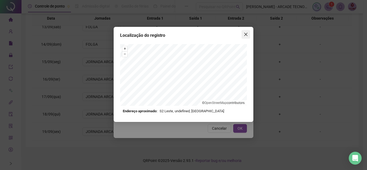
click at [243, 34] on span "Close" at bounding box center [245, 34] width 9 height 4
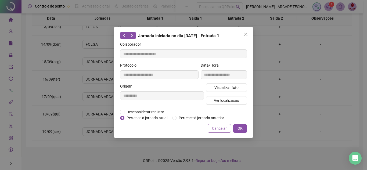
click at [219, 128] on span "Cancelar" at bounding box center [219, 128] width 15 height 6
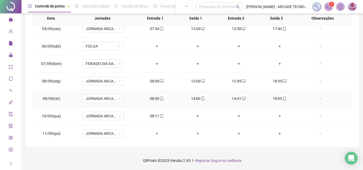
scroll to position [81, 0]
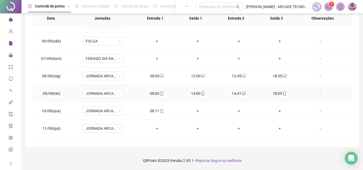
click at [160, 93] on icon "mobile" at bounding box center [162, 94] width 4 height 4
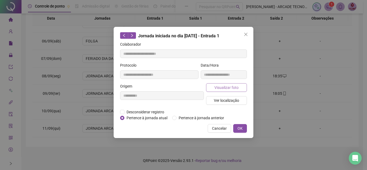
click at [237, 87] on span "Visualizar foto" at bounding box center [226, 88] width 24 height 6
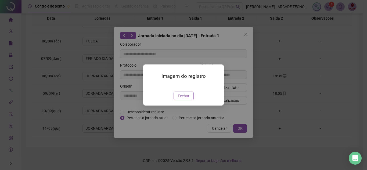
click at [190, 100] on button "Fechar" at bounding box center [183, 96] width 20 height 9
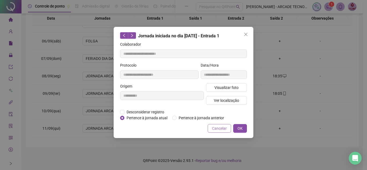
click at [218, 126] on span "Cancelar" at bounding box center [219, 128] width 15 height 6
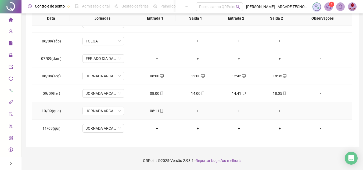
click at [162, 110] on div "08:11" at bounding box center [157, 111] width 32 height 6
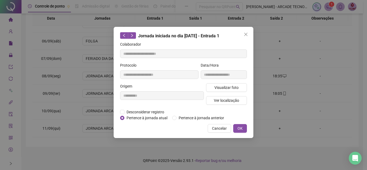
click at [222, 93] on div "Visualizar foto Ver localização" at bounding box center [226, 96] width 43 height 26
click at [224, 90] on span "Visualizar foto" at bounding box center [226, 88] width 24 height 6
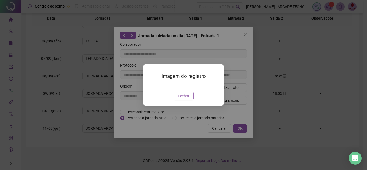
click at [182, 99] on span "Fechar" at bounding box center [184, 96] width 12 height 6
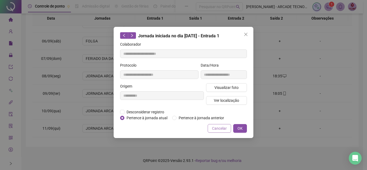
click at [217, 126] on span "Cancelar" at bounding box center [219, 128] width 15 height 6
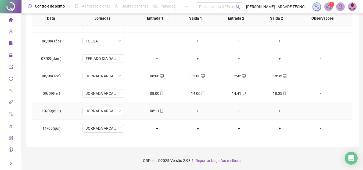
click at [161, 110] on icon "mobile" at bounding box center [162, 111] width 4 height 4
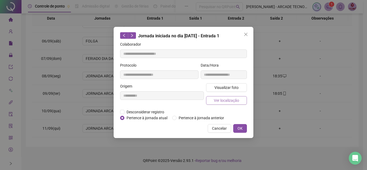
click at [236, 103] on span "Ver localização" at bounding box center [226, 100] width 25 height 6
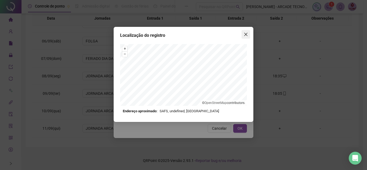
click at [249, 35] on span "Close" at bounding box center [245, 34] width 9 height 4
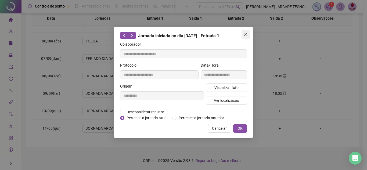
click at [243, 35] on span "Close" at bounding box center [245, 34] width 9 height 4
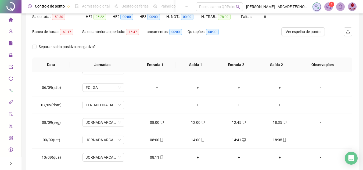
scroll to position [0, 0]
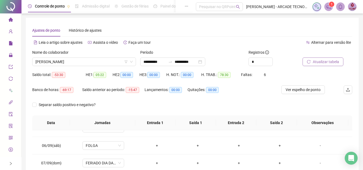
click at [99, 57] on div "Nome do colaborador" at bounding box center [84, 53] width 104 height 8
click at [99, 60] on span "[PERSON_NAME]" at bounding box center [83, 62] width 97 height 8
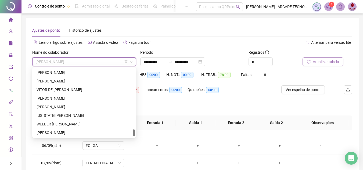
scroll to position [610, 0]
drag, startPoint x: 134, startPoint y: 117, endPoint x: 133, endPoint y: 135, distance: 18.3
click at [133, 135] on div at bounding box center [134, 133] width 2 height 7
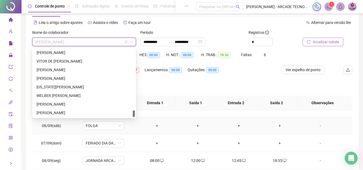
scroll to position [54, 0]
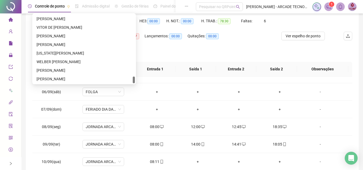
click at [251, 49] on div "Separar saldo positivo e negativo?" at bounding box center [192, 54] width 320 height 15
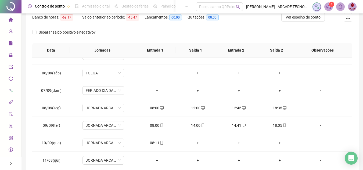
scroll to position [104, 0]
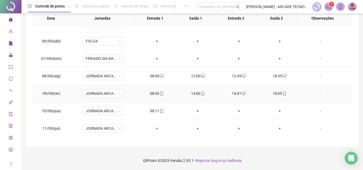
click at [201, 95] on icon "mobile" at bounding box center [202, 94] width 2 height 4
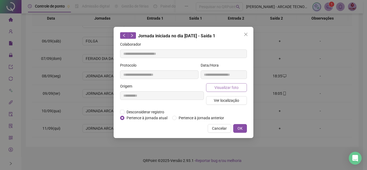
click at [226, 89] on span "Visualizar foto" at bounding box center [226, 88] width 24 height 6
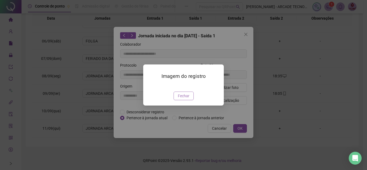
click at [182, 99] on span "Fechar" at bounding box center [184, 96] width 12 height 6
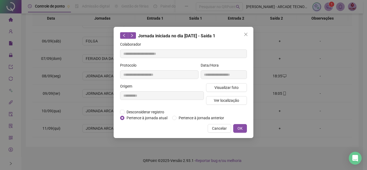
click at [218, 108] on div "Visualizar foto Ver localização" at bounding box center [226, 96] width 43 height 26
click at [226, 102] on span "Ver localização" at bounding box center [226, 100] width 25 height 6
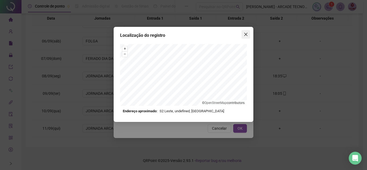
click at [245, 34] on icon "close" at bounding box center [246, 34] width 4 height 4
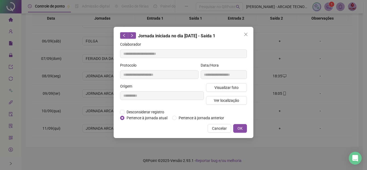
click at [246, 36] on icon "close" at bounding box center [246, 34] width 4 height 4
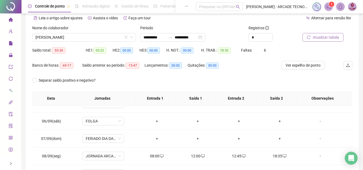
scroll to position [24, 0]
click at [80, 31] on div "Nome do colaborador" at bounding box center [84, 30] width 104 height 8
click at [79, 36] on span "[PERSON_NAME]" at bounding box center [83, 38] width 97 height 8
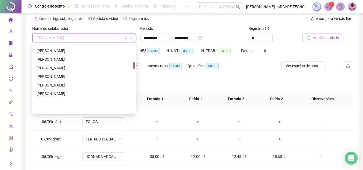
scroll to position [177, 0]
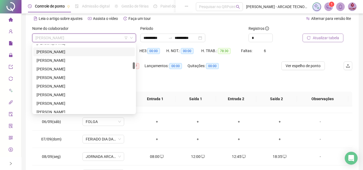
click at [89, 52] on div "[PERSON_NAME]" at bounding box center [84, 52] width 95 height 6
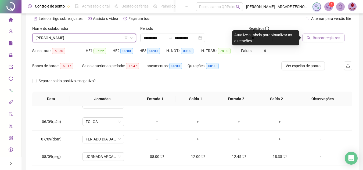
click at [328, 37] on span "Buscar registros" at bounding box center [326, 38] width 27 height 6
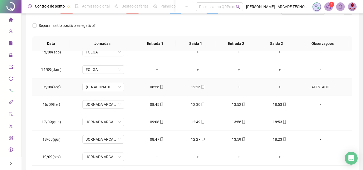
scroll to position [104, 0]
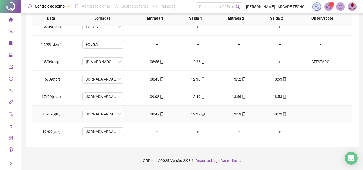
click at [282, 116] on span at bounding box center [284, 114] width 4 height 4
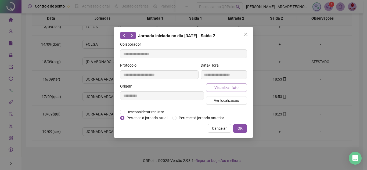
click at [219, 87] on span "Visualizar foto" at bounding box center [226, 88] width 24 height 6
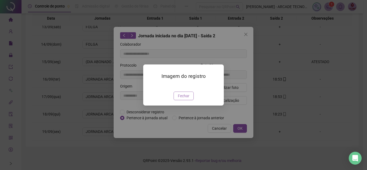
click at [181, 100] on button "Fechar" at bounding box center [183, 96] width 20 height 9
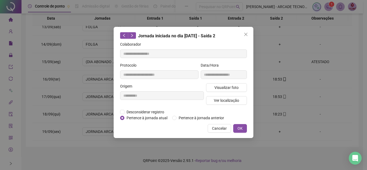
drag, startPoint x: 198, startPoint y: 128, endPoint x: 221, endPoint y: 131, distance: 23.3
click at [199, 128] on div "Cancelar OK" at bounding box center [183, 128] width 127 height 9
click at [221, 131] on span "Cancelar" at bounding box center [219, 128] width 15 height 6
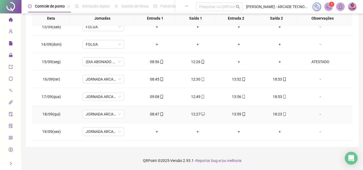
click at [153, 114] on div "08:47" at bounding box center [157, 114] width 32 height 6
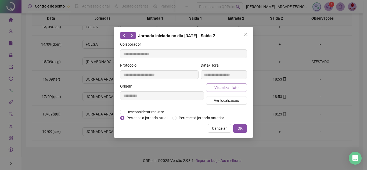
click at [230, 86] on span "Visualizar foto" at bounding box center [226, 88] width 24 height 6
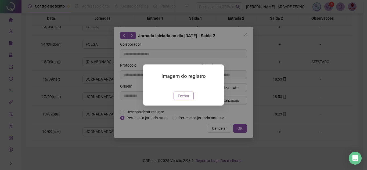
click at [182, 99] on span "Fechar" at bounding box center [184, 96] width 12 height 6
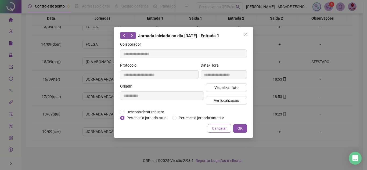
click at [219, 130] on span "Cancelar" at bounding box center [219, 128] width 15 height 6
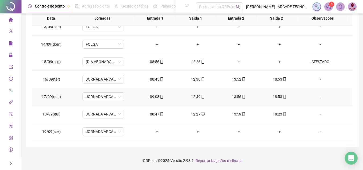
click at [160, 98] on icon "mobile" at bounding box center [162, 97] width 4 height 4
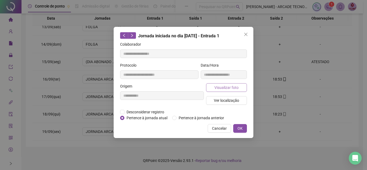
click at [224, 85] on span "Visualizar foto" at bounding box center [226, 88] width 24 height 6
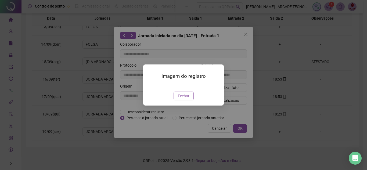
click at [183, 99] on span "Fechar" at bounding box center [184, 96] width 12 height 6
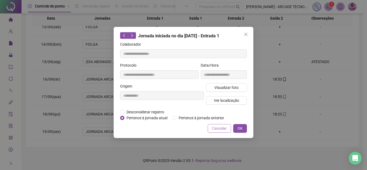
click at [214, 126] on span "Cancelar" at bounding box center [219, 128] width 15 height 6
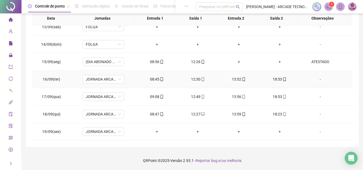
click at [160, 78] on icon "mobile" at bounding box center [162, 79] width 4 height 4
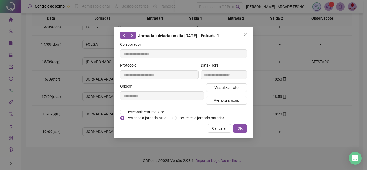
click at [203, 84] on div "Origem" at bounding box center [162, 87] width 84 height 8
click at [211, 86] on button "Visualizar foto" at bounding box center [226, 87] width 41 height 9
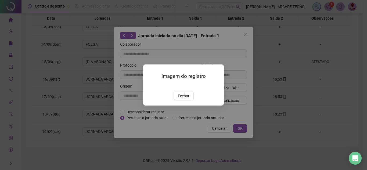
click at [187, 106] on div "Imagem do registro Fechar" at bounding box center [183, 84] width 81 height 41
click at [217, 100] on div "Fechar" at bounding box center [184, 96] width 68 height 9
click at [182, 99] on span "Fechar" at bounding box center [184, 96] width 12 height 6
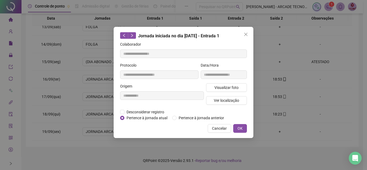
click at [211, 128] on button "Cancelar" at bounding box center [219, 128] width 23 height 9
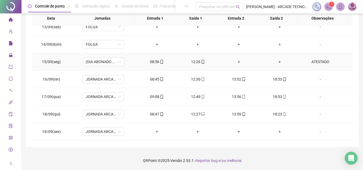
click at [162, 61] on div "08:56" at bounding box center [157, 62] width 32 height 6
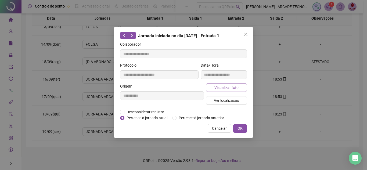
click at [223, 85] on span "Visualizar foto" at bounding box center [226, 88] width 24 height 6
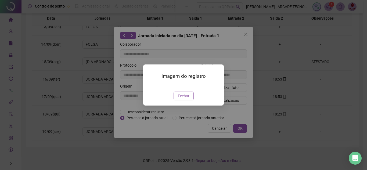
click at [183, 99] on span "Fechar" at bounding box center [184, 96] width 12 height 6
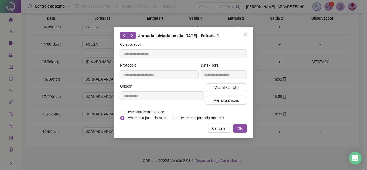
click at [218, 129] on span "Cancelar" at bounding box center [219, 128] width 15 height 6
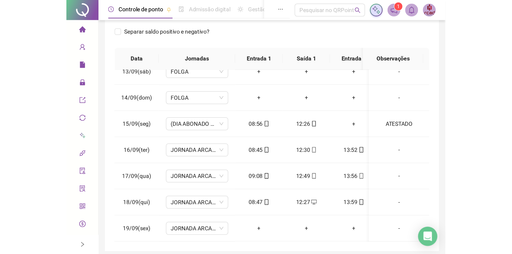
scroll to position [21, 0]
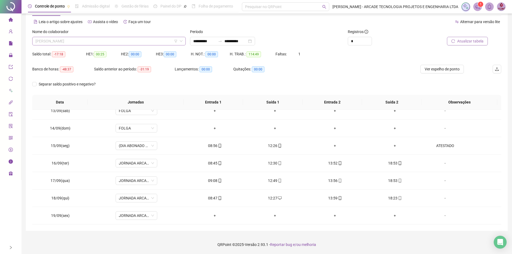
click at [111, 42] on span "[PERSON_NAME]" at bounding box center [108, 41] width 147 height 8
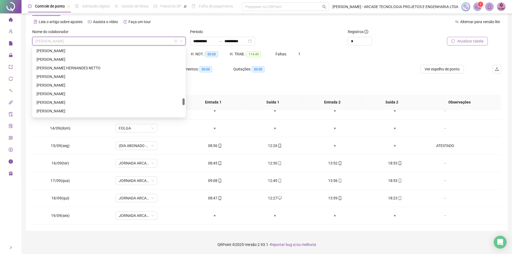
scroll to position [526, 0]
click at [109, 75] on div "[PERSON_NAME]" at bounding box center [109, 76] width 145 height 6
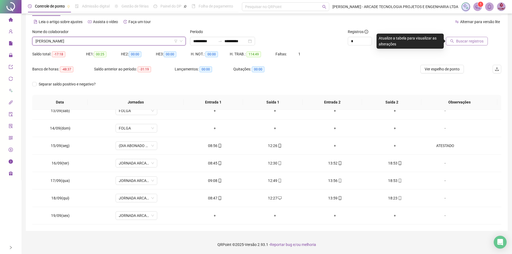
click at [473, 39] on span "Buscar registros" at bounding box center [469, 41] width 27 height 6
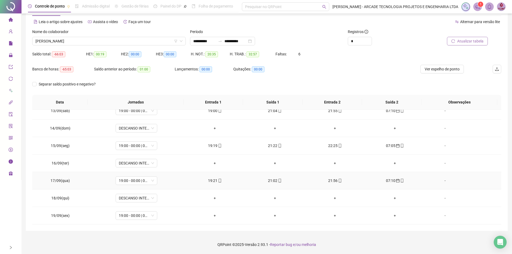
click at [219, 179] on icon "mobile" at bounding box center [219, 181] width 2 height 4
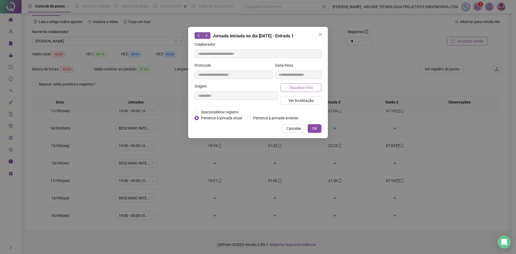
click at [308, 88] on span "Visualizar foto" at bounding box center [301, 88] width 24 height 6
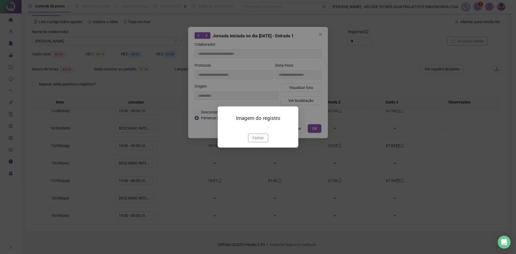
click at [263, 141] on span "Fechar" at bounding box center [258, 138] width 12 height 6
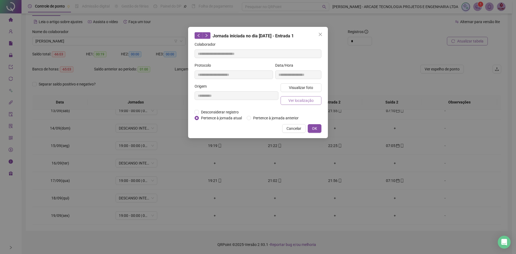
click at [300, 100] on span "Ver localização" at bounding box center [300, 100] width 25 height 6
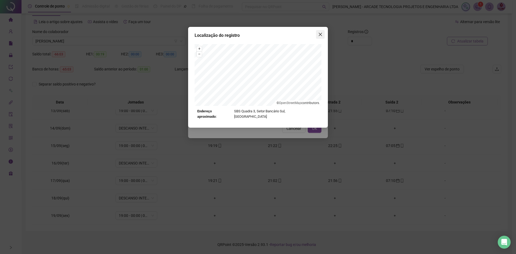
click at [320, 36] on icon "close" at bounding box center [320, 34] width 4 height 4
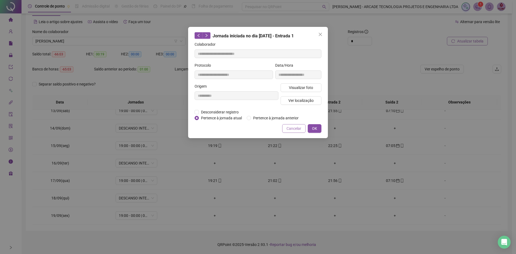
click at [297, 126] on span "Cancelar" at bounding box center [293, 128] width 15 height 6
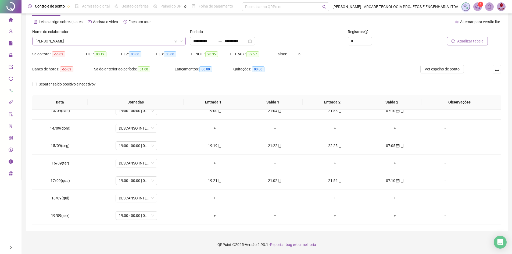
click at [116, 43] on span "[PERSON_NAME]" at bounding box center [108, 41] width 147 height 8
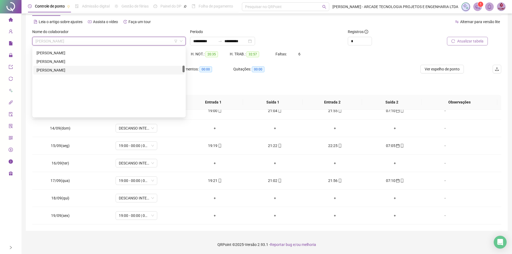
scroll to position [177, 0]
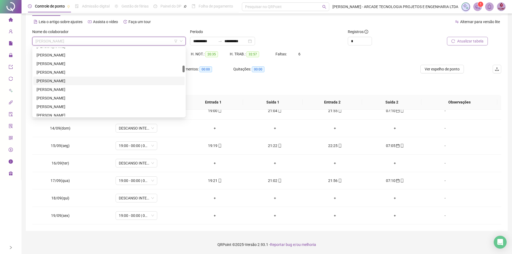
click at [105, 82] on div "[PERSON_NAME]" at bounding box center [109, 81] width 145 height 6
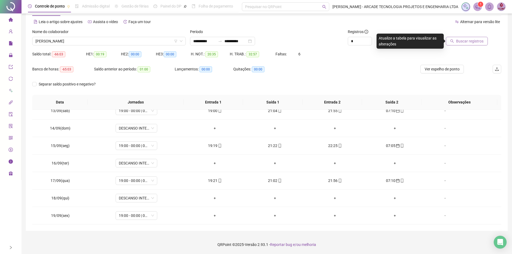
click at [458, 47] on div "Buscar registros" at bounding box center [463, 39] width 79 height 21
click at [459, 42] on span "Buscar registros" at bounding box center [469, 41] width 27 height 6
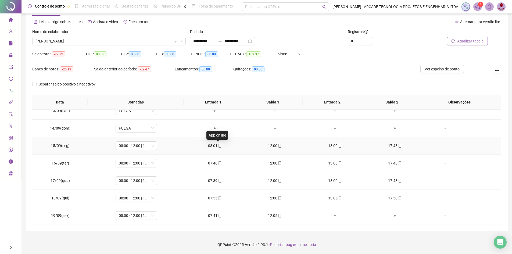
click at [218, 144] on icon "mobile" at bounding box center [220, 146] width 4 height 4
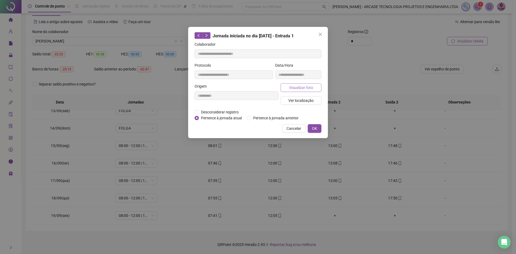
click at [304, 88] on span "Visualizar foto" at bounding box center [301, 88] width 24 height 6
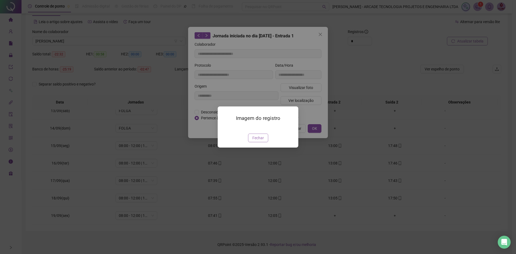
click at [259, 141] on span "Fechar" at bounding box center [258, 138] width 12 height 6
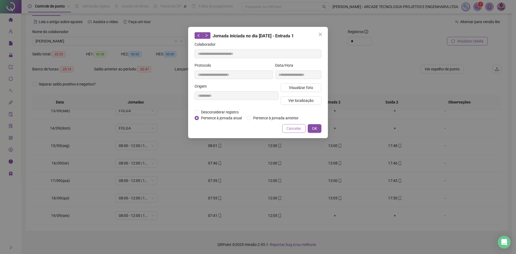
click at [288, 127] on span "Cancelar" at bounding box center [293, 128] width 15 height 6
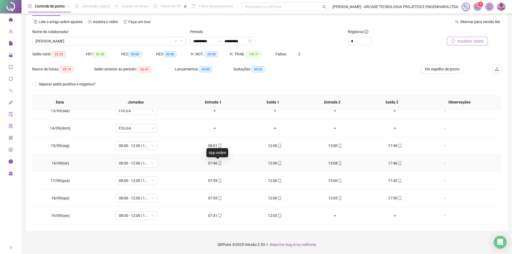
click at [218, 163] on icon "mobile" at bounding box center [220, 163] width 4 height 4
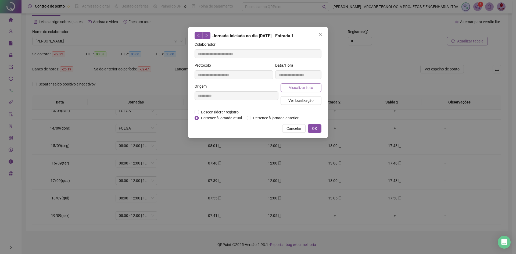
click at [301, 88] on span "Visualizar foto" at bounding box center [301, 88] width 24 height 6
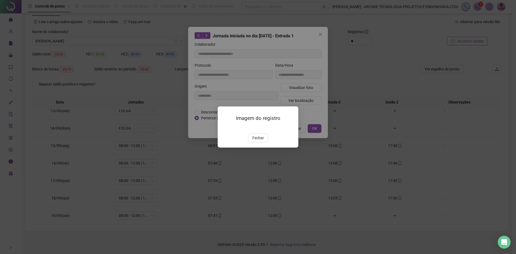
click at [259, 147] on div "Imagem do registro Fechar" at bounding box center [258, 126] width 81 height 41
click at [262, 141] on span "Fechar" at bounding box center [258, 138] width 12 height 6
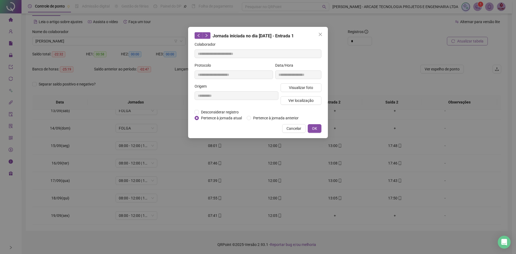
click at [294, 128] on span "Cancelar" at bounding box center [293, 128] width 15 height 6
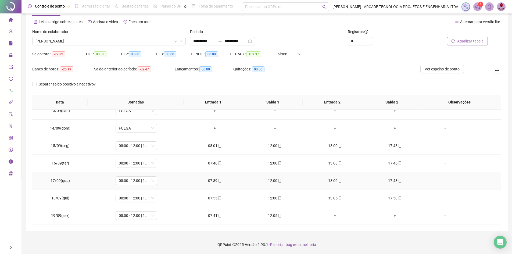
click at [218, 183] on div "07:39" at bounding box center [214, 180] width 51 height 6
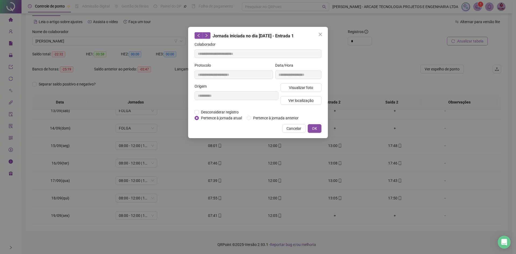
click at [218, 182] on div "**********" at bounding box center [258, 127] width 516 height 254
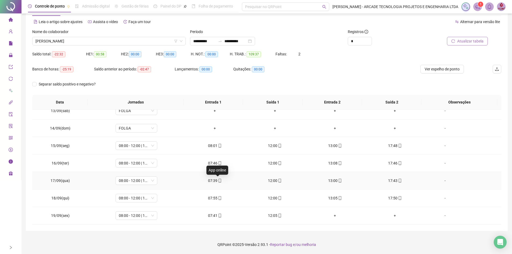
click at [219, 180] on icon "mobile" at bounding box center [220, 181] width 4 height 4
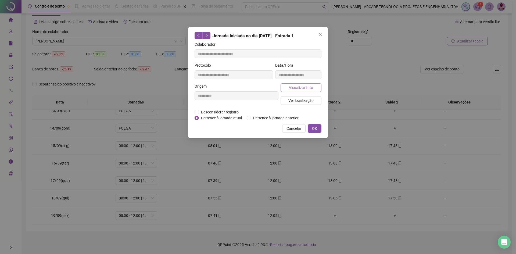
click at [302, 89] on span "Visualizar foto" at bounding box center [301, 88] width 24 height 6
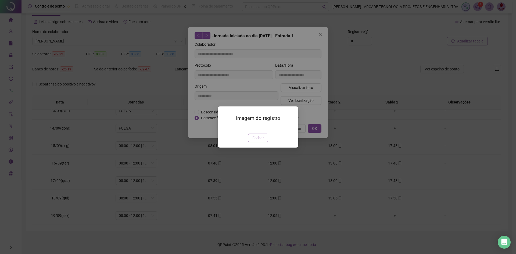
click at [262, 141] on span "Fechar" at bounding box center [258, 138] width 12 height 6
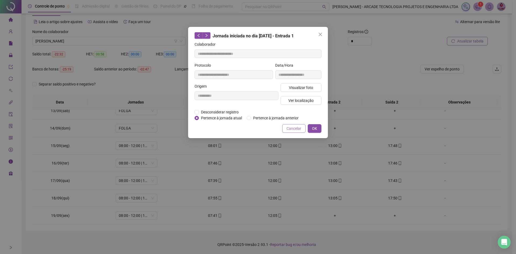
click at [288, 128] on span "Cancelar" at bounding box center [293, 128] width 15 height 6
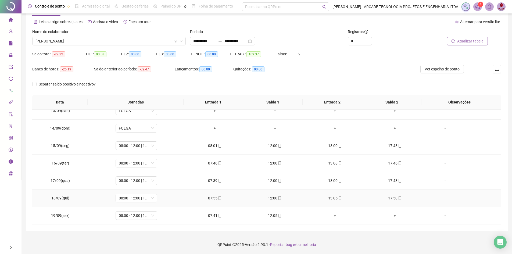
click at [213, 201] on td "07:55" at bounding box center [215, 197] width 60 height 17
drag, startPoint x: 217, startPoint y: 197, endPoint x: 210, endPoint y: 198, distance: 7.1
click at [218, 197] on icon "mobile" at bounding box center [220, 198] width 4 height 4
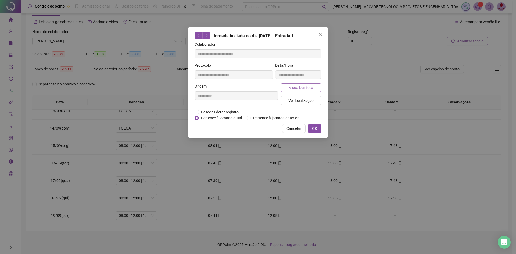
click at [309, 83] on button "Visualizar foto" at bounding box center [300, 87] width 41 height 9
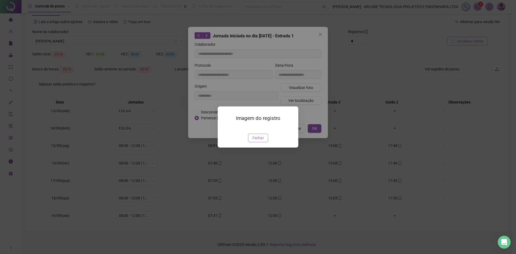
click at [257, 141] on span "Fechar" at bounding box center [258, 138] width 12 height 6
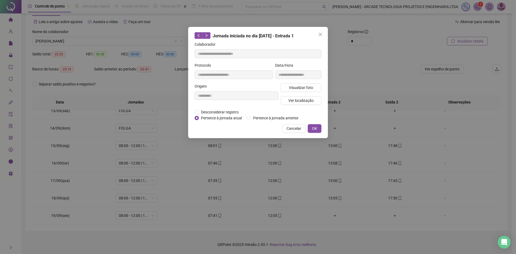
click at [280, 129] on div "Cancelar OK" at bounding box center [257, 128] width 127 height 9
click at [286, 129] on button "Cancelar" at bounding box center [293, 128] width 23 height 9
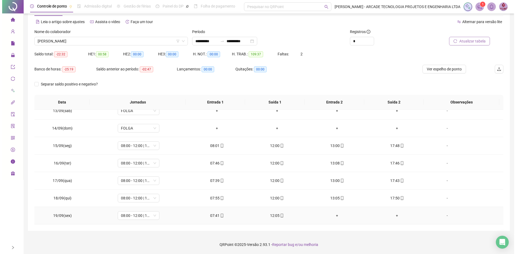
click
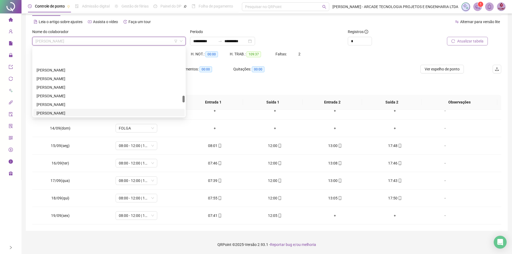
scroll to position [473, 0]
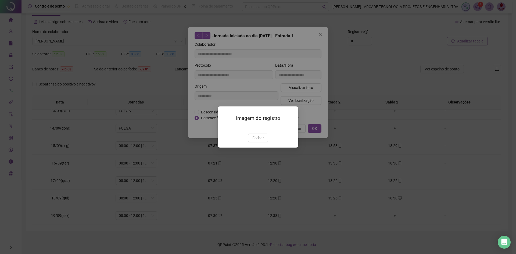
drag, startPoint x: 261, startPoint y: 166, endPoint x: 281, endPoint y: 151, distance: 25.1
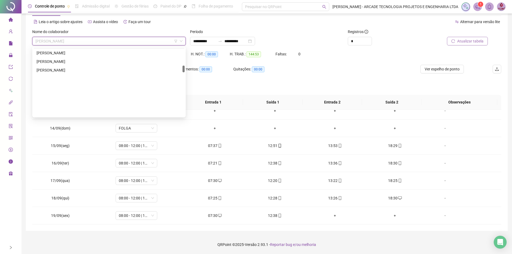
scroll to position [177, 0]
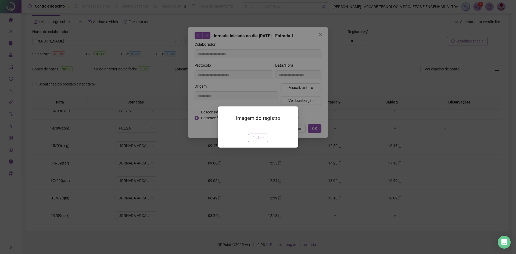
drag, startPoint x: 263, startPoint y: 163, endPoint x: 263, endPoint y: 169, distance: 6.5
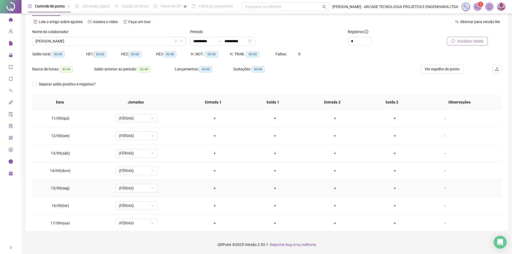
scroll to position [217, 0]
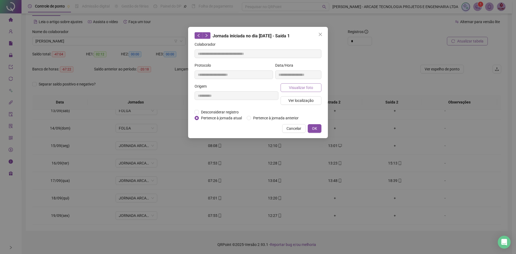
drag, startPoint x: 308, startPoint y: 79, endPoint x: 308, endPoint y: 85, distance: 6.2
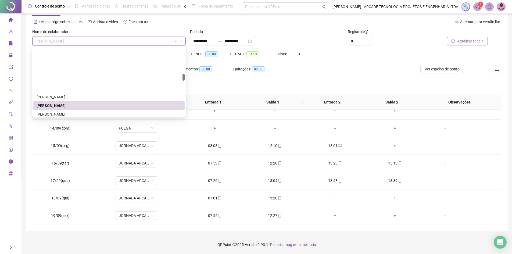
scroll to position [258, 0]
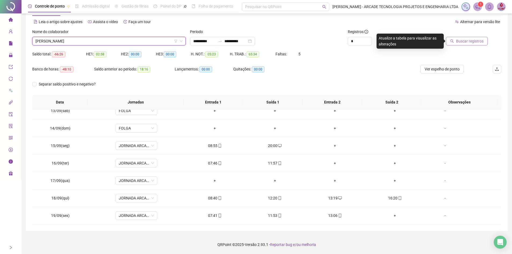
drag, startPoint x: 475, startPoint y: 48, endPoint x: 476, endPoint y: 43, distance: 4.4
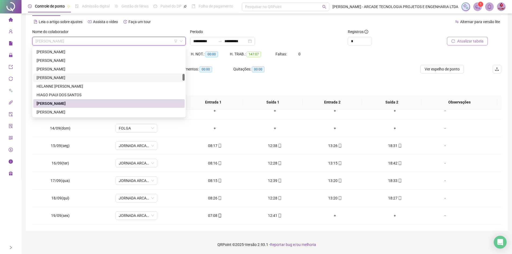
scroll to position [311, 0]
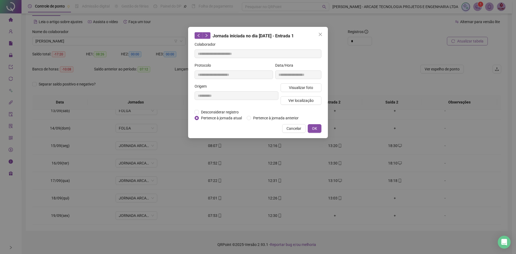
drag, startPoint x: 287, startPoint y: 136, endPoint x: 289, endPoint y: 133, distance: 3.4
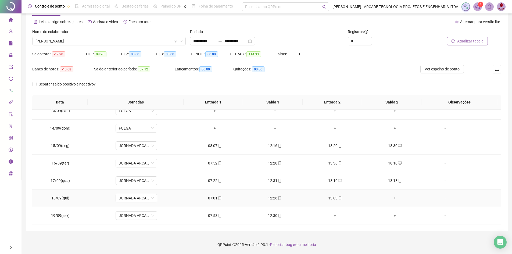
drag, startPoint x: 219, startPoint y: 197, endPoint x: 227, endPoint y: 189, distance: 11.4
drag, startPoint x: 220, startPoint y: 212, endPoint x: 217, endPoint y: 214, distance: 3.3
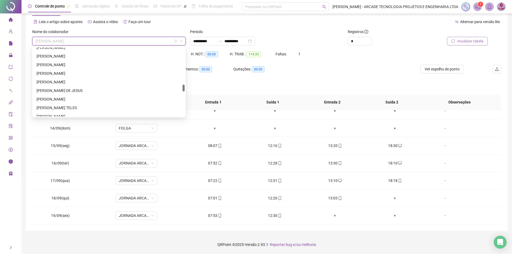
scroll to position [392, 0]
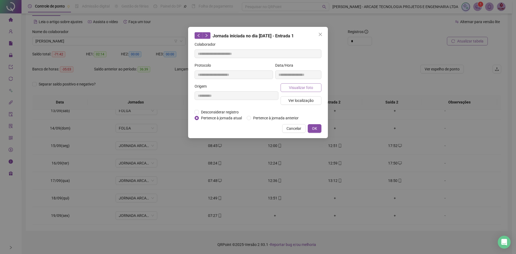
drag, startPoint x: 292, startPoint y: 81, endPoint x: 295, endPoint y: 85, distance: 5.2
drag, startPoint x: 301, startPoint y: 92, endPoint x: 300, endPoint y: 87, distance: 5.2
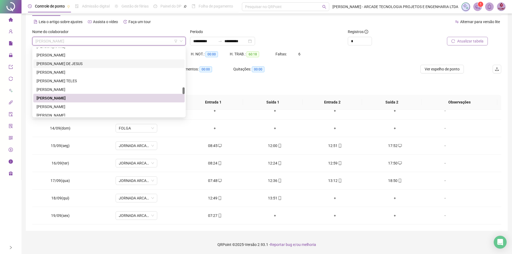
scroll to position [553, 0]
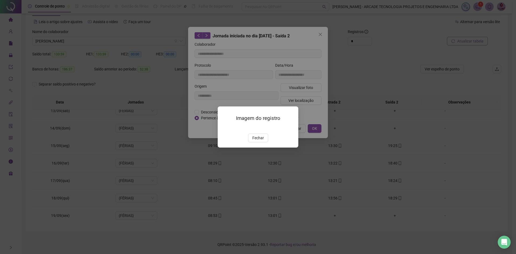
drag, startPoint x: 259, startPoint y: 167, endPoint x: 282, endPoint y: 140, distance: 35.4
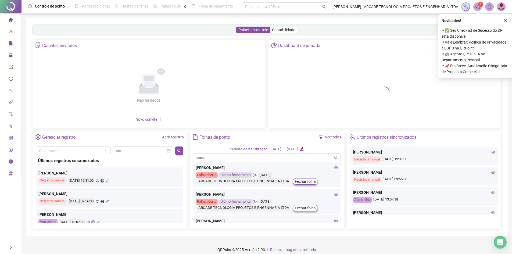
click at [9, 248] on icon "right" at bounding box center [11, 247] width 4 height 4
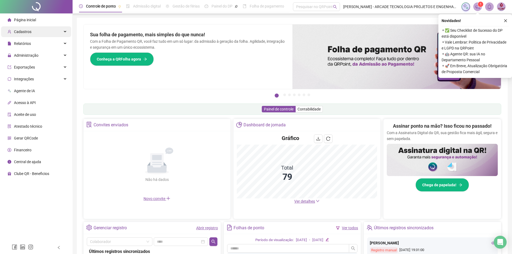
click at [42, 32] on div "Cadastros" at bounding box center [36, 31] width 70 height 11
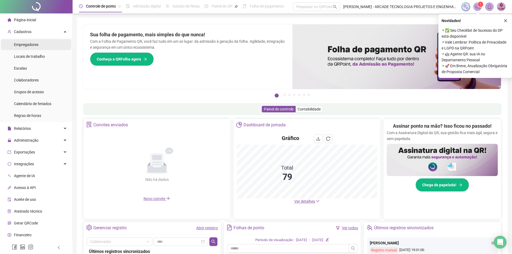
click at [41, 46] on li "Empregadores" at bounding box center [36, 44] width 70 height 11
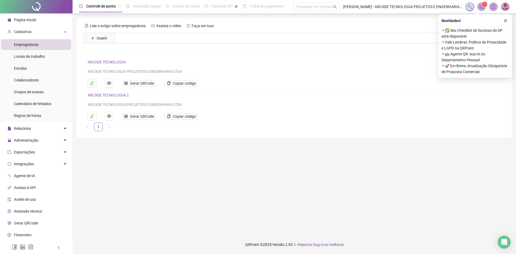
click at [118, 91] on li "ARCADE TECNOLOGIA 2 ARCADE TECNOLOGIA PROJETOS E ENGENHARIA LTDA Gerar QRCode C…" at bounding box center [294, 106] width 422 height 33
click at [117, 95] on link "ARCADE TECNOLOGIA 2" at bounding box center [108, 95] width 41 height 4
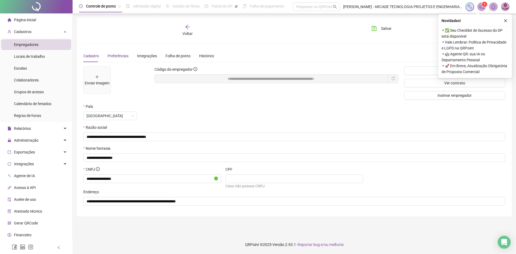
click at [113, 56] on span "Preferências" at bounding box center [117, 56] width 21 height 4
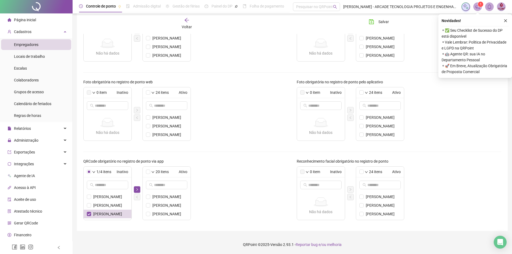
scroll to position [7, 0]
click at [138, 188] on icon "right" at bounding box center [136, 189] width 3 height 3
click at [383, 22] on span "Salvar" at bounding box center [383, 22] width 10 height 6
click at [505, 20] on icon "close" at bounding box center [505, 21] width 4 height 4
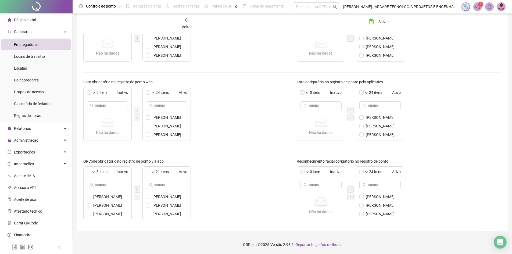
click at [187, 25] on span "Voltar" at bounding box center [187, 27] width 10 height 4
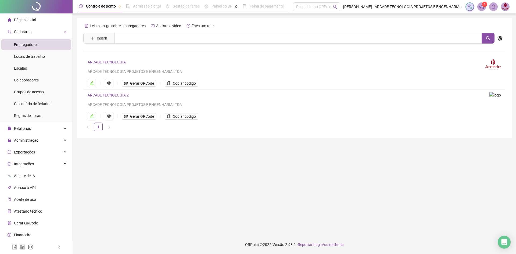
click at [110, 63] on link "ARCADE TECNOLOGIA" at bounding box center [107, 62] width 38 height 4
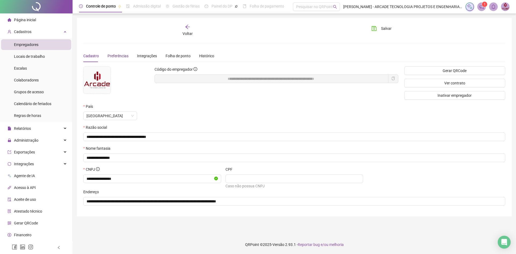
click at [125, 57] on span "Preferências" at bounding box center [117, 56] width 21 height 4
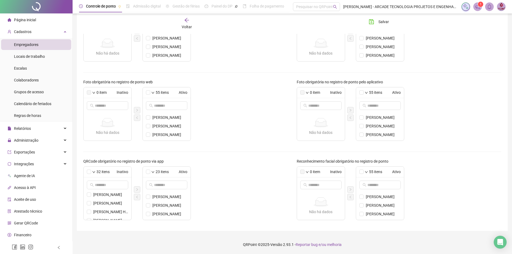
scroll to position [172, 0]
click at [100, 205] on span "[PERSON_NAME]" at bounding box center [110, 205] width 35 height 6
click at [141, 189] on div "1/32 itens Inativo ALBERTO CALIXTO SANTOS BRUNO LUIZ SOARES MIRANDA CARLOS MAIC…" at bounding box center [185, 193] width 205 height 54
click at [138, 189] on icon "right" at bounding box center [136, 189] width 3 height 3
click at [378, 20] on button "Salvar" at bounding box center [378, 21] width 28 height 9
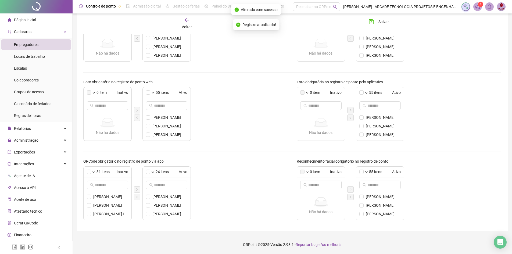
click at [183, 21] on div "Voltar" at bounding box center [187, 23] width 66 height 12
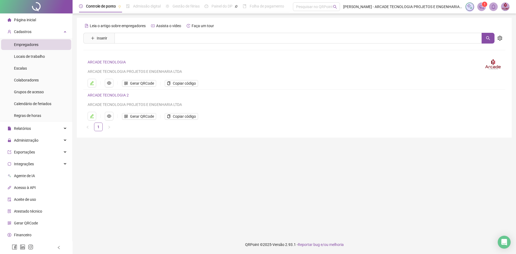
click at [116, 64] on link "ARCADE TECNOLOGIA" at bounding box center [107, 62] width 38 height 4
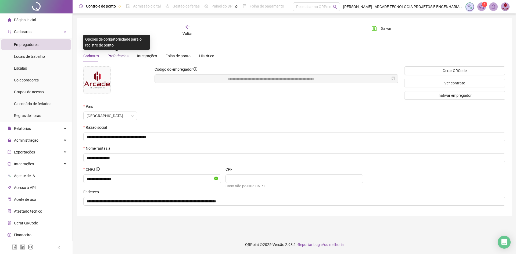
click at [117, 54] on span "Preferências" at bounding box center [117, 56] width 21 height 4
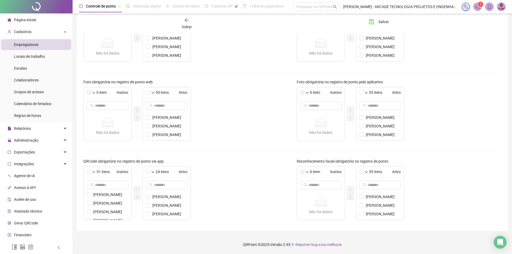
scroll to position [102, 0]
click at [133, 190] on div "1/31 itens Inativo ALBERTO CALIXTO SANTOS BRUNO LUIZ SOARES MIRANDA CARLOS MAIC…" at bounding box center [185, 193] width 205 height 54
click at [137, 189] on icon "right" at bounding box center [137, 189] width 2 height 3
click at [384, 19] on span "Salvar" at bounding box center [383, 22] width 10 height 6
